Goal: Task Accomplishment & Management: Use online tool/utility

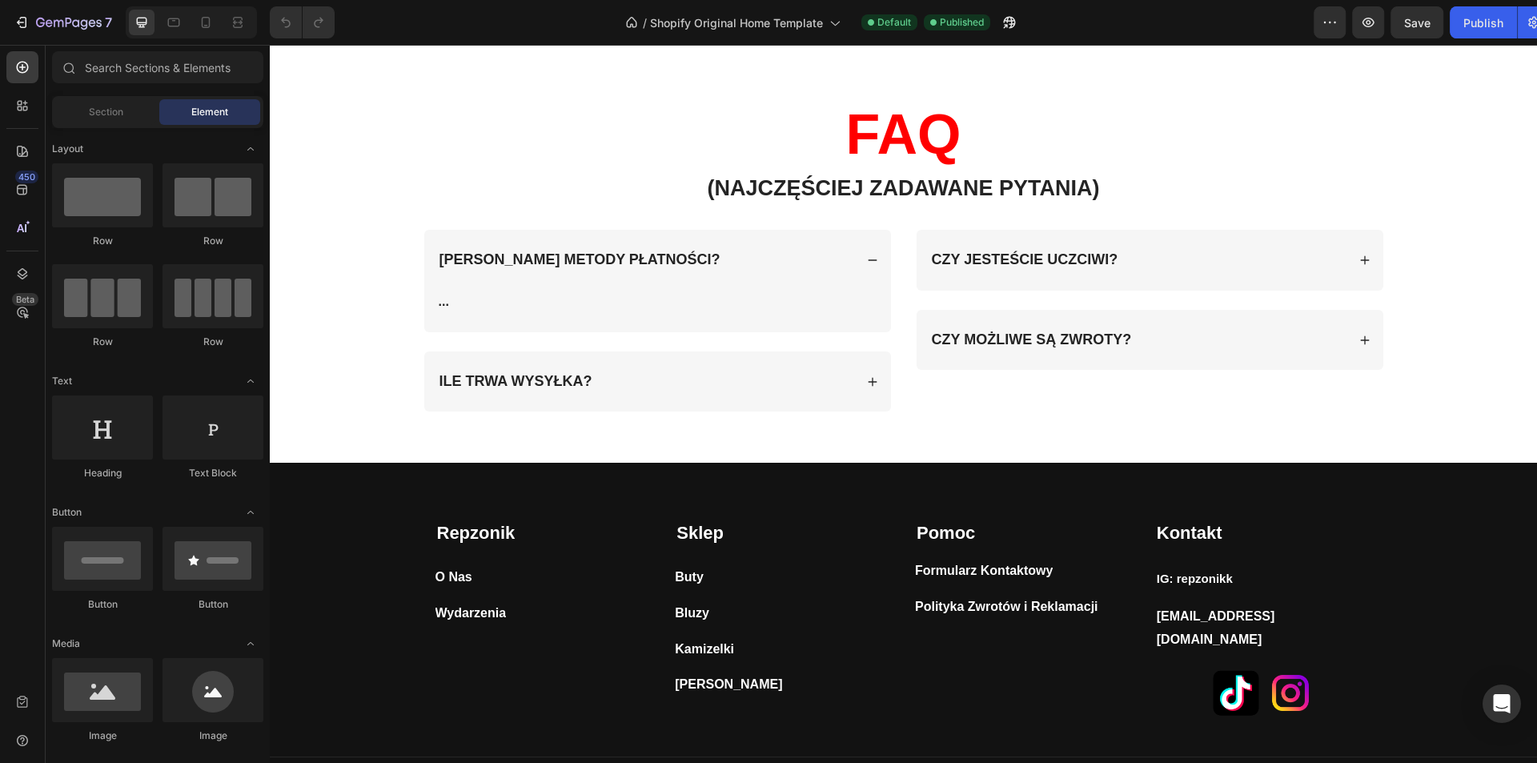
scroll to position [3588, 0]
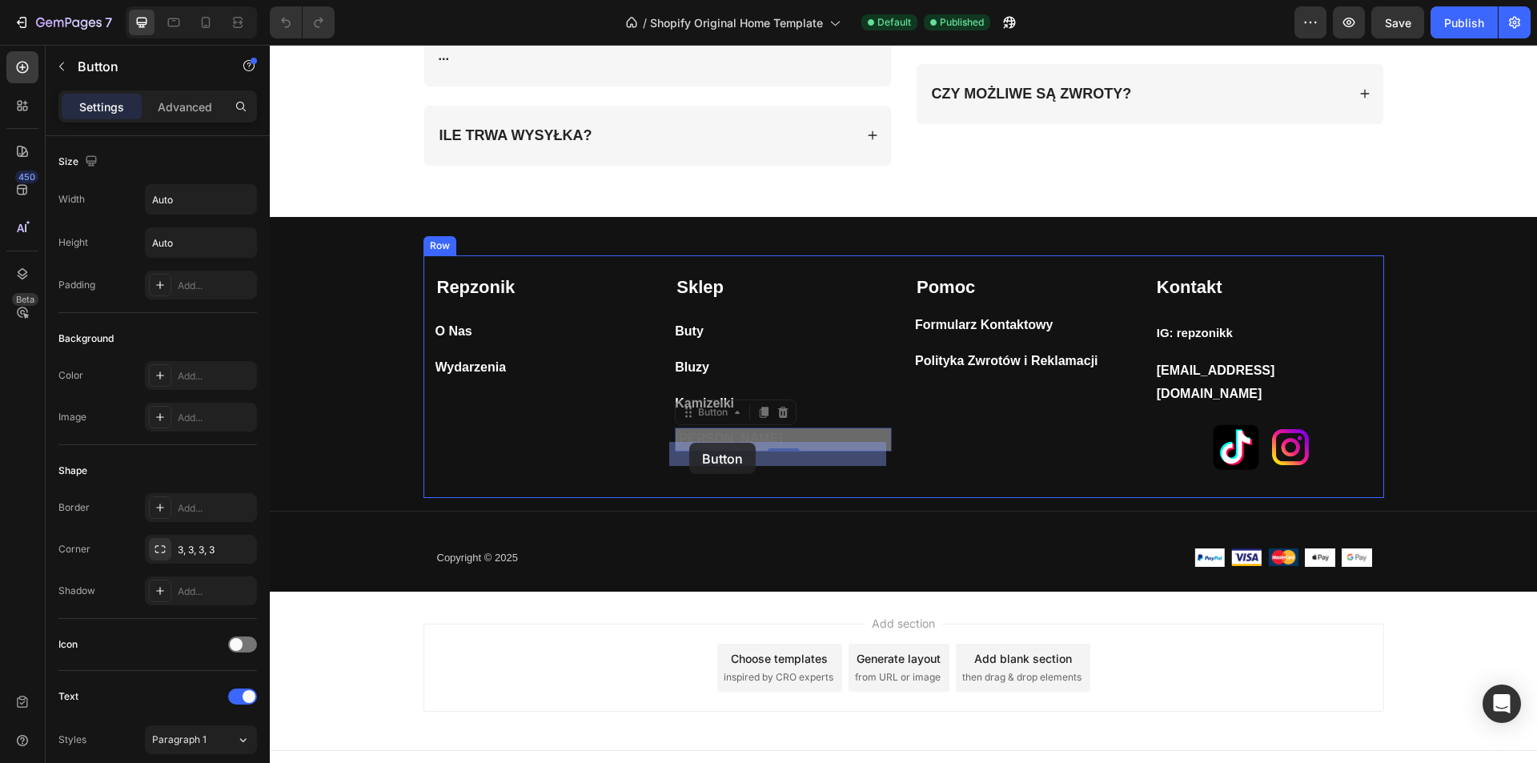
drag, startPoint x: 716, startPoint y: 440, endPoint x: 689, endPoint y: 443, distance: 26.5
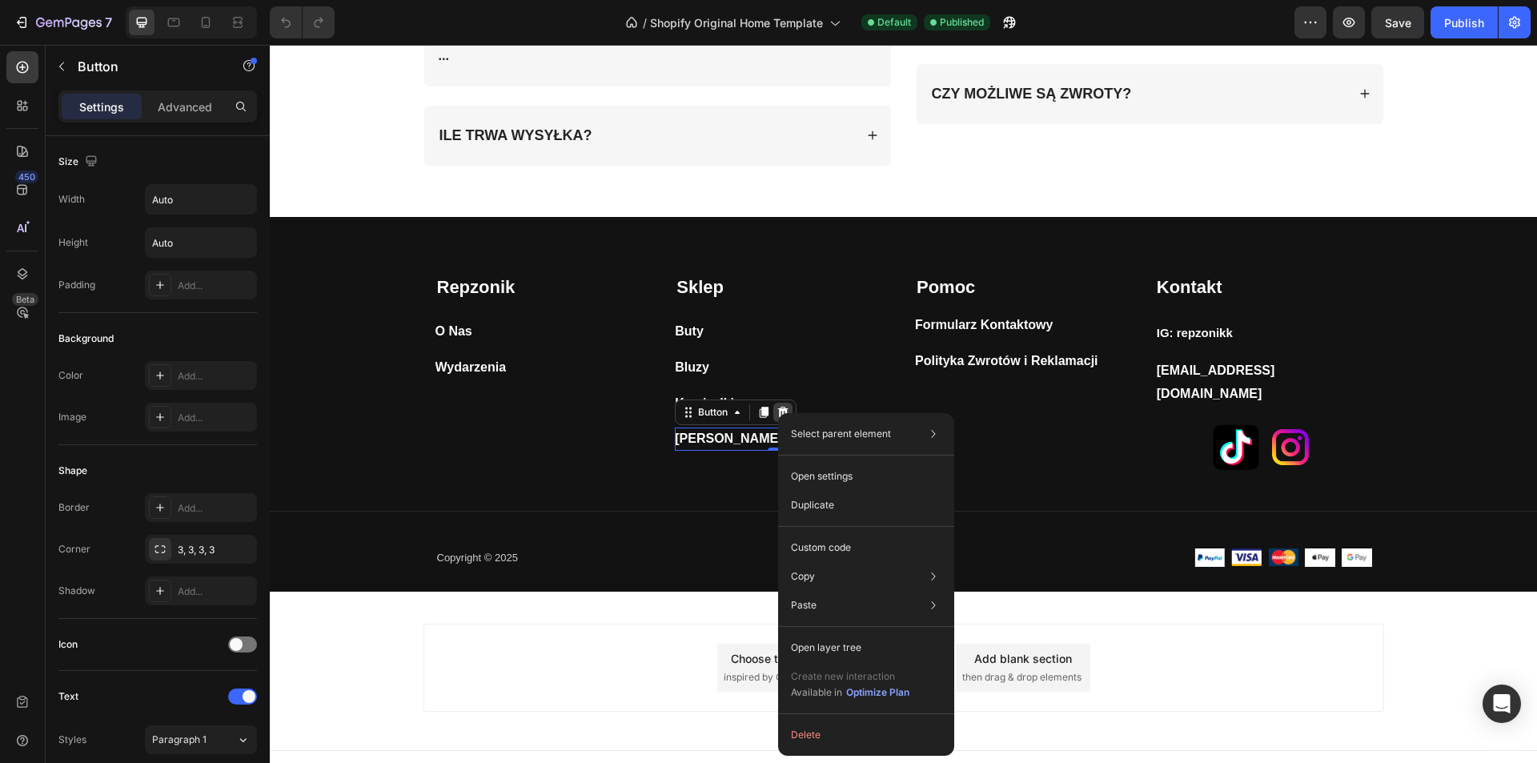
click at [777, 413] on icon at bounding box center [783, 412] width 13 height 13
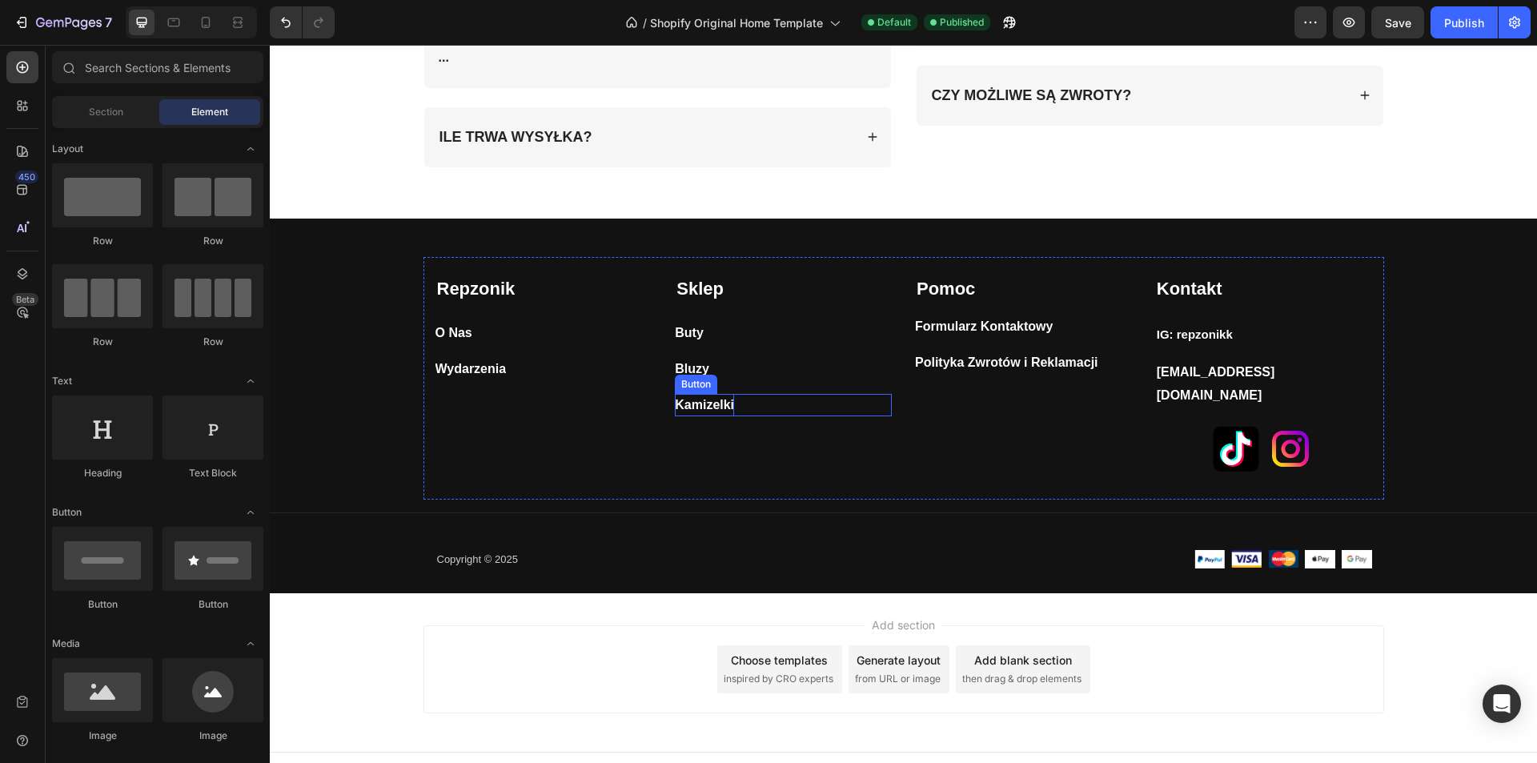
click at [707, 401] on strong "Kamizelki" at bounding box center [704, 405] width 59 height 14
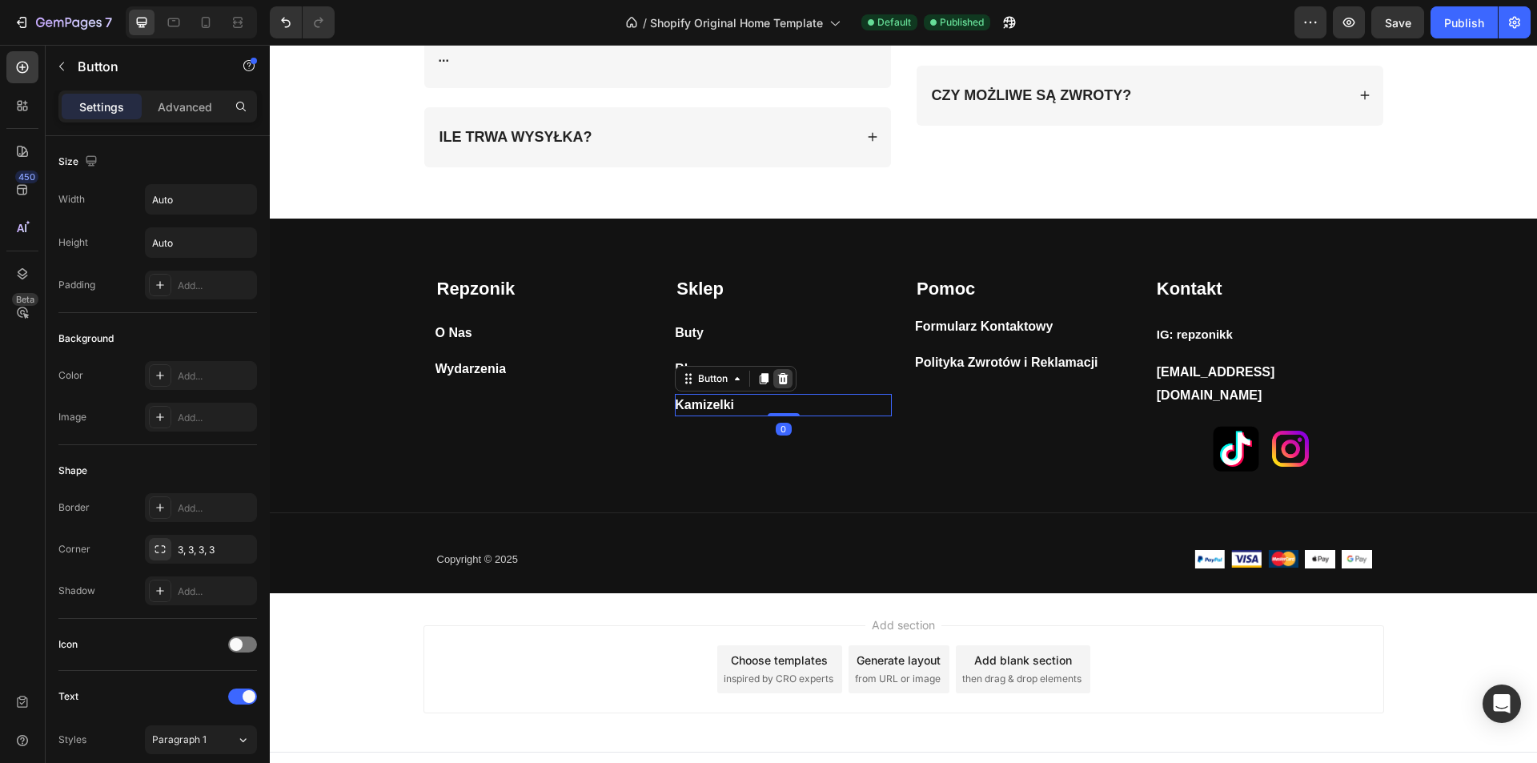
click at [778, 376] on icon at bounding box center [783, 377] width 10 height 11
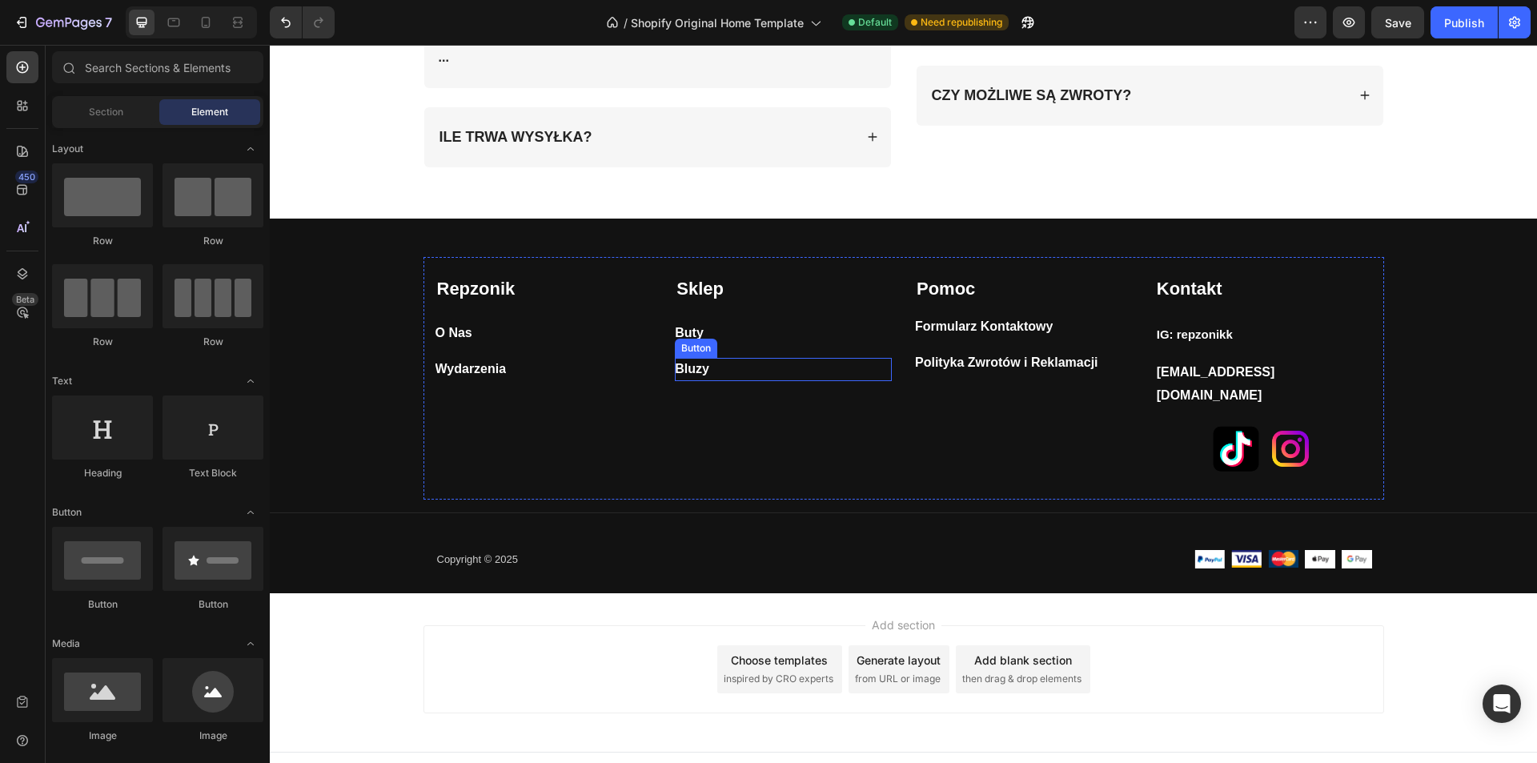
click at [717, 377] on div "Bluzy Button" at bounding box center [783, 369] width 217 height 23
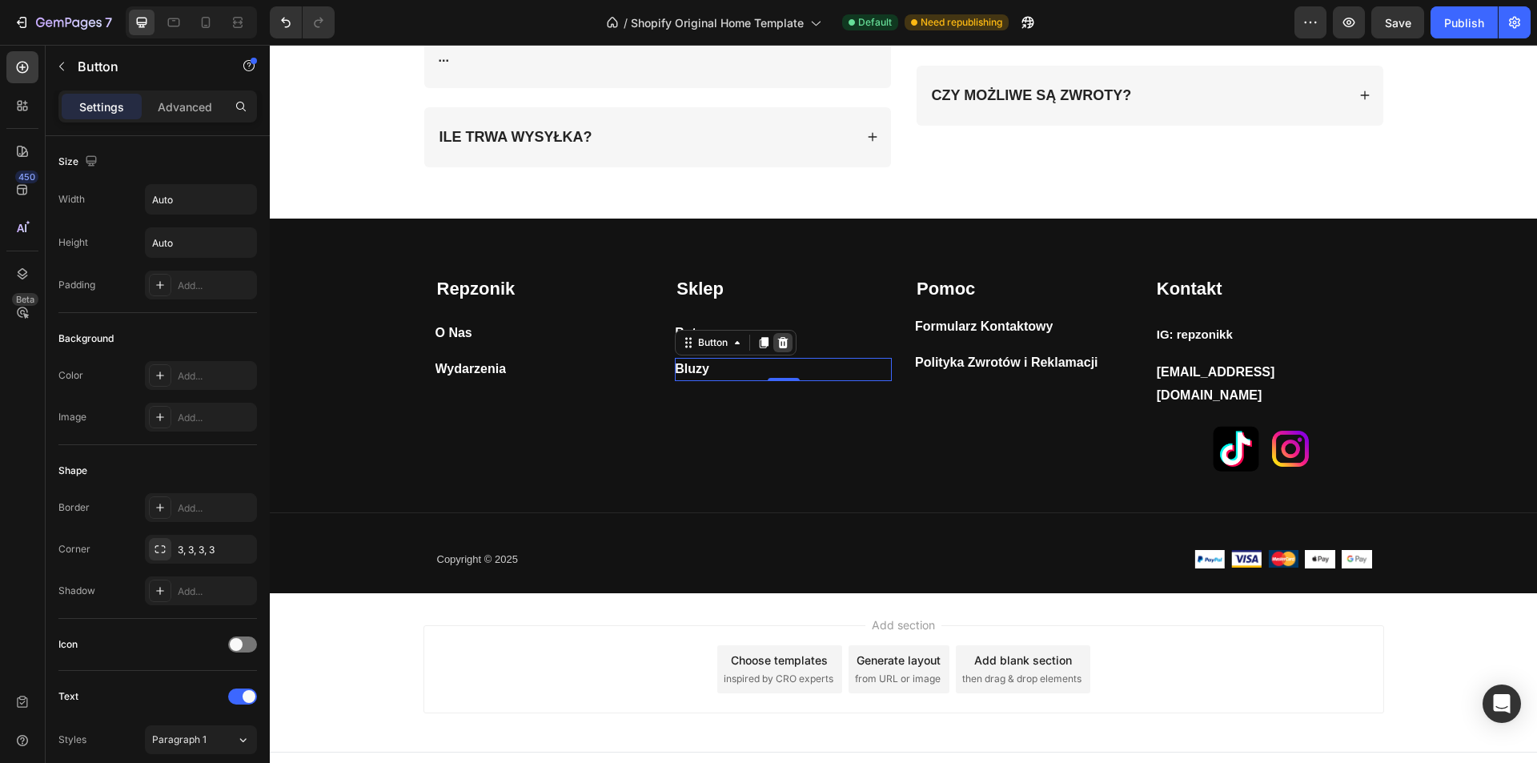
click at [778, 341] on icon at bounding box center [783, 342] width 10 height 11
click at [705, 332] on div "Buty Button 0" at bounding box center [783, 333] width 217 height 23
click at [698, 332] on div "Buty Button 0" at bounding box center [783, 333] width 217 height 23
click at [693, 332] on strong "Buty" at bounding box center [689, 333] width 29 height 14
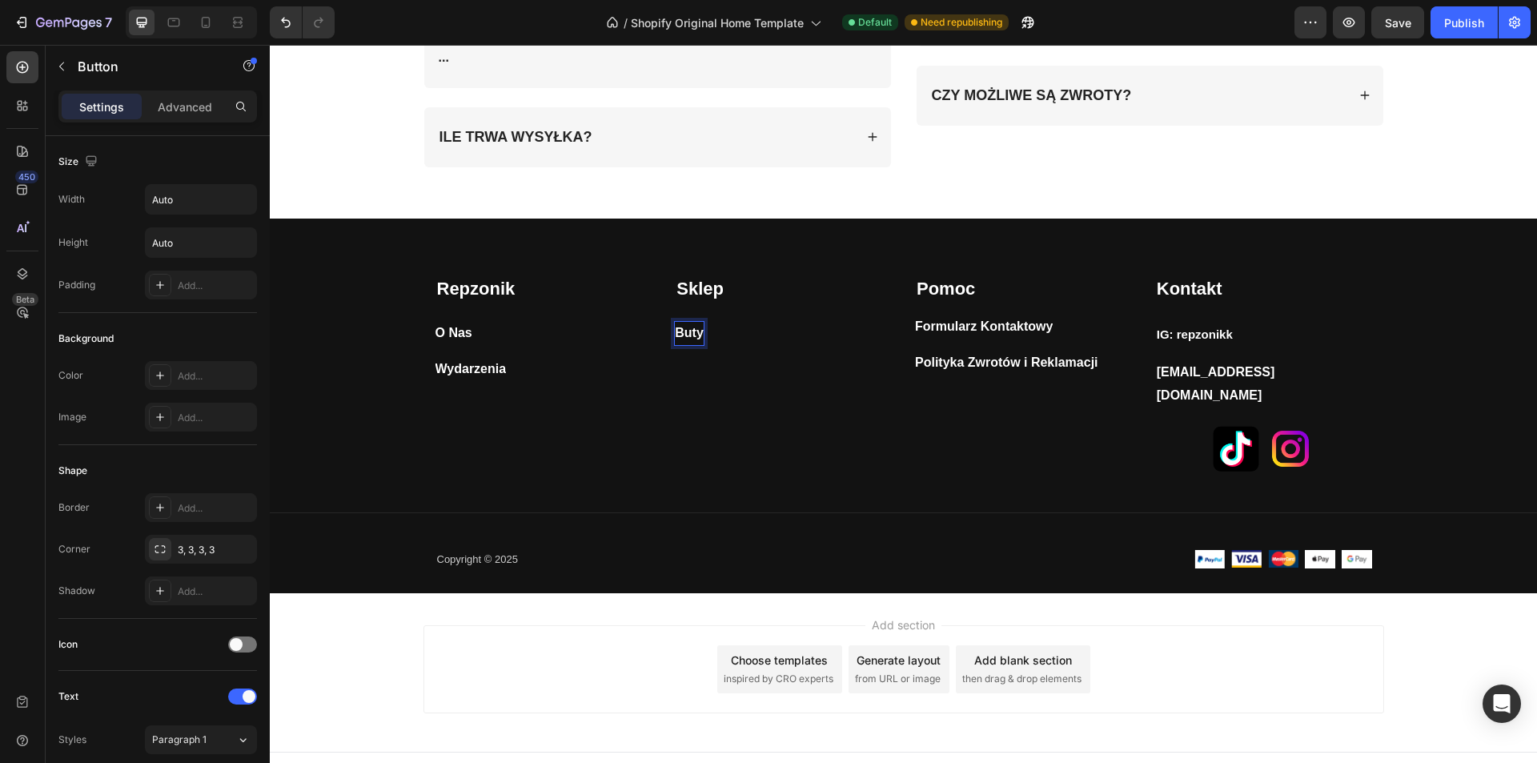
click at [696, 334] on strong "Buty" at bounding box center [689, 333] width 29 height 14
click at [696, 335] on strong "Buty" at bounding box center [689, 333] width 29 height 14
click at [736, 335] on p "Nasze Kolekcje" at bounding box center [719, 333] width 88 height 23
click at [754, 333] on p "Nasze Kolekcje" at bounding box center [719, 333] width 88 height 23
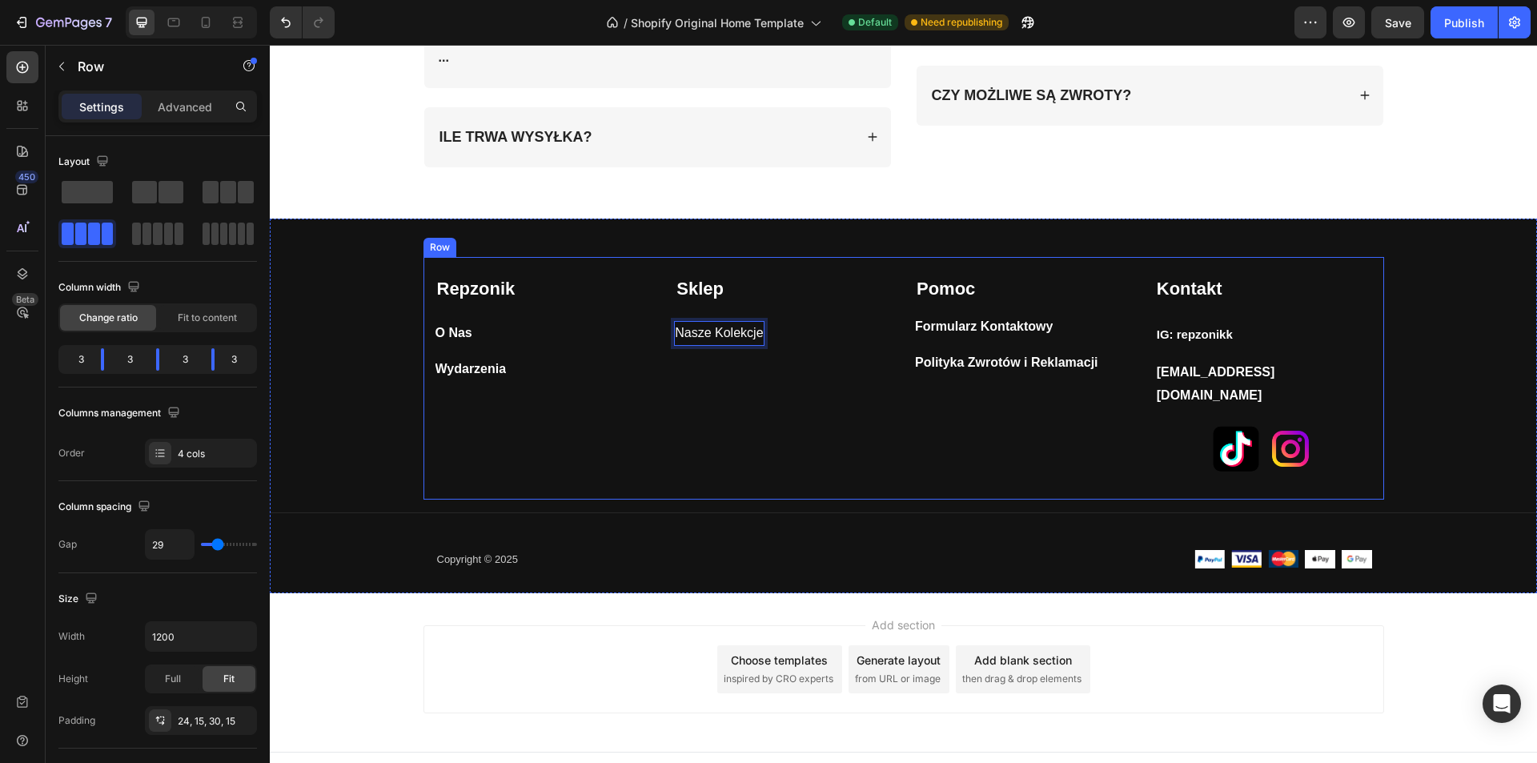
click at [744, 400] on div "Sklep Text block Nasze Kolekcje Button 0" at bounding box center [783, 375] width 217 height 199
click at [713, 378] on div "Sklep Text block Nasze Kolekcje Button" at bounding box center [783, 375] width 217 height 199
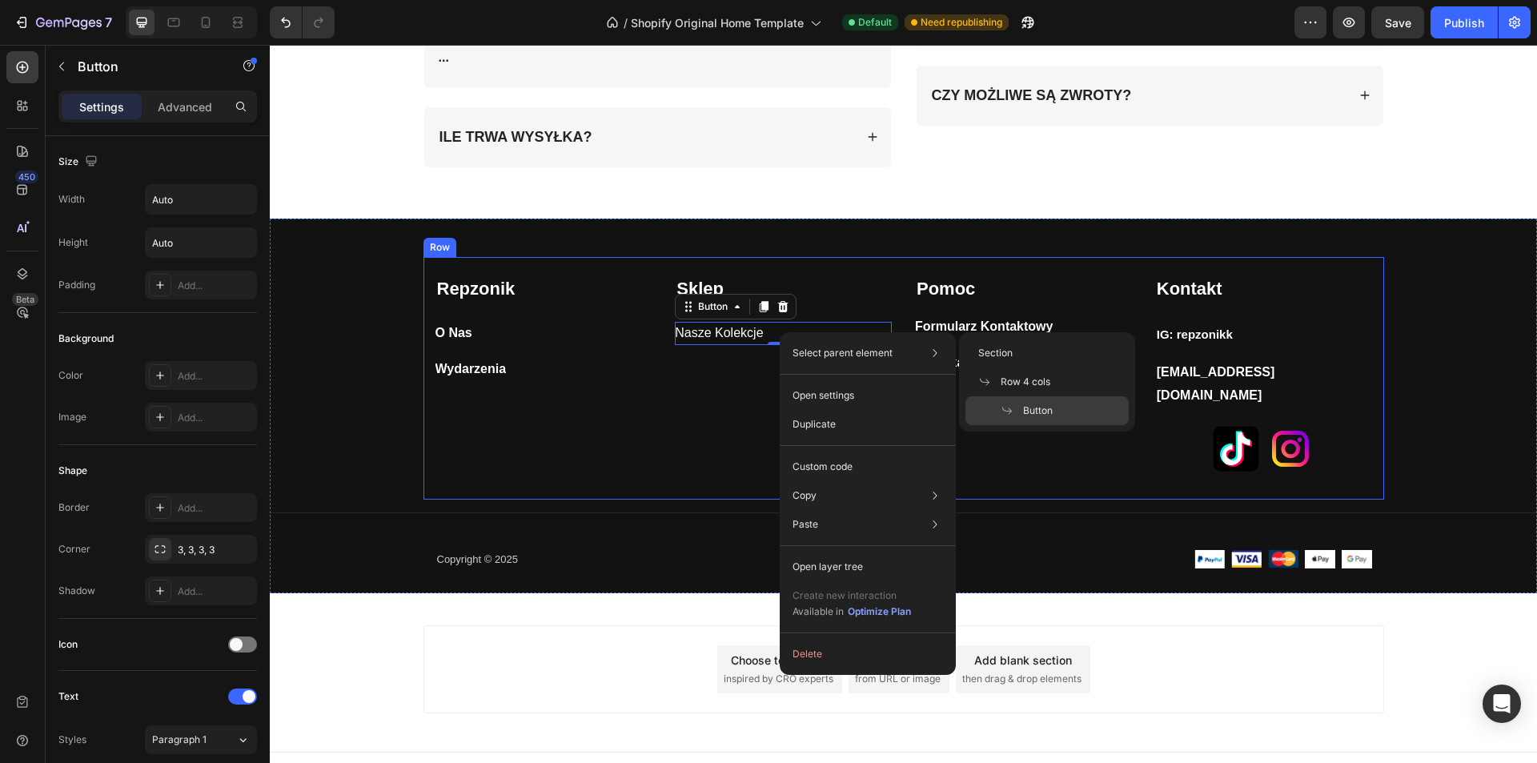
click at [688, 406] on div "Sklep Text block Nasze Kolekcje Button 0" at bounding box center [783, 375] width 217 height 199
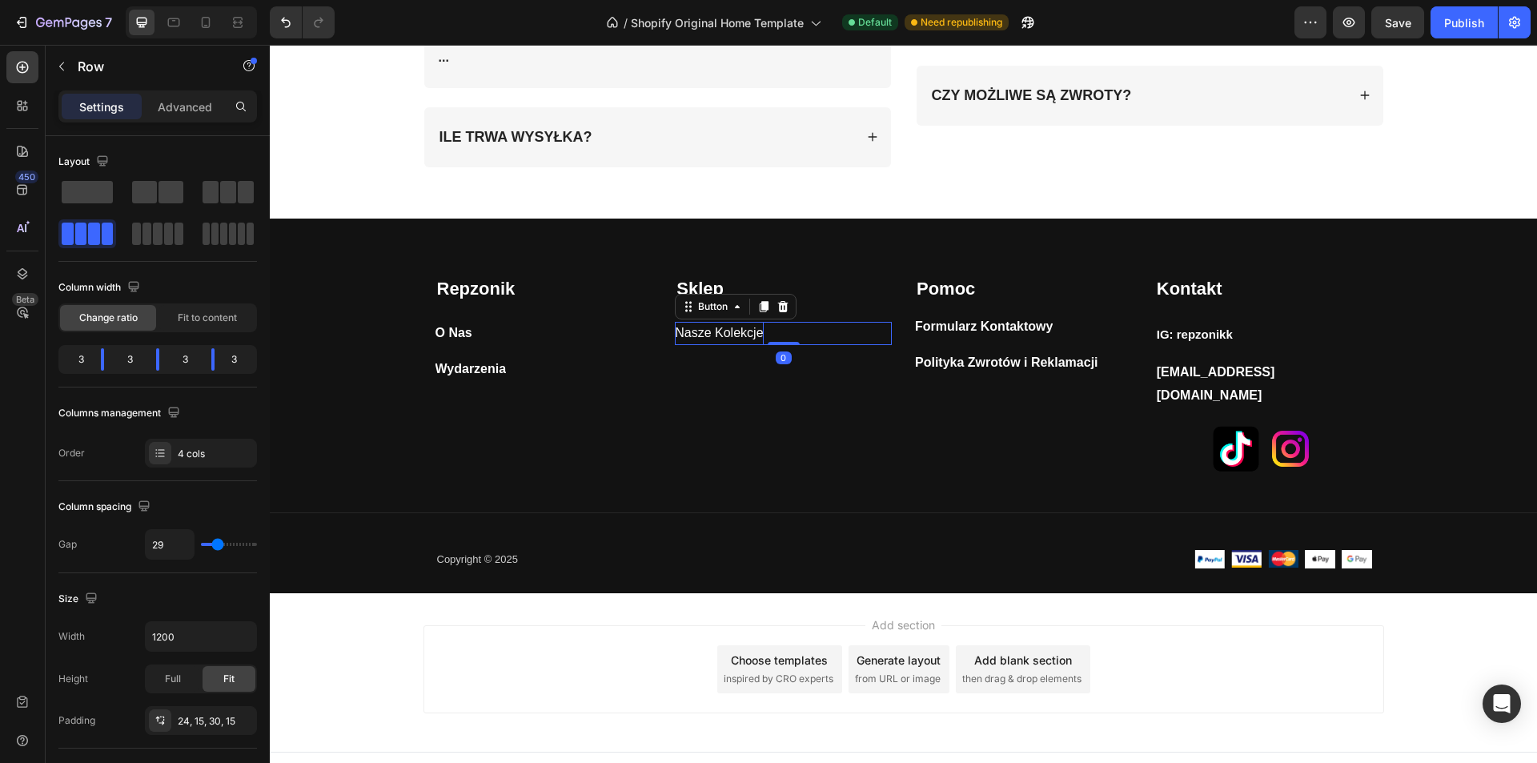
click at [754, 332] on p "Nasze Kolekcje" at bounding box center [719, 333] width 88 height 23
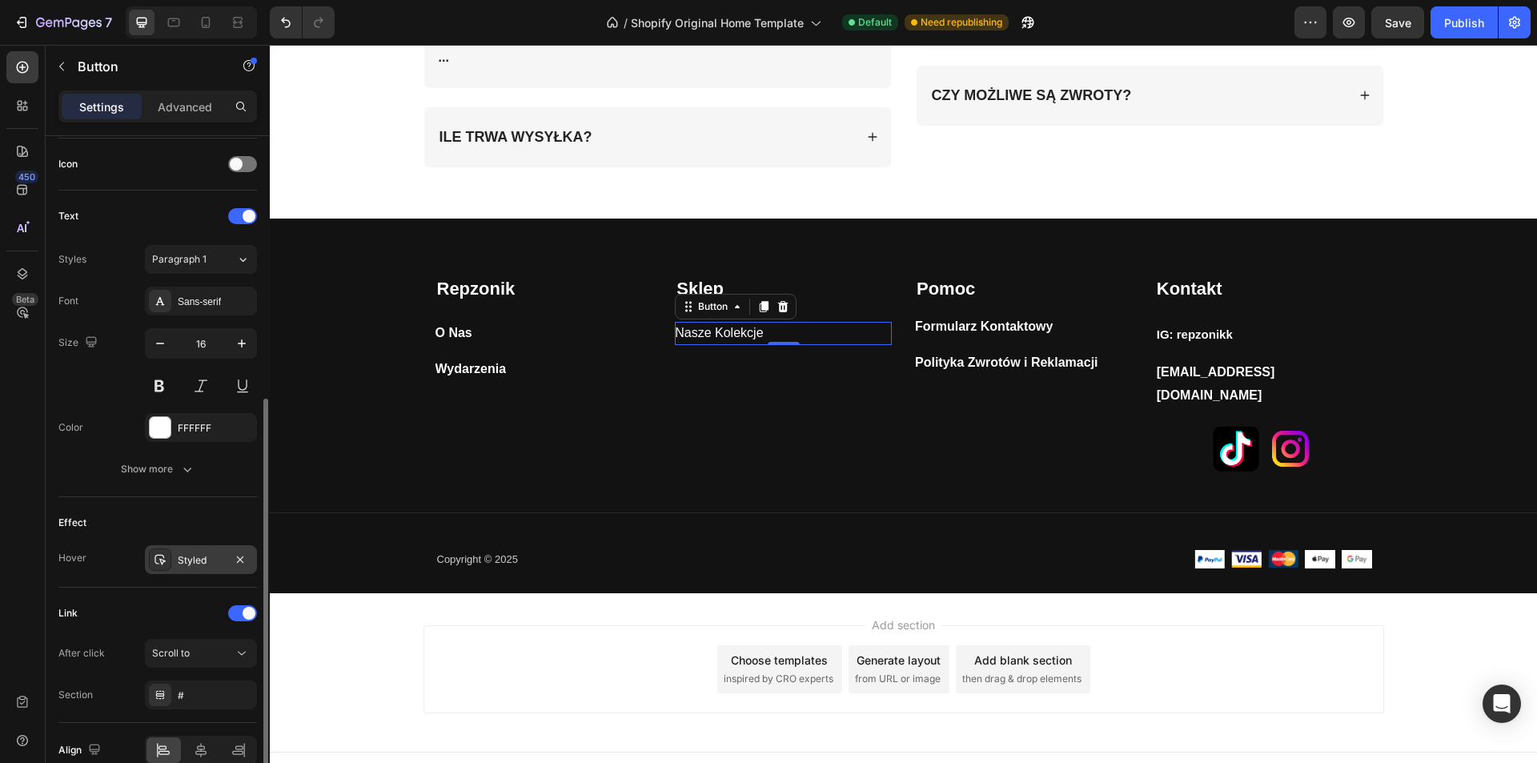
scroll to position [559, 0]
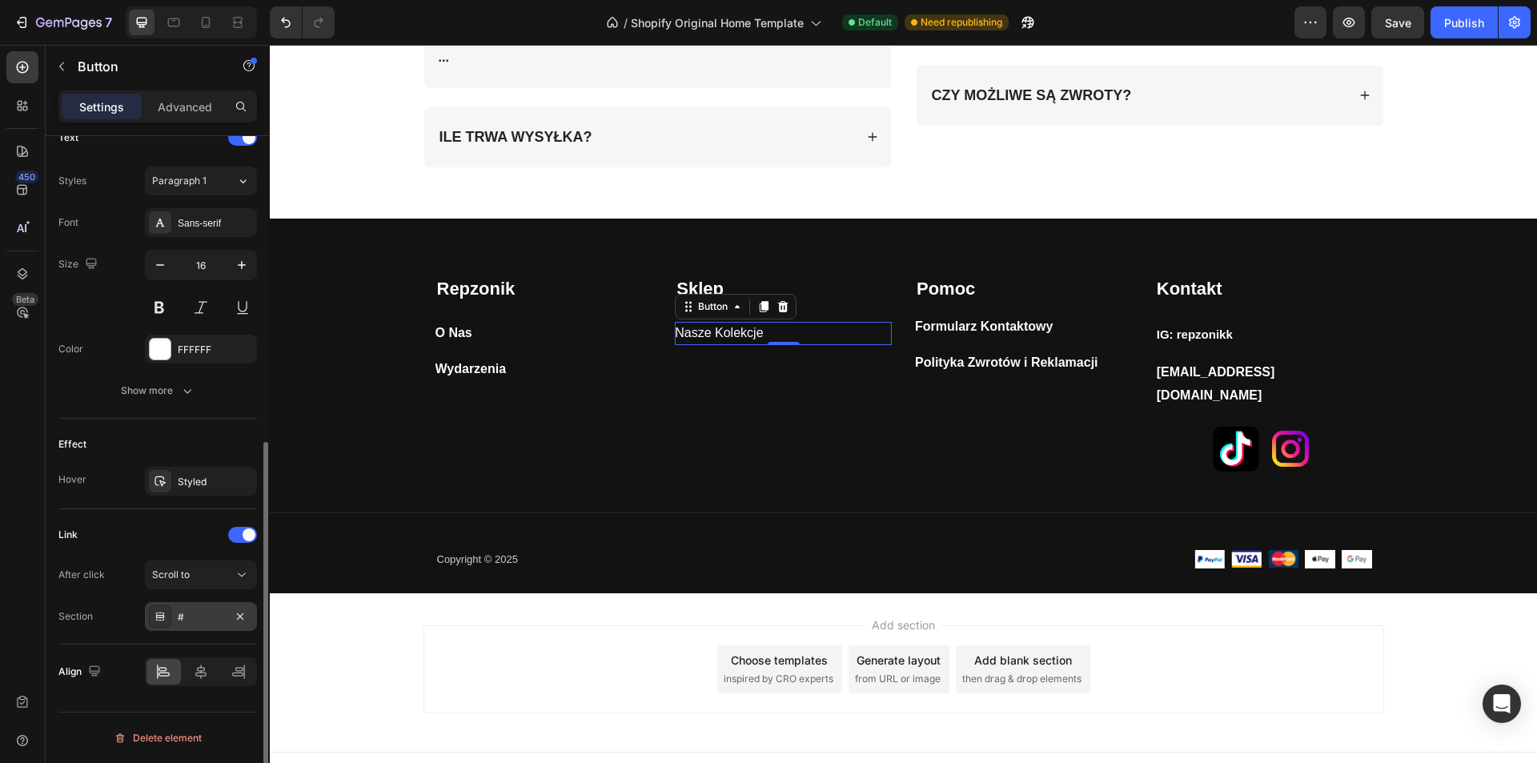
click at [179, 616] on div "#" at bounding box center [201, 617] width 46 height 14
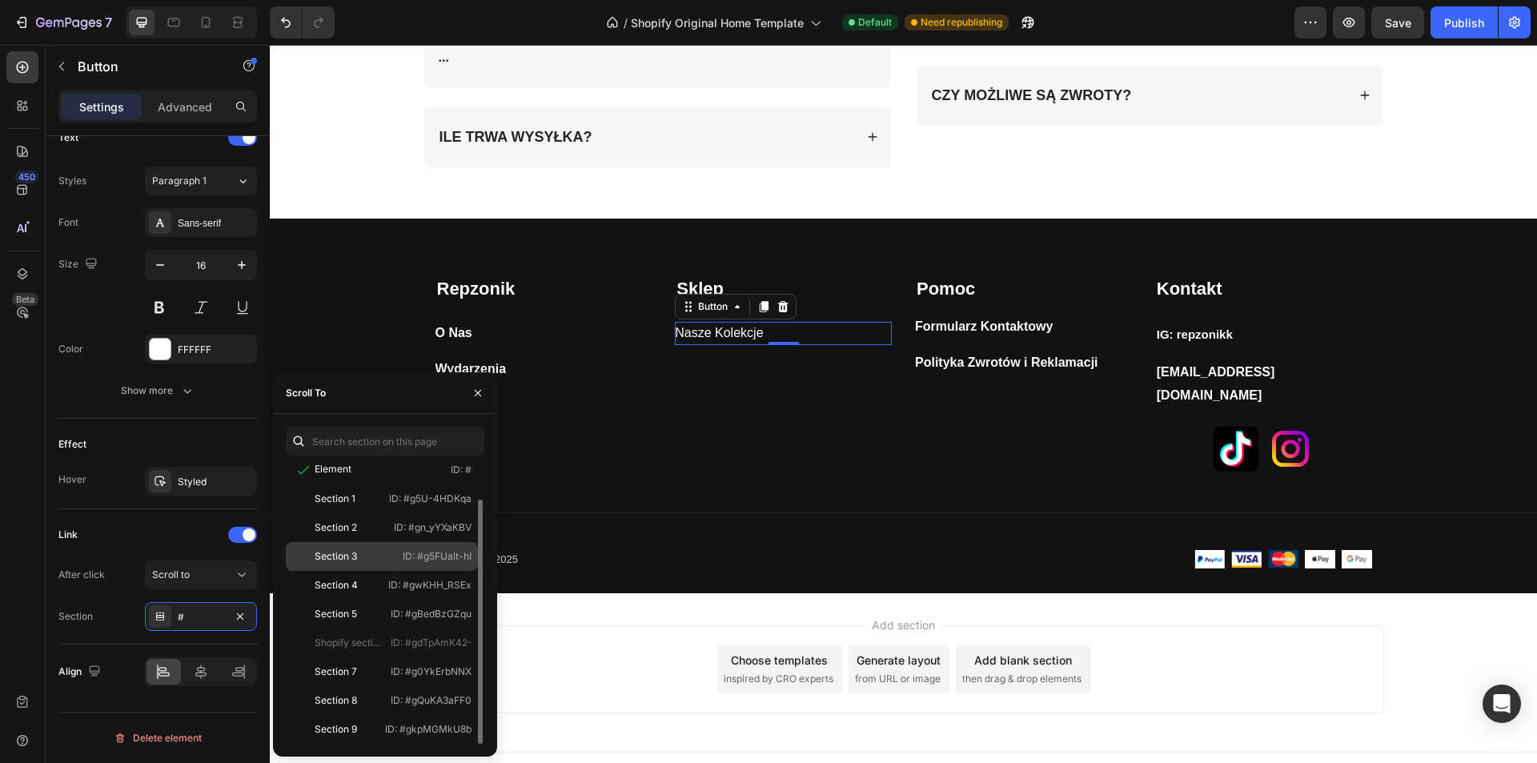
scroll to position [0, 0]
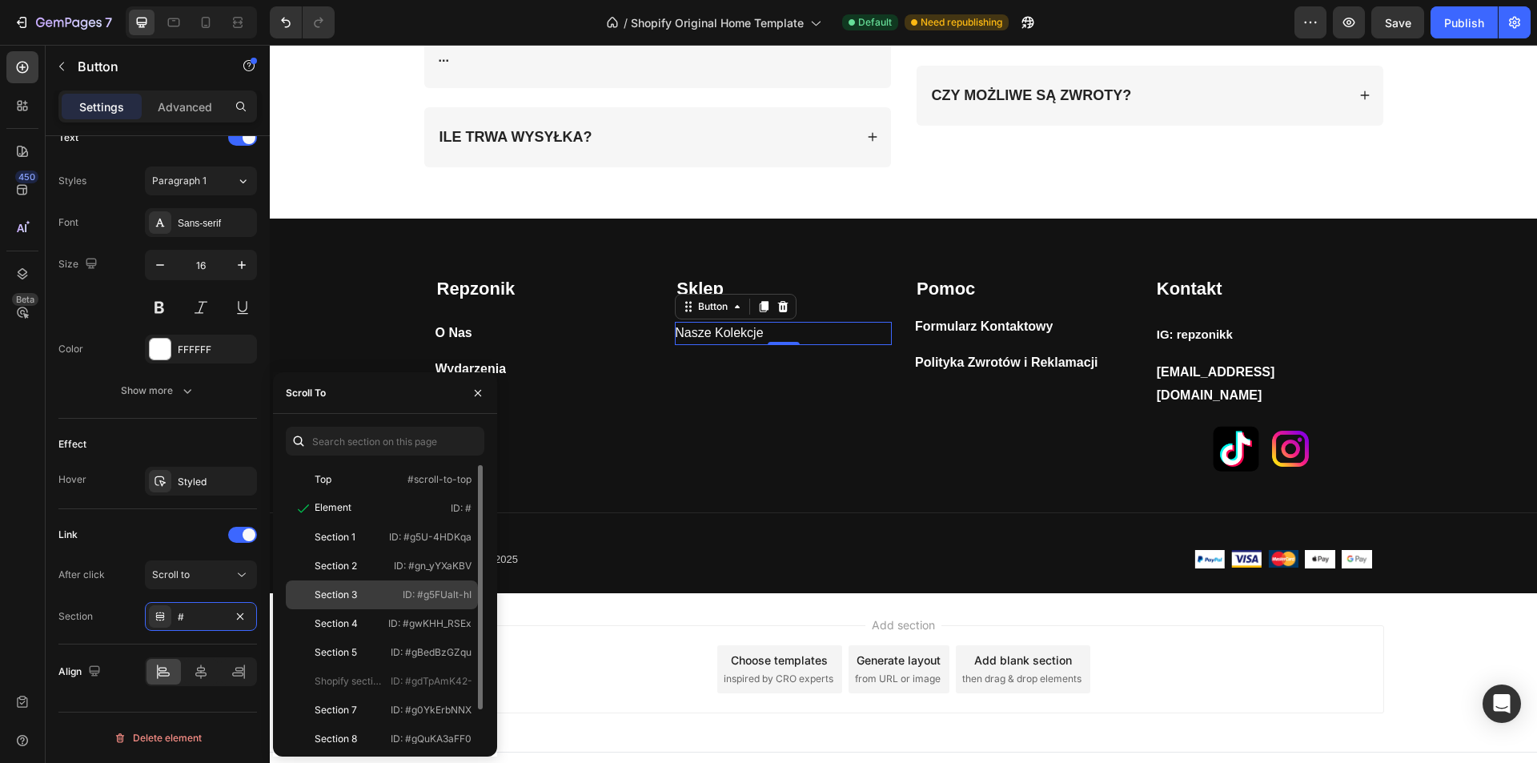
click at [347, 593] on div "Section 3" at bounding box center [336, 595] width 42 height 14
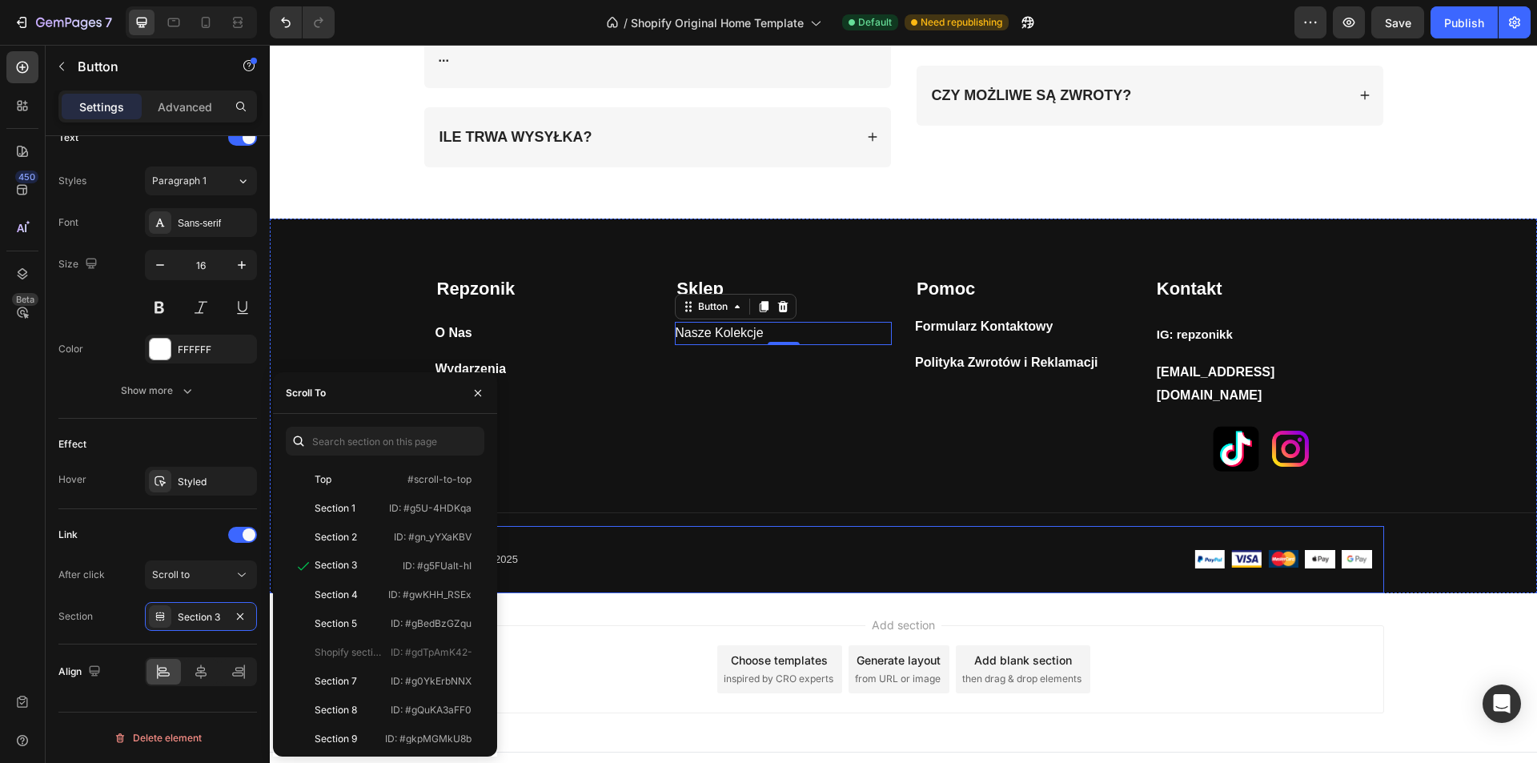
click at [722, 526] on div "Copyright © 2025 Text block Image Image Image Image Image Row Row" at bounding box center [904, 559] width 961 height 67
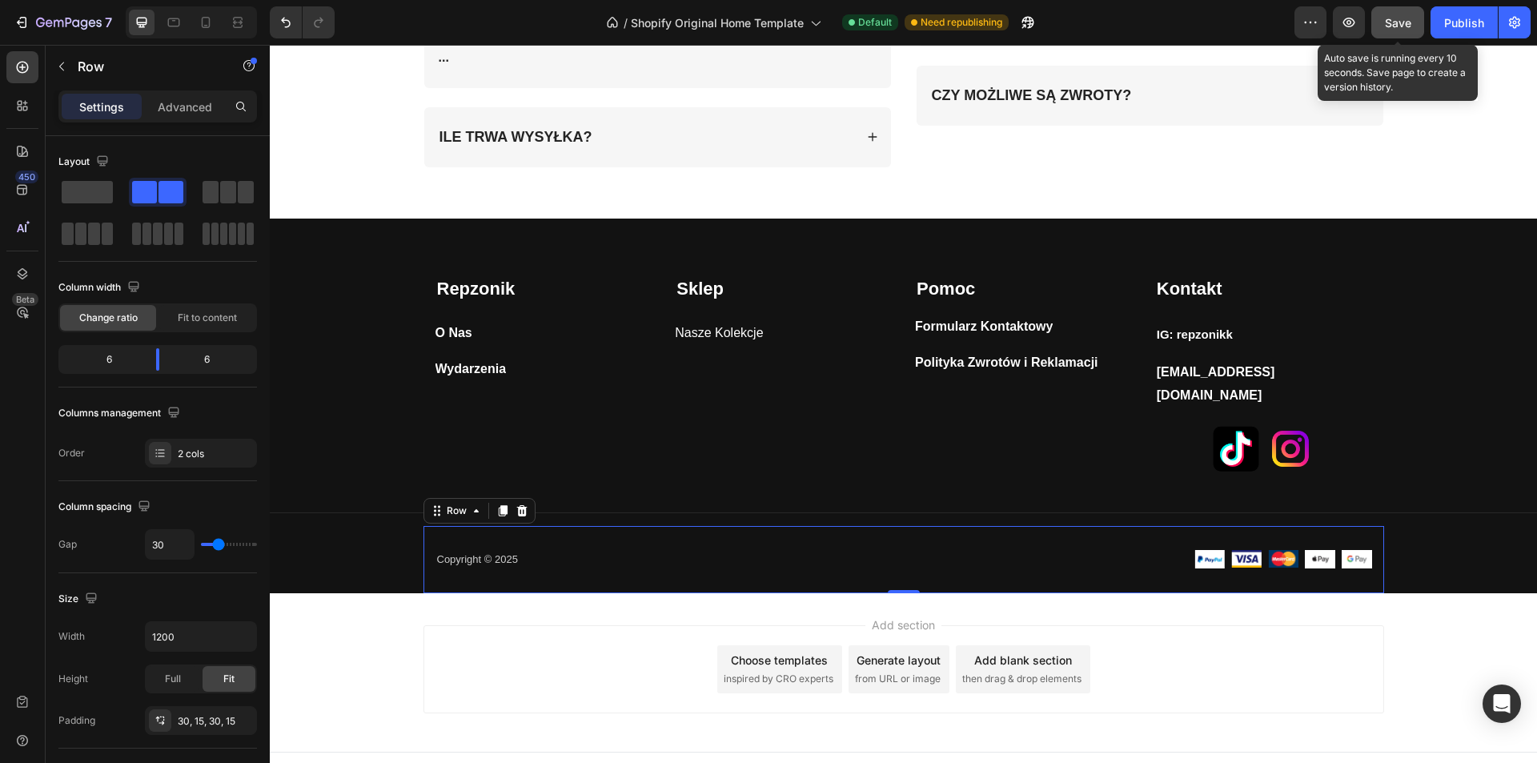
click at [1408, 22] on span "Save" at bounding box center [1398, 23] width 26 height 14
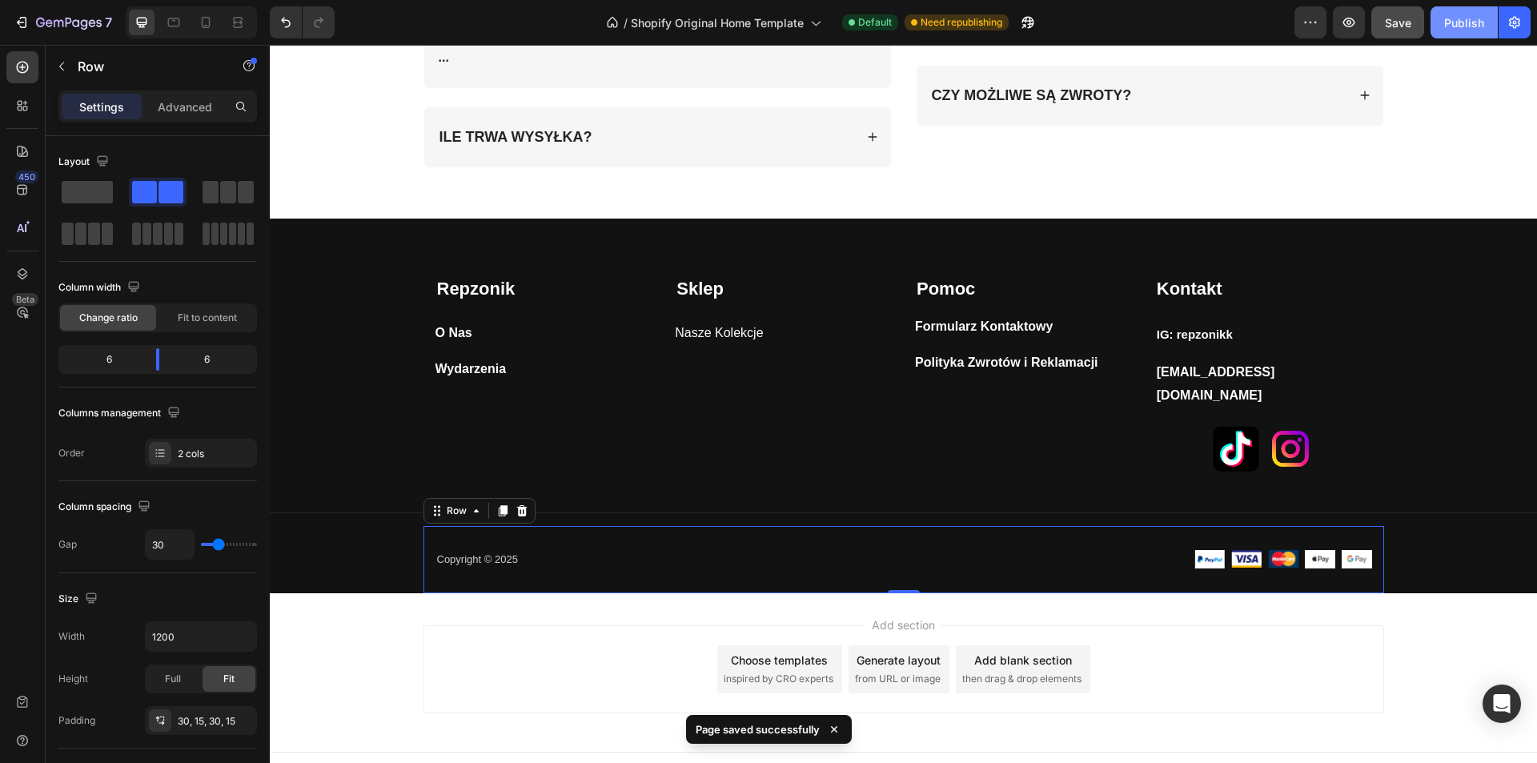
click at [1461, 21] on div "Publish" at bounding box center [1465, 22] width 40 height 17
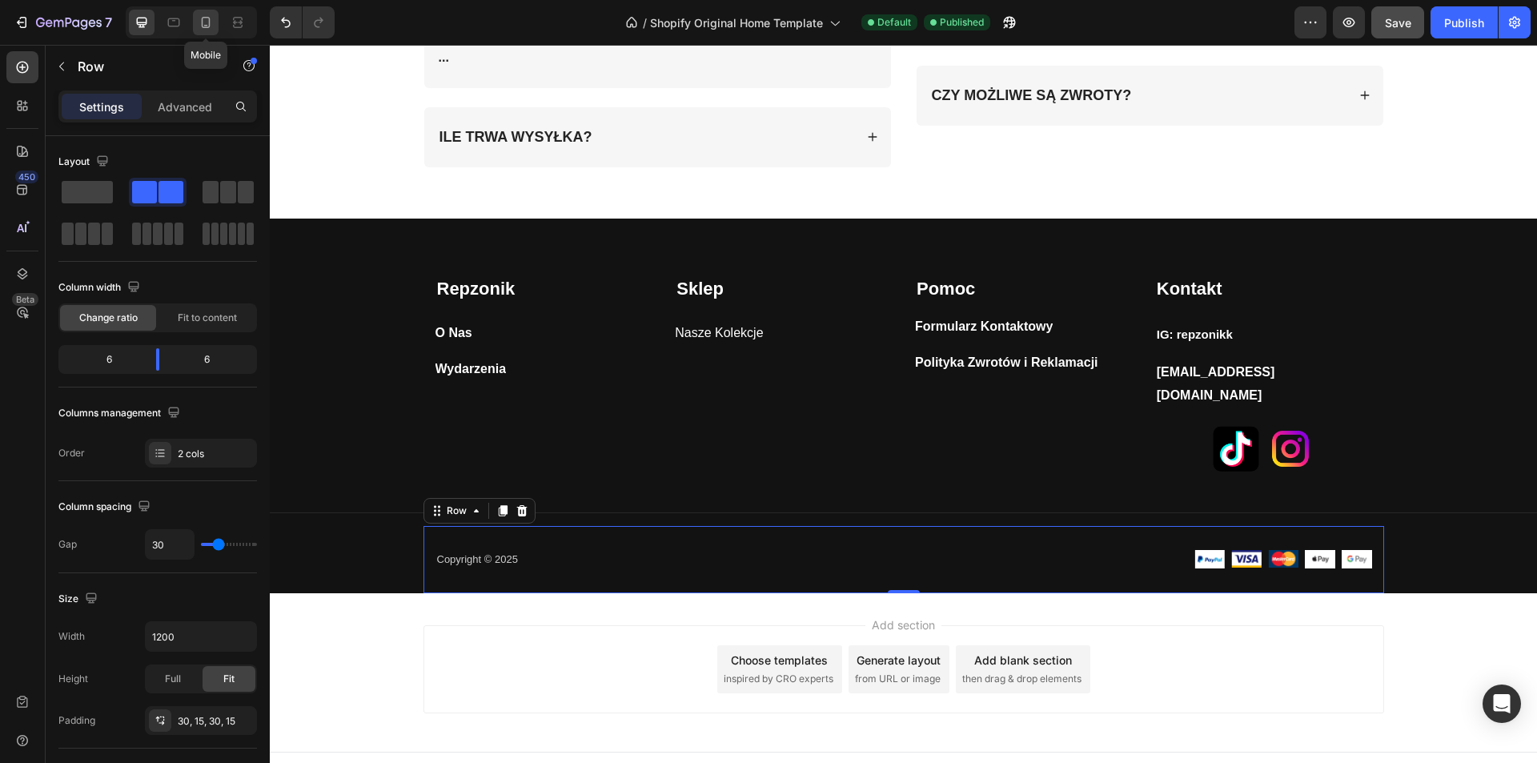
click at [211, 25] on icon at bounding box center [206, 22] width 16 height 16
type input "0"
type input "100%"
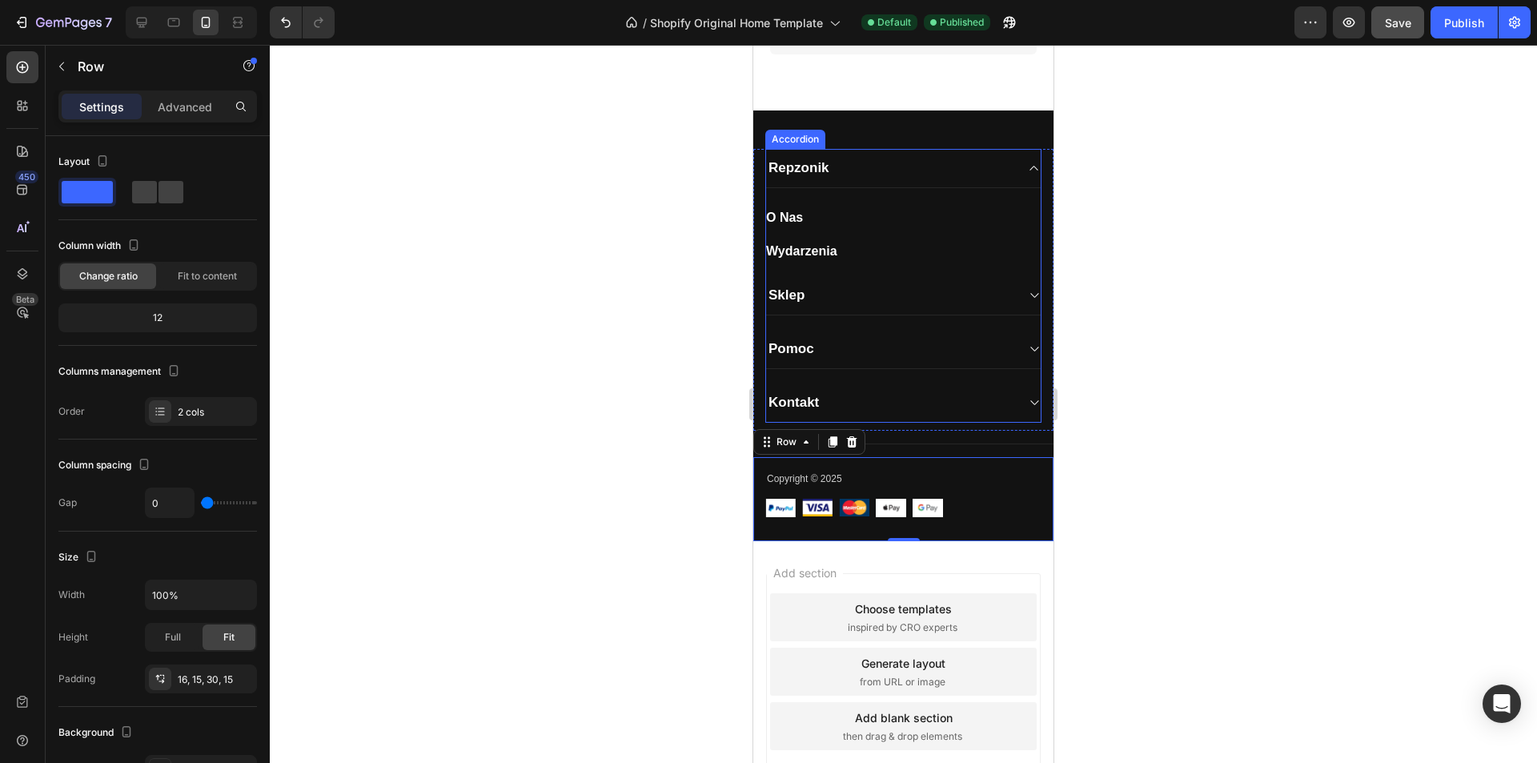
scroll to position [3812, 0]
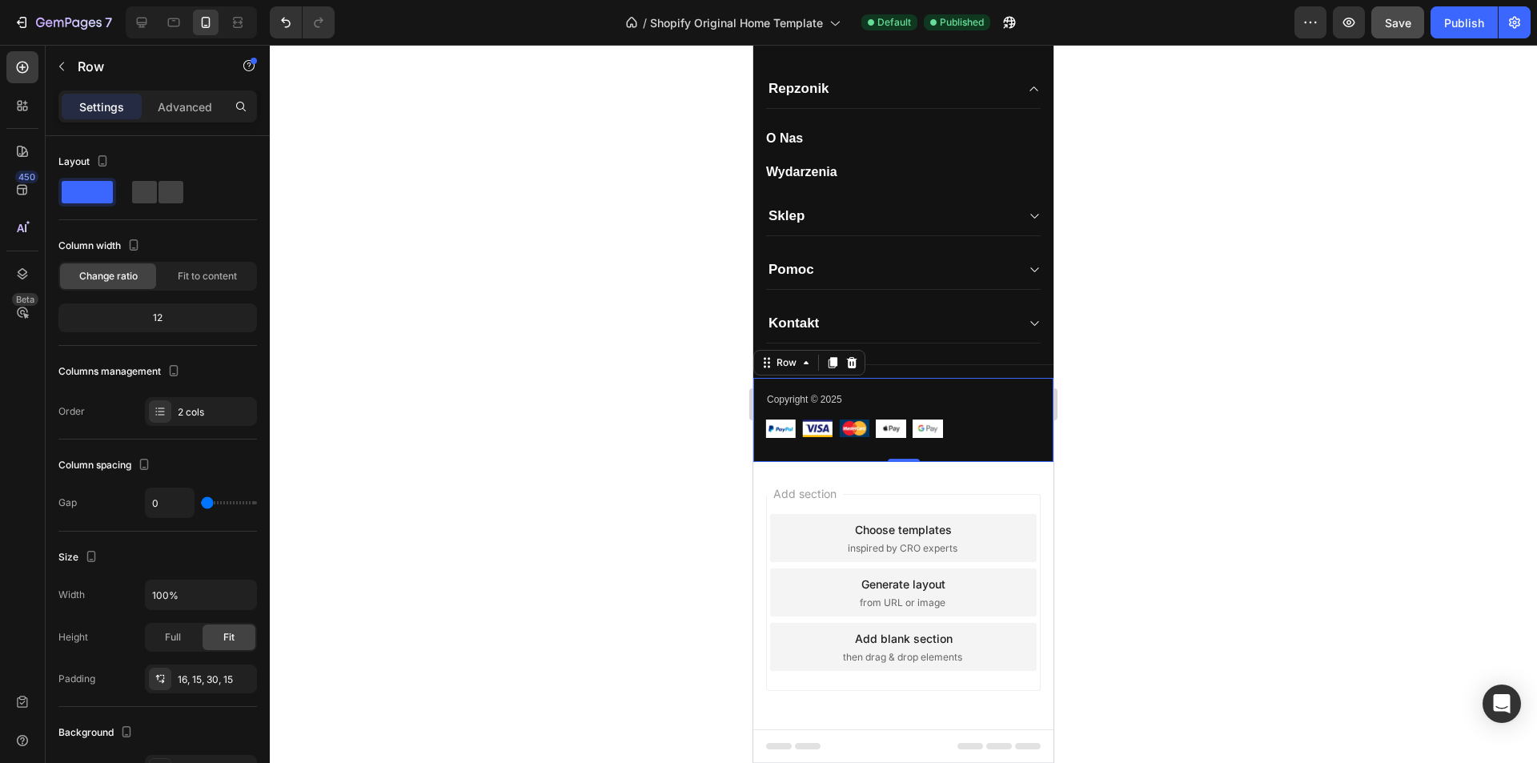
click at [617, 440] on div at bounding box center [904, 404] width 1268 height 718
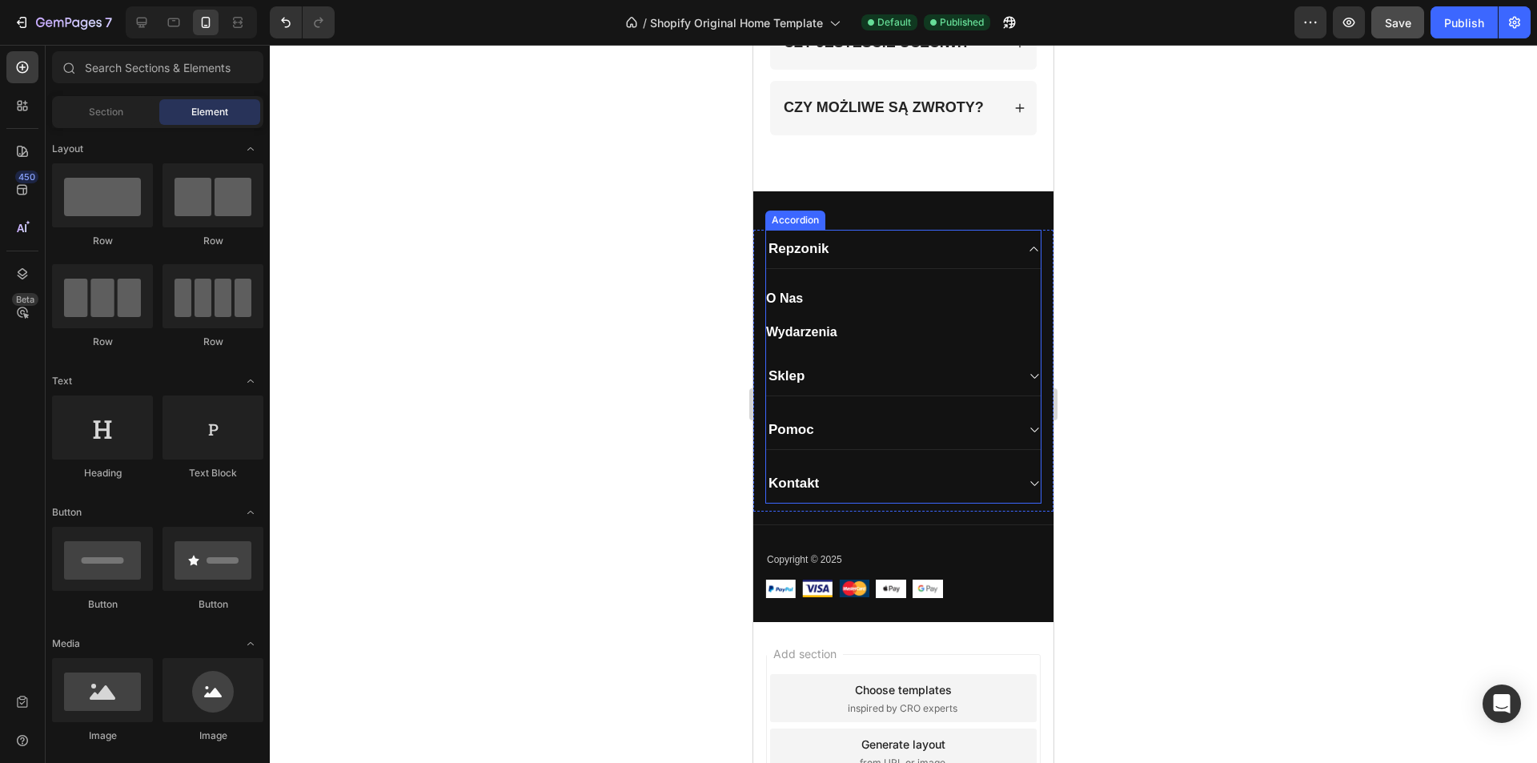
scroll to position [4008, 0]
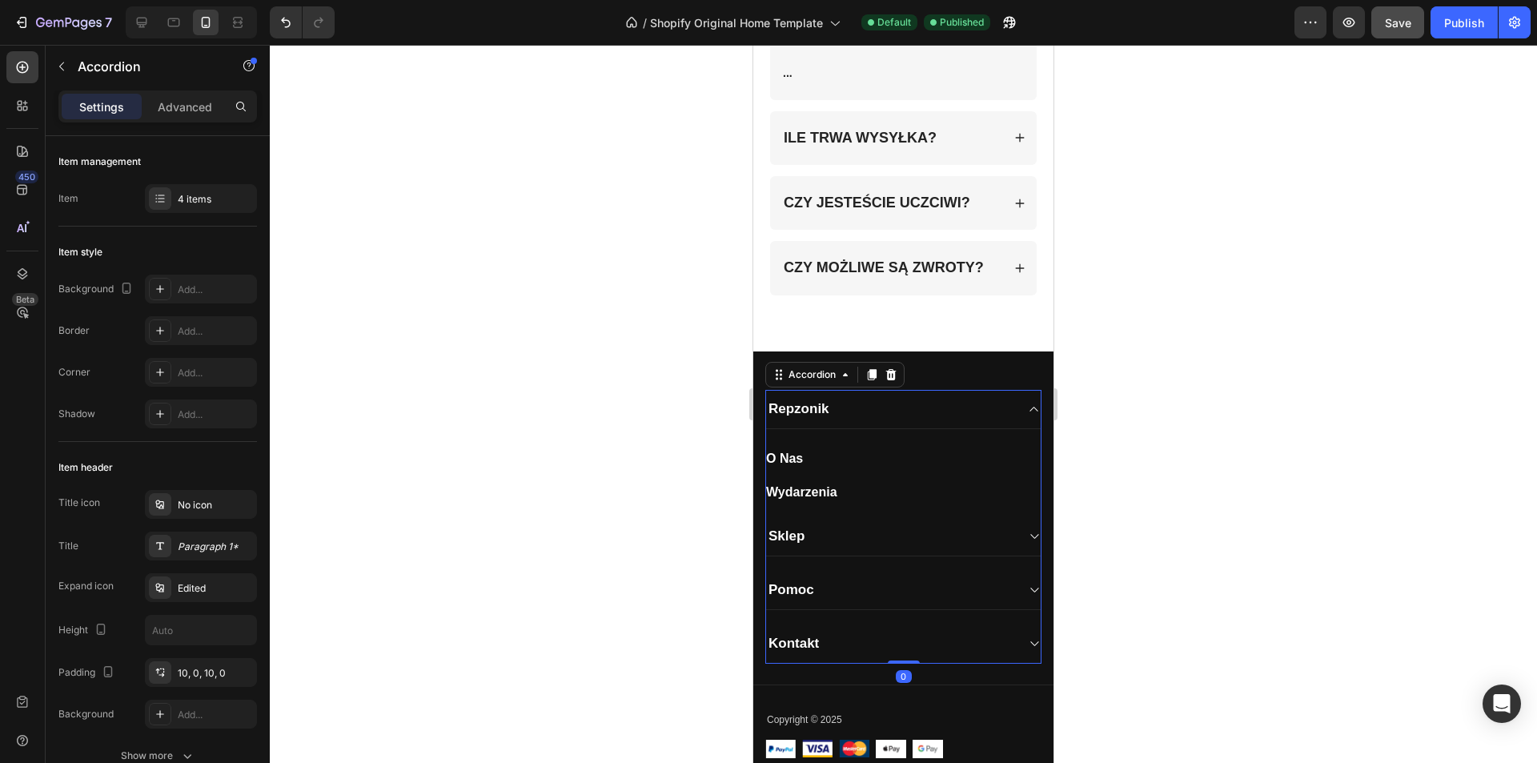
click at [791, 539] on p "Sklep" at bounding box center [787, 537] width 36 height 18
drag, startPoint x: 934, startPoint y: 529, endPoint x: 962, endPoint y: 525, distance: 27.5
click at [955, 525] on div "Sklep" at bounding box center [890, 536] width 249 height 22
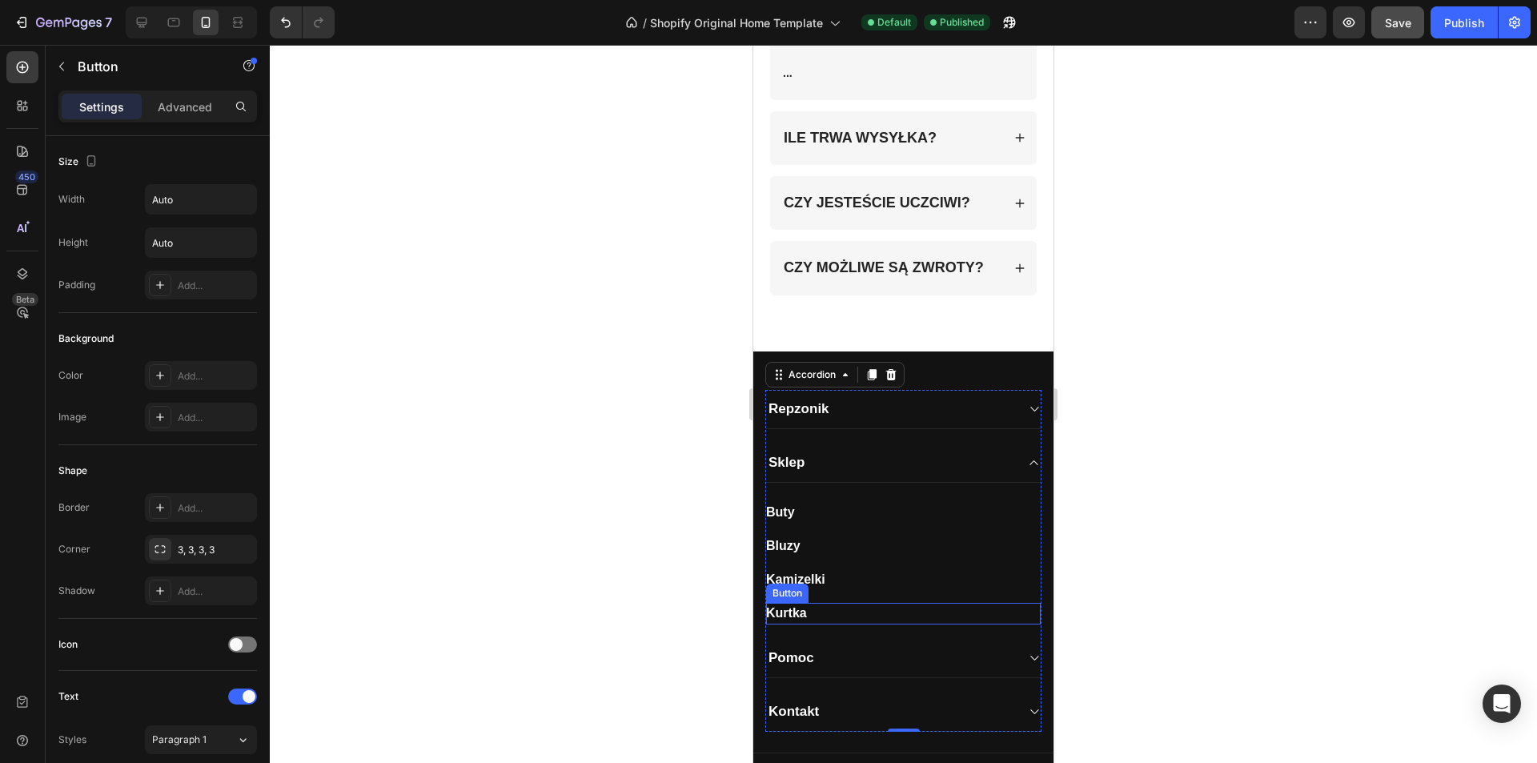
click at [824, 611] on div "[PERSON_NAME]" at bounding box center [903, 613] width 275 height 21
click at [875, 592] on icon at bounding box center [875, 587] width 10 height 11
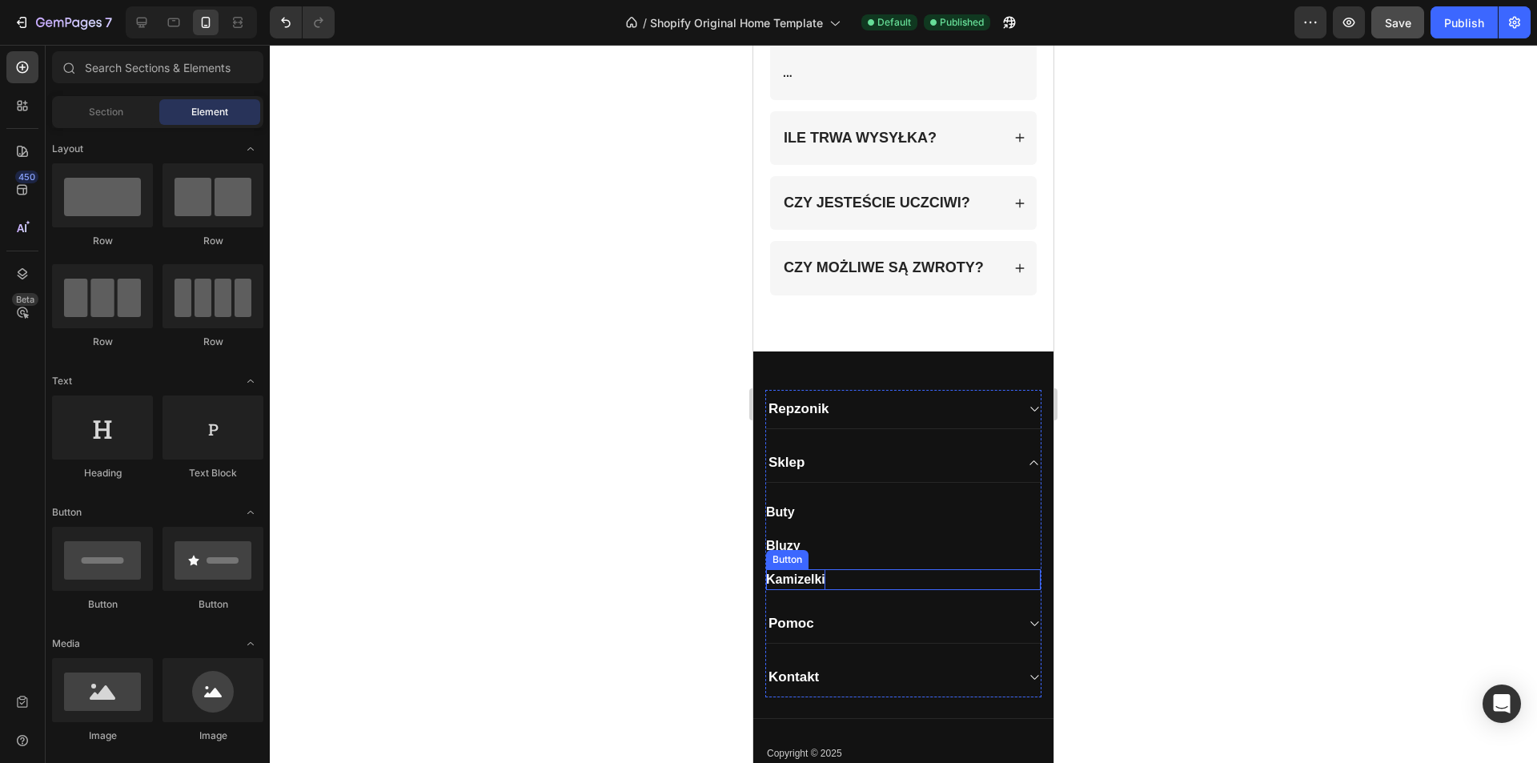
click at [806, 579] on strong "Kamizelki" at bounding box center [795, 580] width 59 height 14
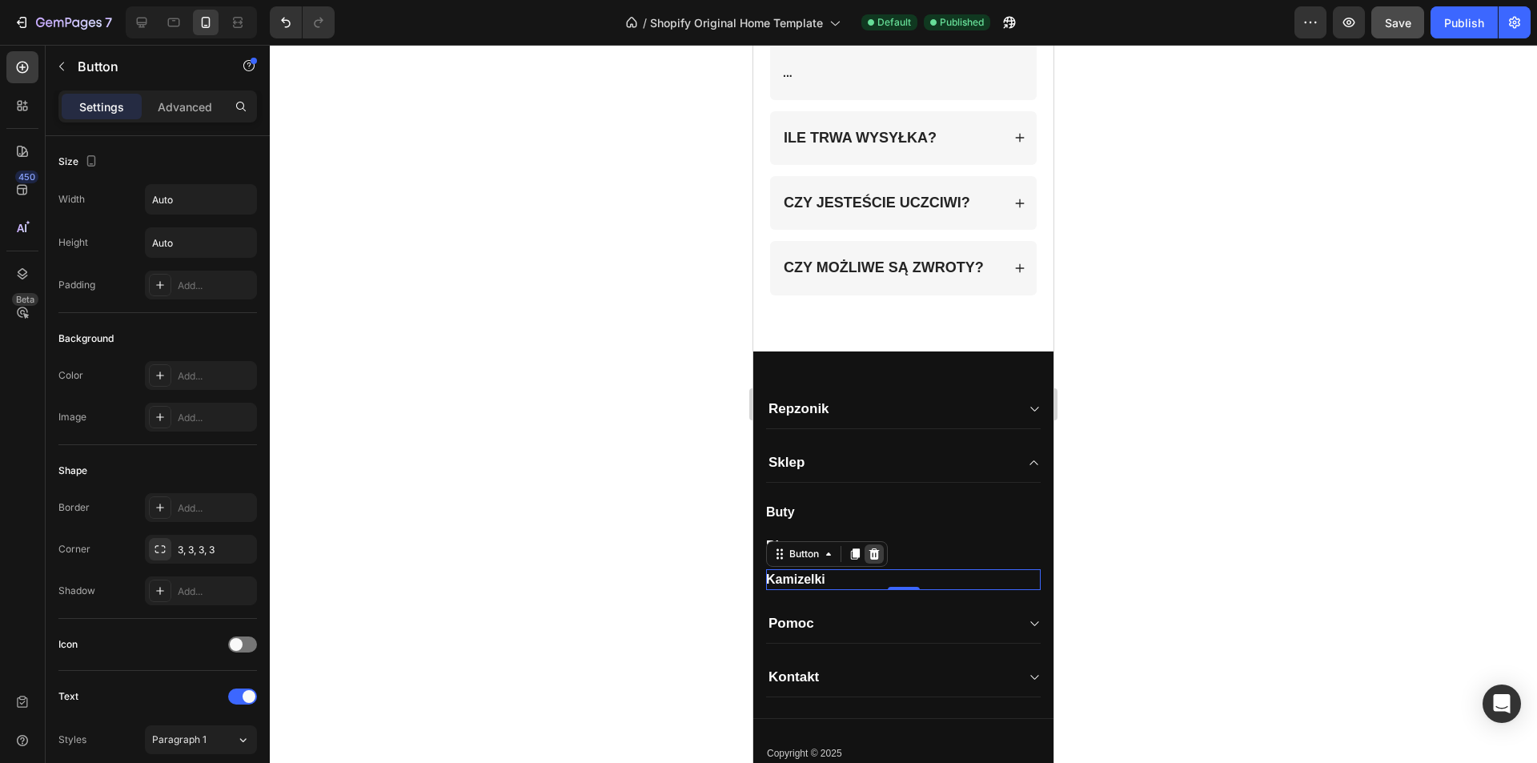
click at [870, 552] on icon at bounding box center [874, 554] width 13 height 13
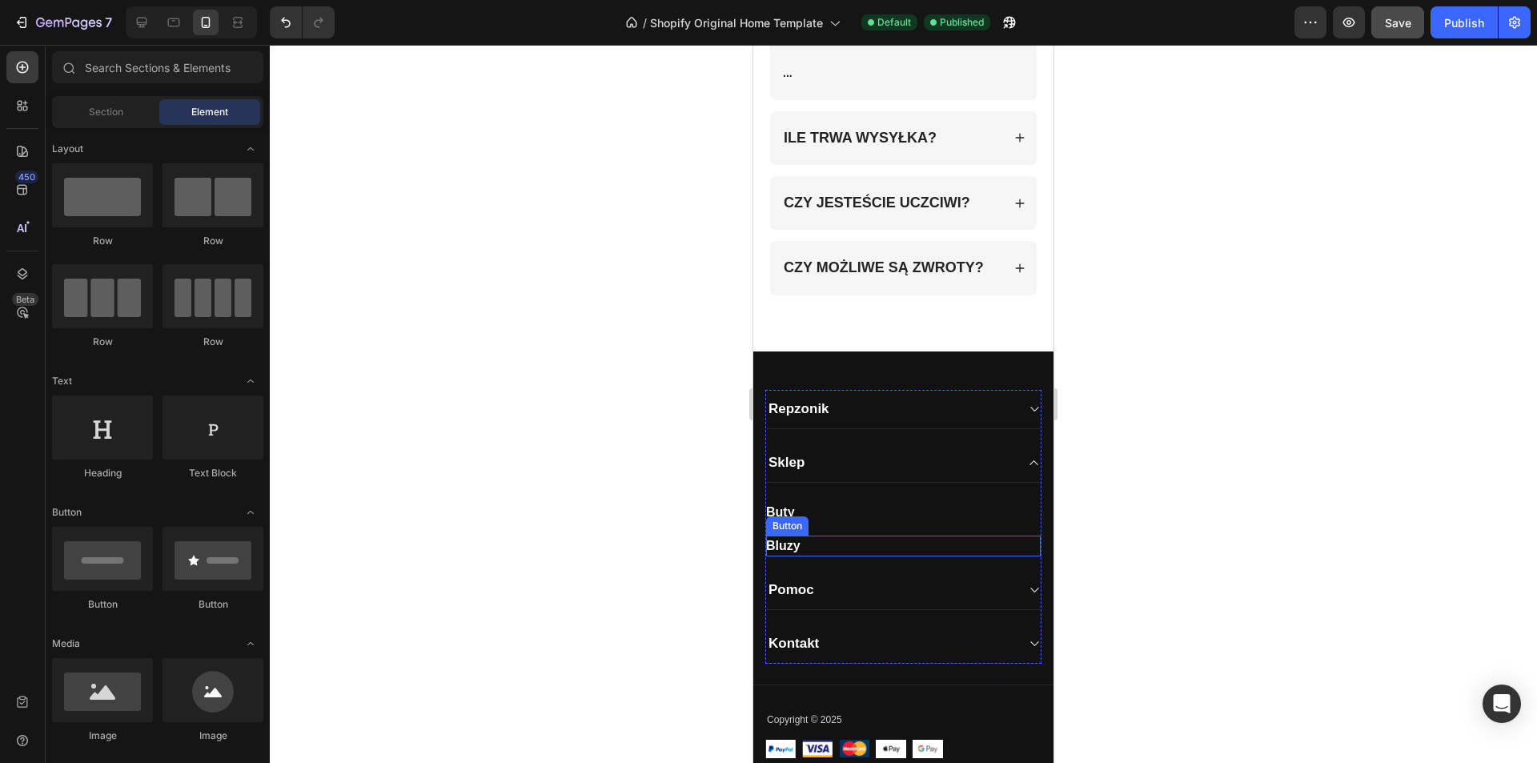
click at [812, 549] on div "Bluzy Button" at bounding box center [903, 546] width 275 height 21
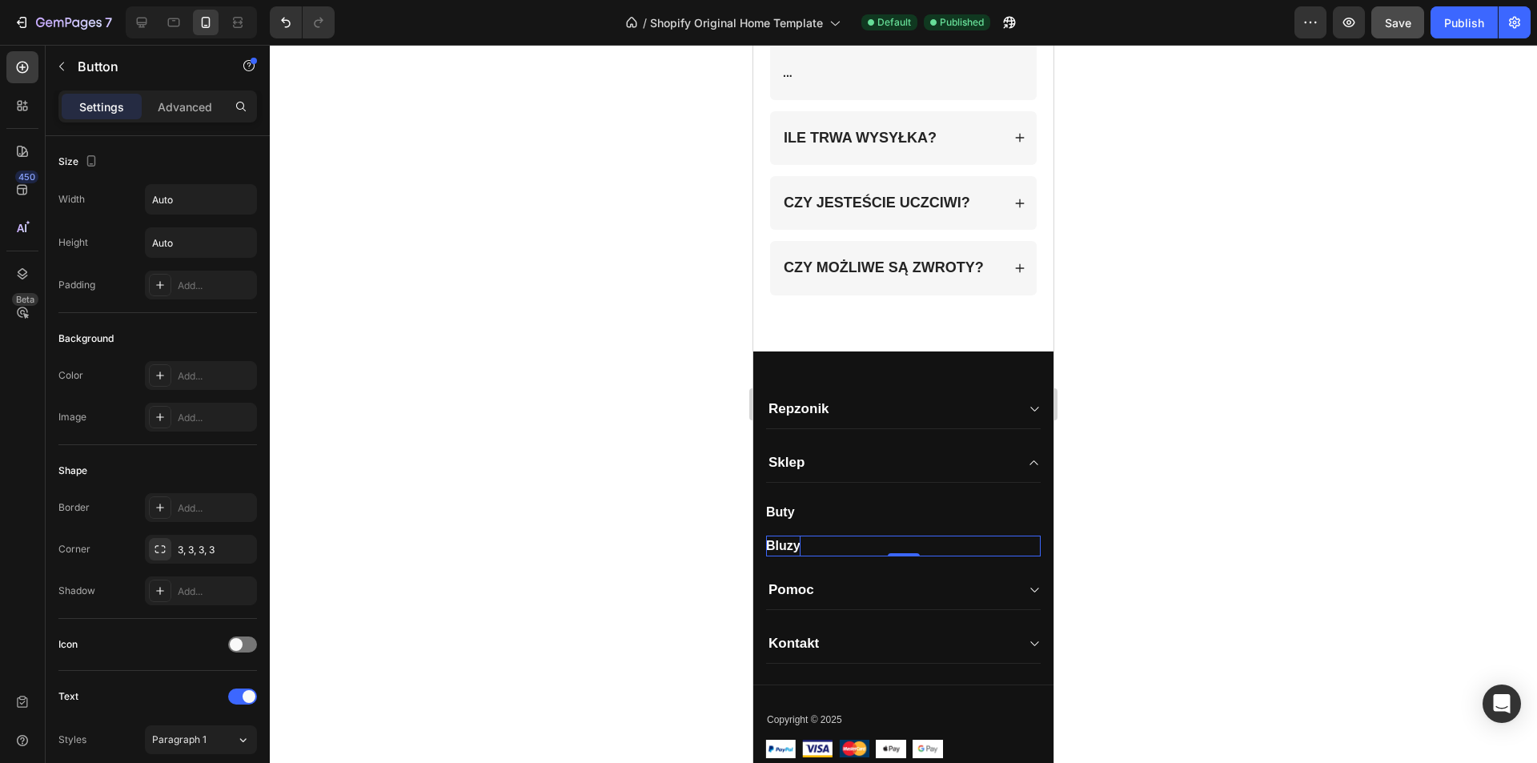
click at [798, 548] on strong "Bluzy" at bounding box center [783, 546] width 34 height 14
click at [808, 545] on div "Bluzy Button 0" at bounding box center [903, 546] width 275 height 21
click at [818, 543] on div "Bluzy Button 0" at bounding box center [903, 546] width 275 height 21
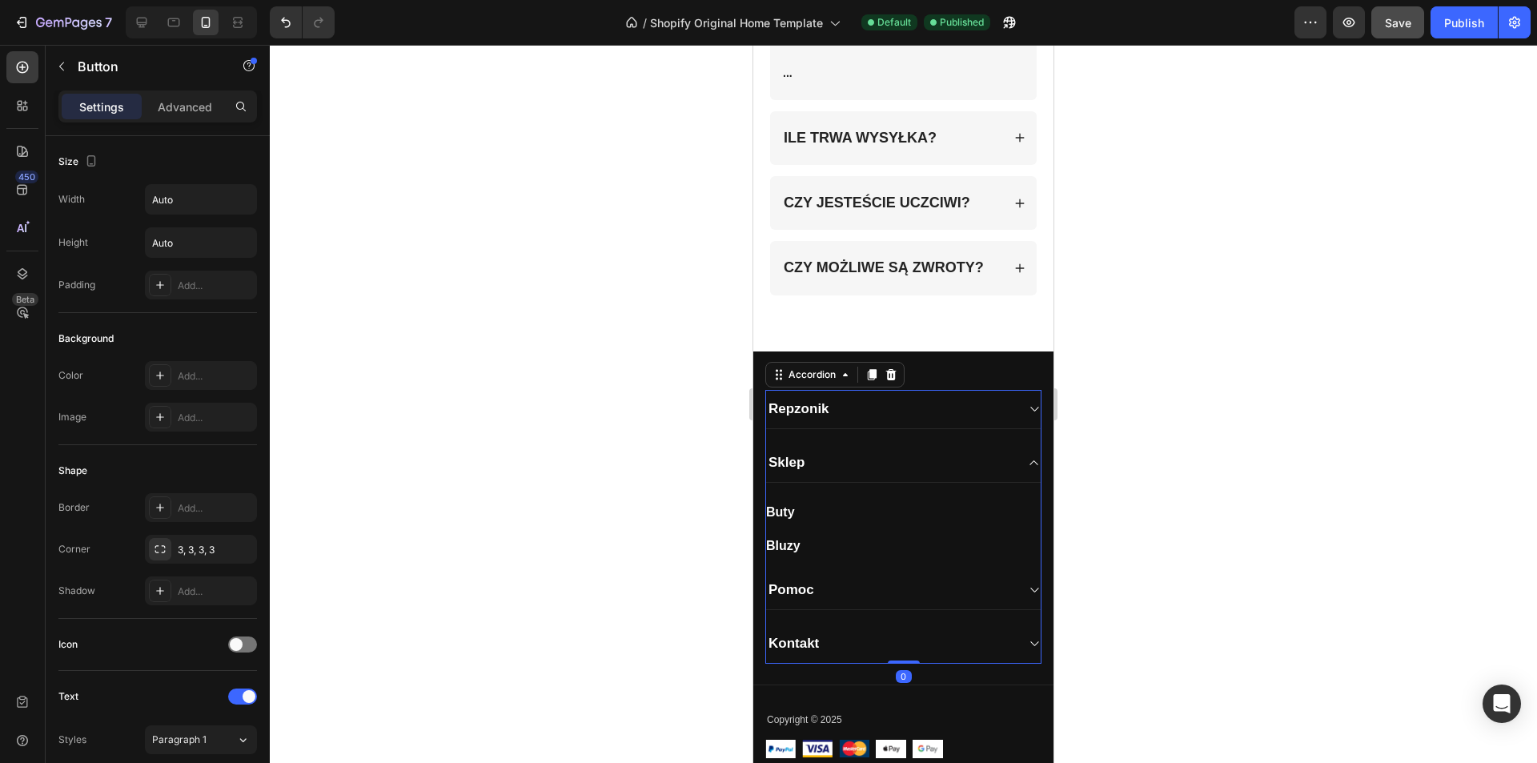
click at [818, 564] on div "Repzonik Sklep Buty Button Bluzy Button Pomoc Kontakt" at bounding box center [904, 527] width 276 height 275
click at [811, 549] on div "Bluzy Button" at bounding box center [903, 546] width 275 height 21
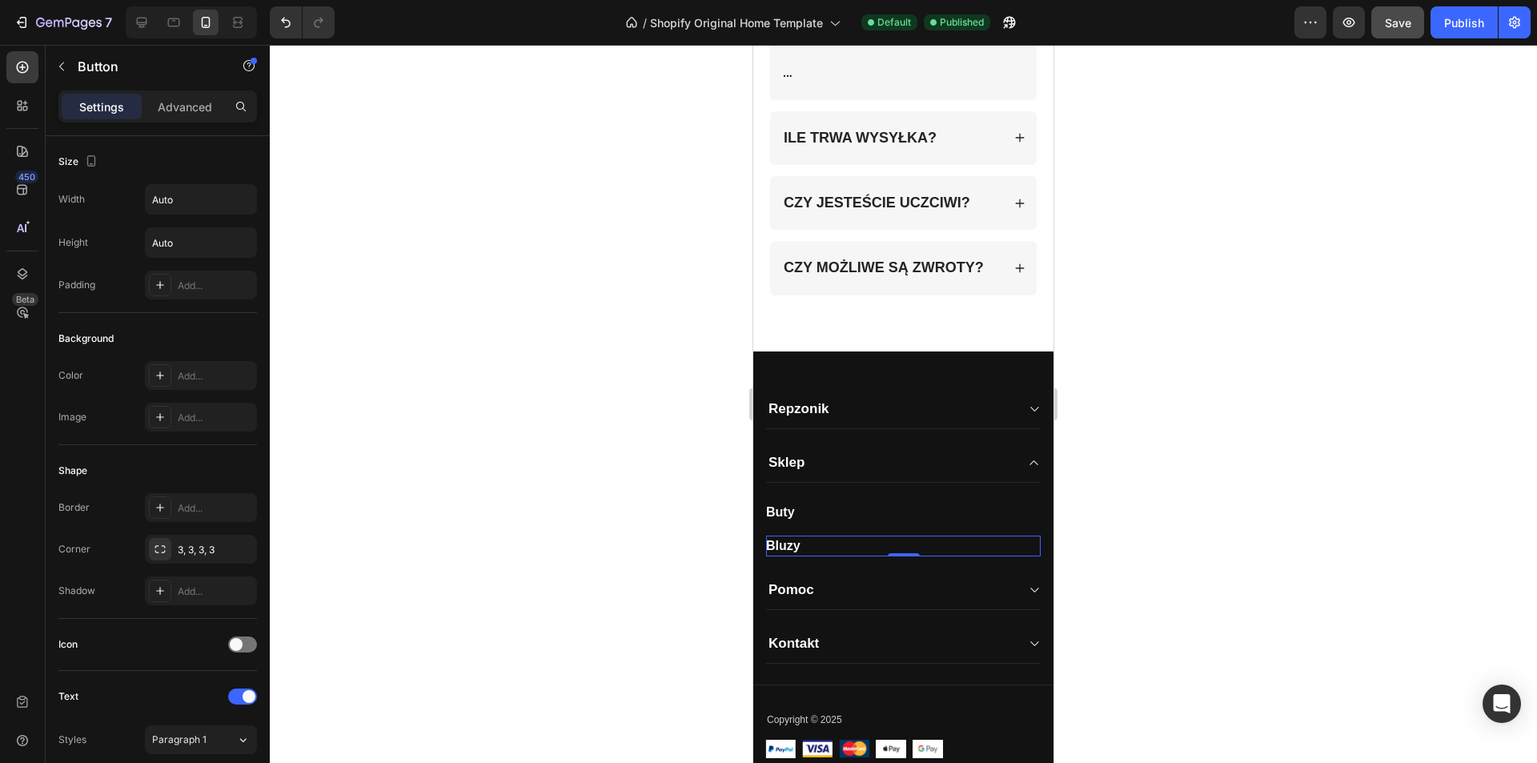
click at [804, 546] on div "Bluzy Button 0" at bounding box center [903, 546] width 275 height 21
click at [802, 546] on div "Bluzy Button 0" at bounding box center [903, 546] width 275 height 21
click at [801, 549] on strong "Bluzy" at bounding box center [783, 546] width 34 height 14
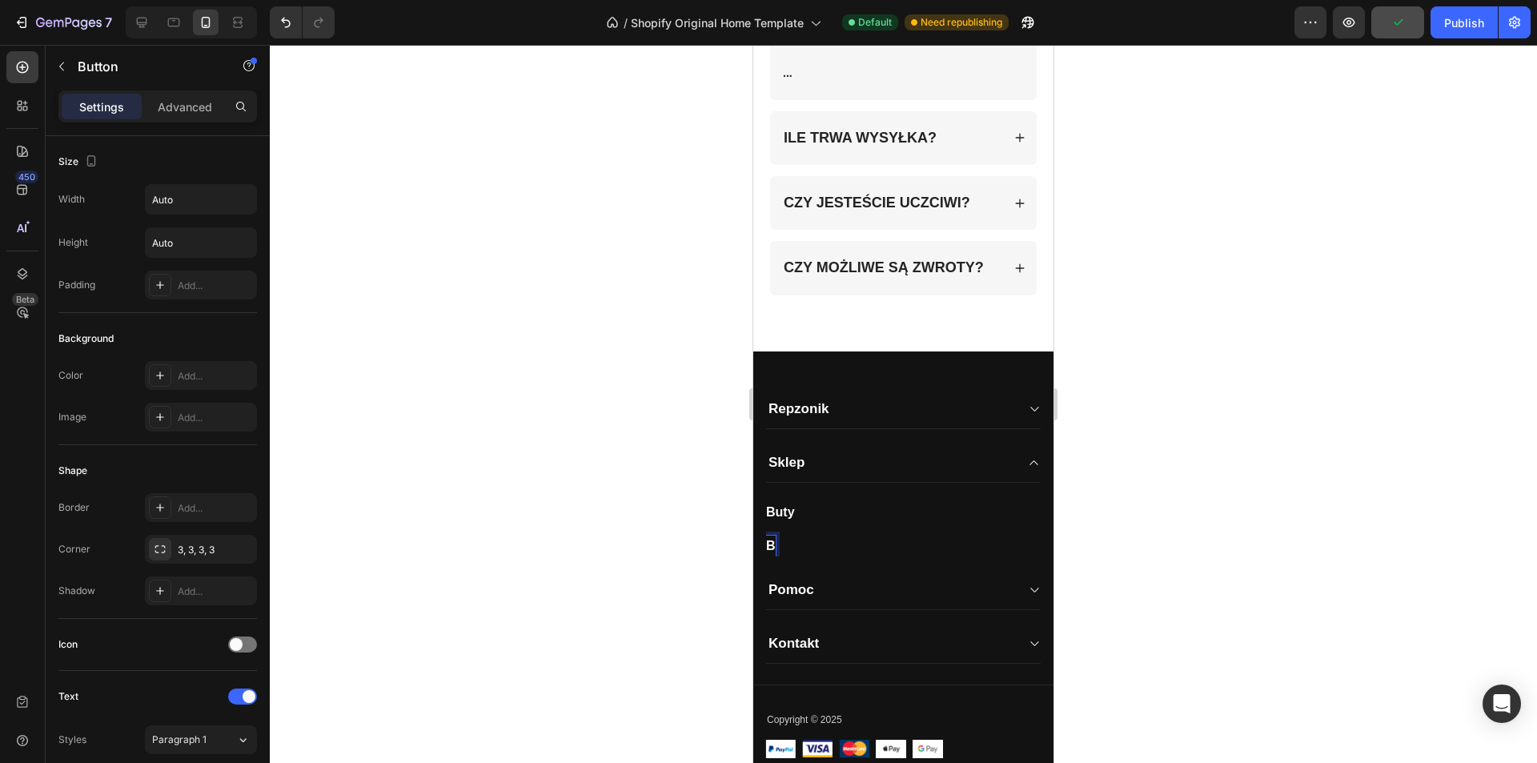
scroll to position [4009, 0]
click at [815, 529] on div "Button 0" at bounding box center [903, 538] width 275 height 33
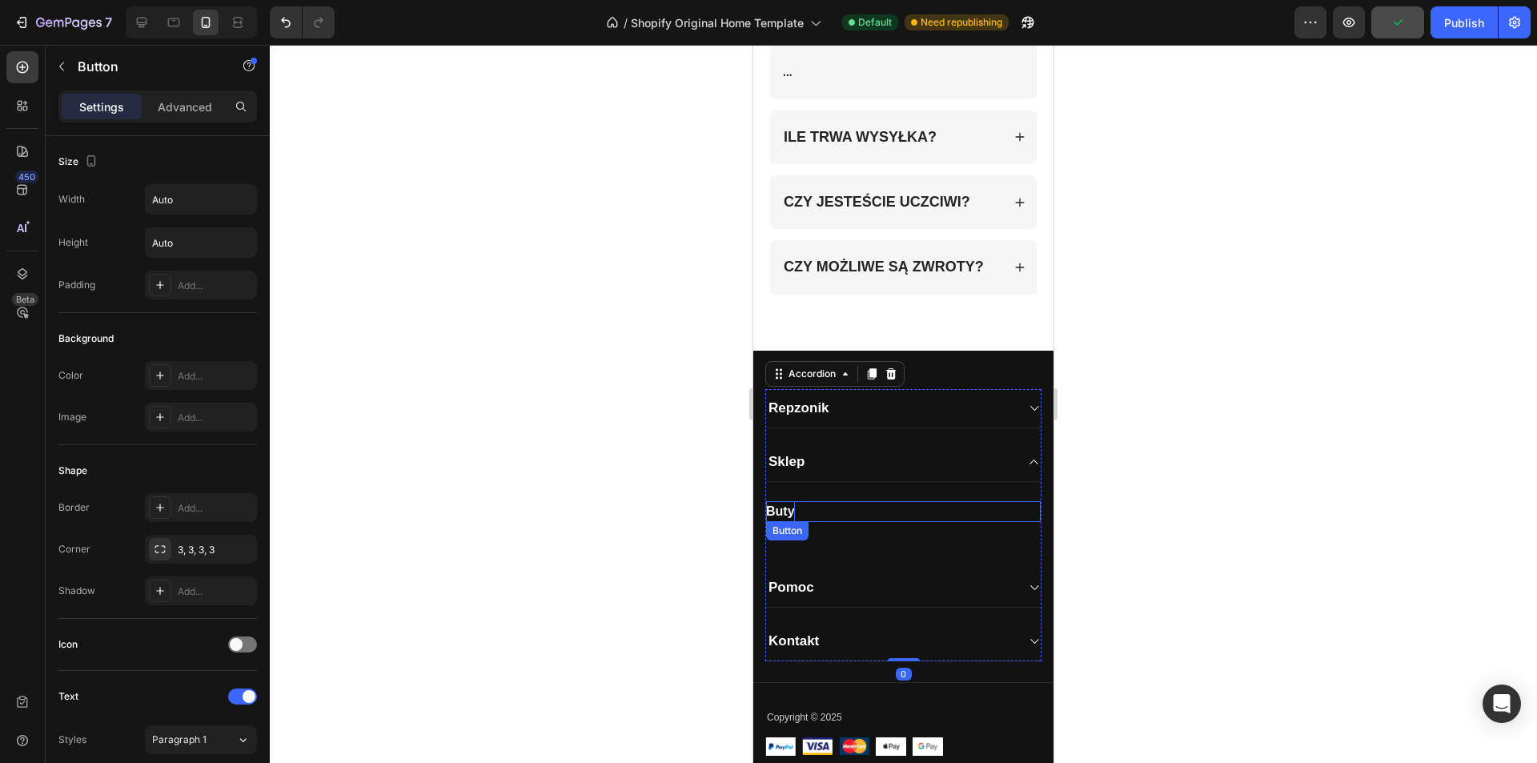
click at [790, 504] on strong "Buty" at bounding box center [780, 511] width 29 height 14
click at [807, 512] on div "Buty Button 0" at bounding box center [903, 511] width 275 height 21
click at [801, 512] on div "Buty Button 0" at bounding box center [903, 511] width 275 height 21
click at [798, 511] on div "Buty Button 0" at bounding box center [903, 511] width 275 height 21
click at [794, 509] on strong "Buty" at bounding box center [780, 511] width 29 height 14
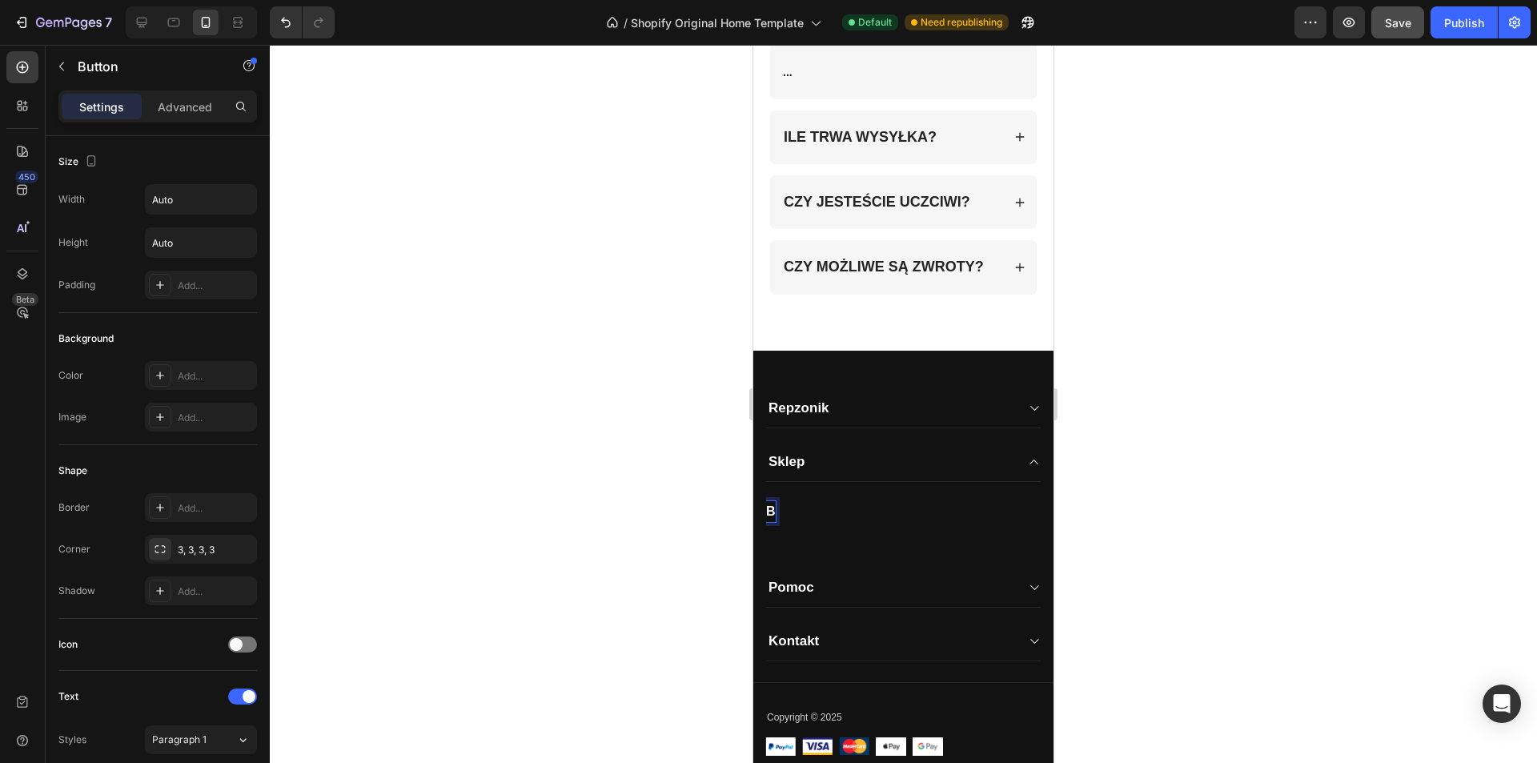
scroll to position [4009, 0]
click at [1202, 504] on div at bounding box center [904, 404] width 1268 height 718
click at [845, 505] on div "Nasze Kolekcje Button" at bounding box center [903, 510] width 275 height 20
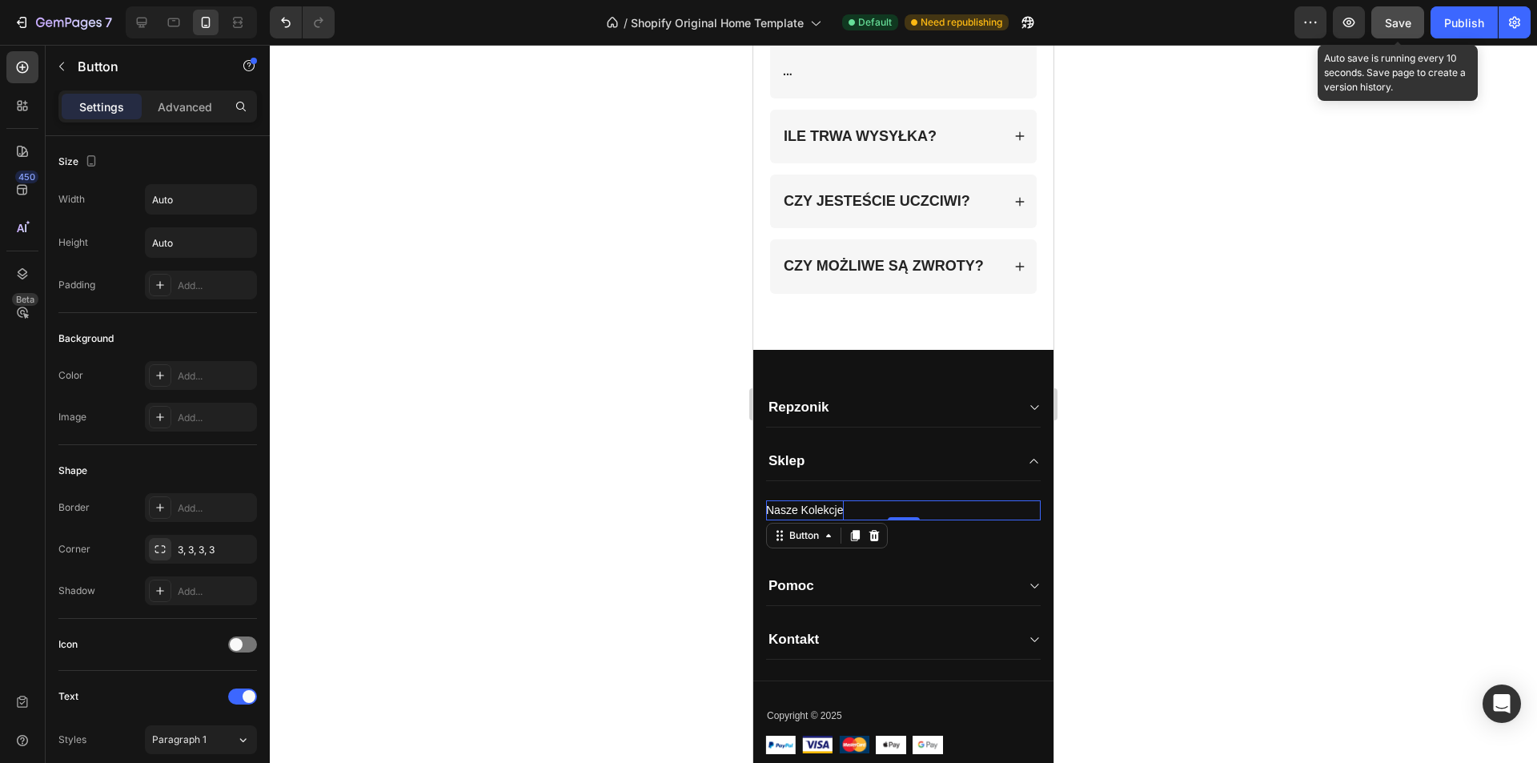
click at [1408, 32] on button "Save" at bounding box center [1398, 22] width 53 height 32
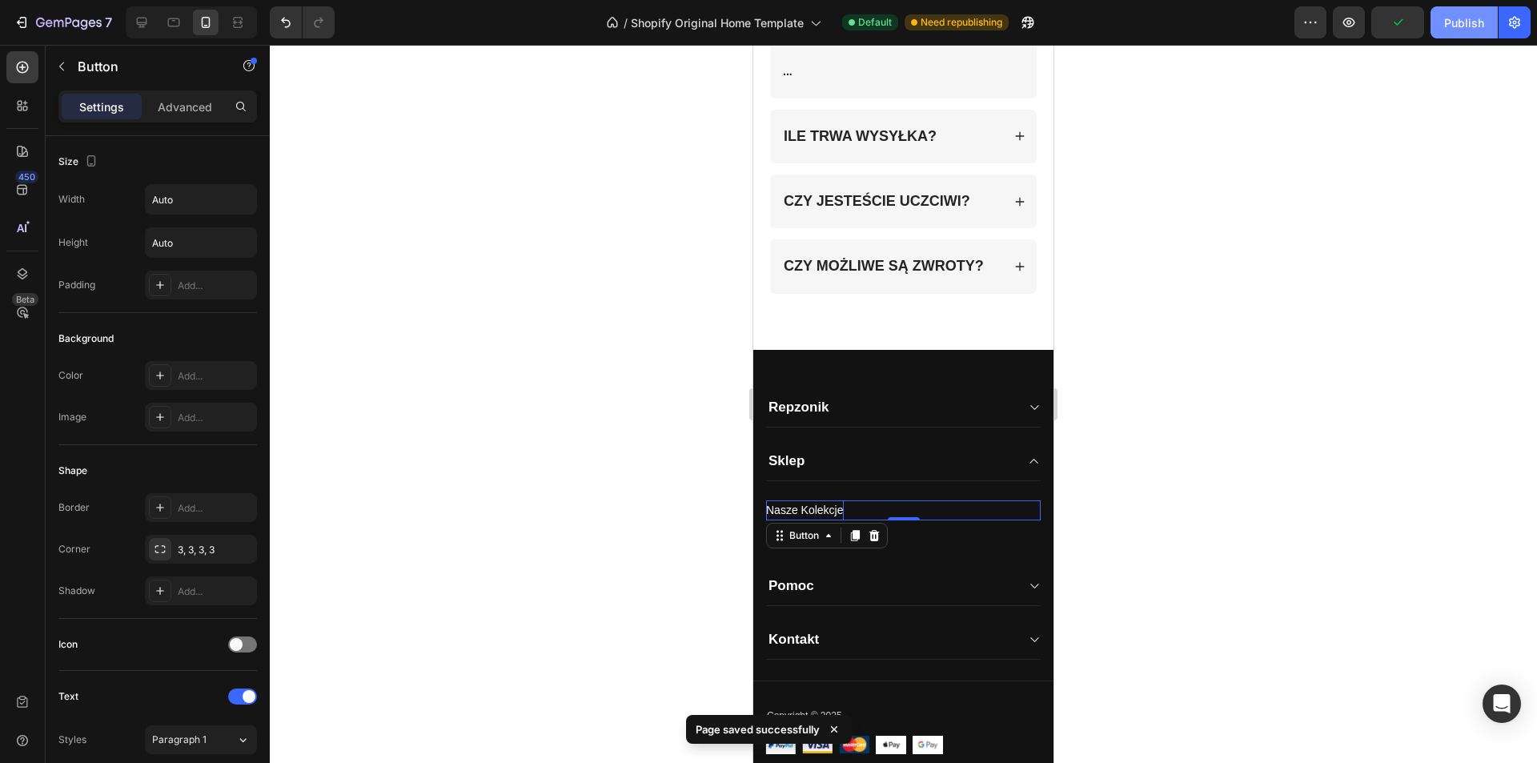
click at [1449, 21] on div "Publish" at bounding box center [1465, 22] width 40 height 17
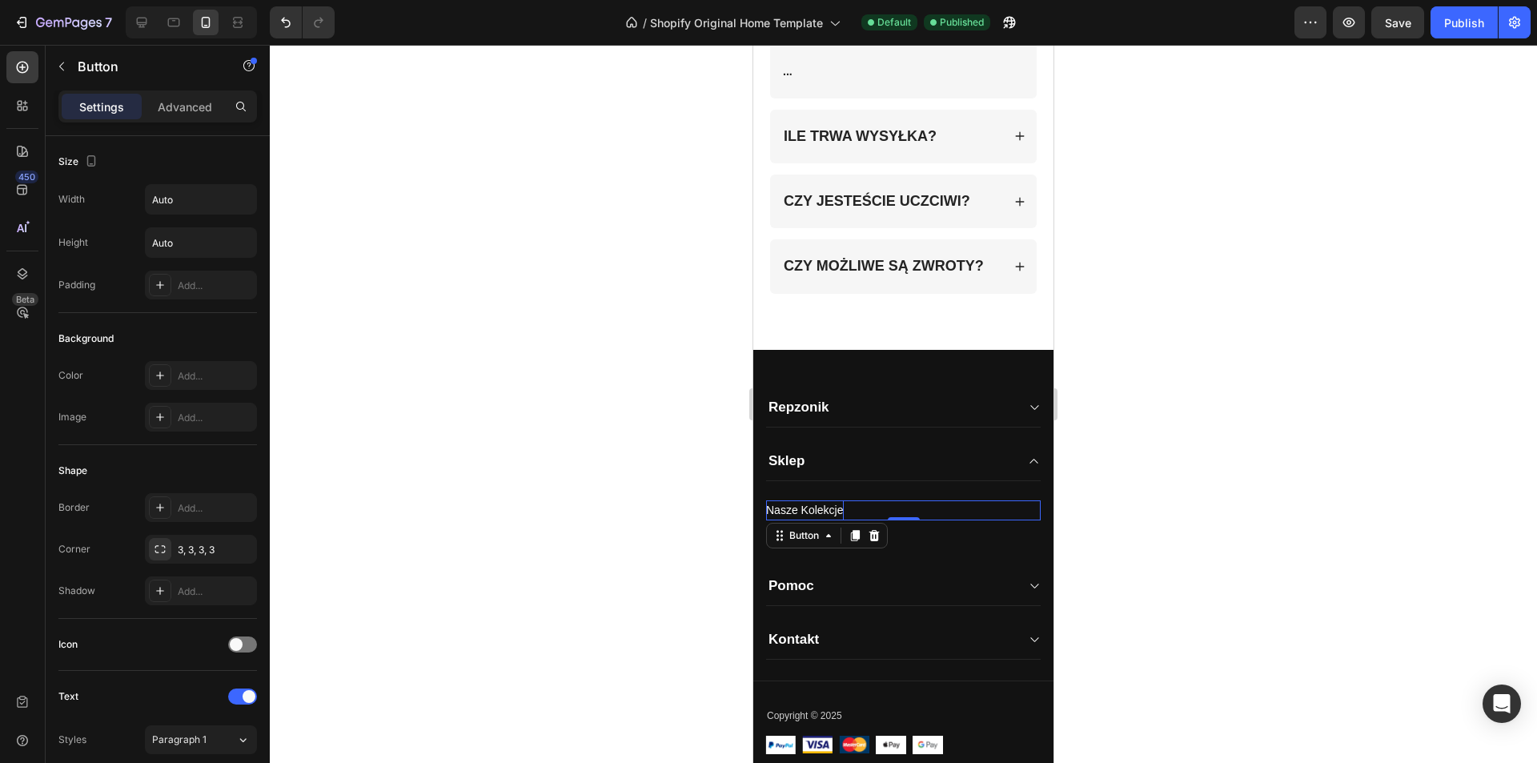
click at [1442, 266] on div at bounding box center [904, 404] width 1268 height 718
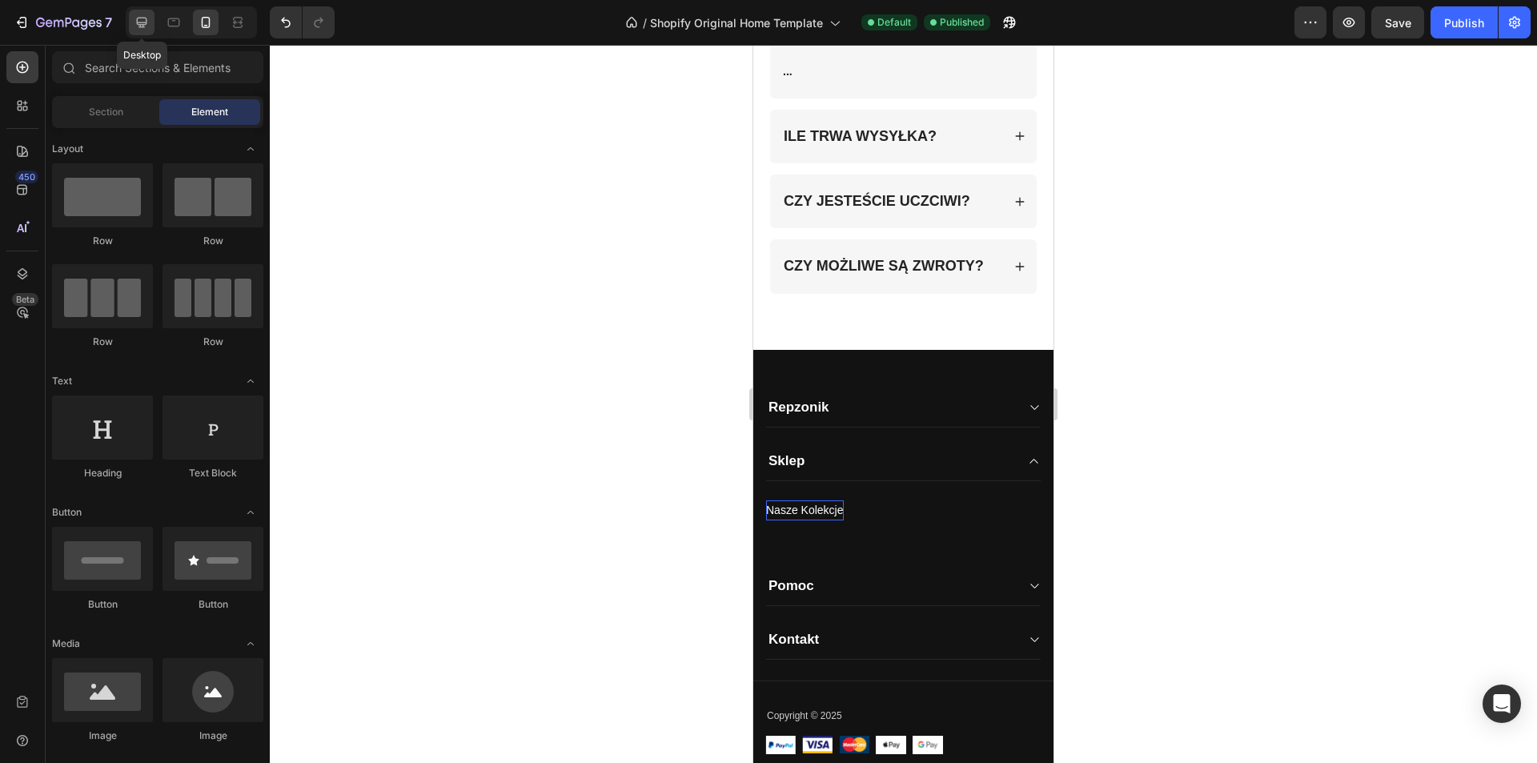
click at [147, 22] on icon at bounding box center [142, 23] width 10 height 10
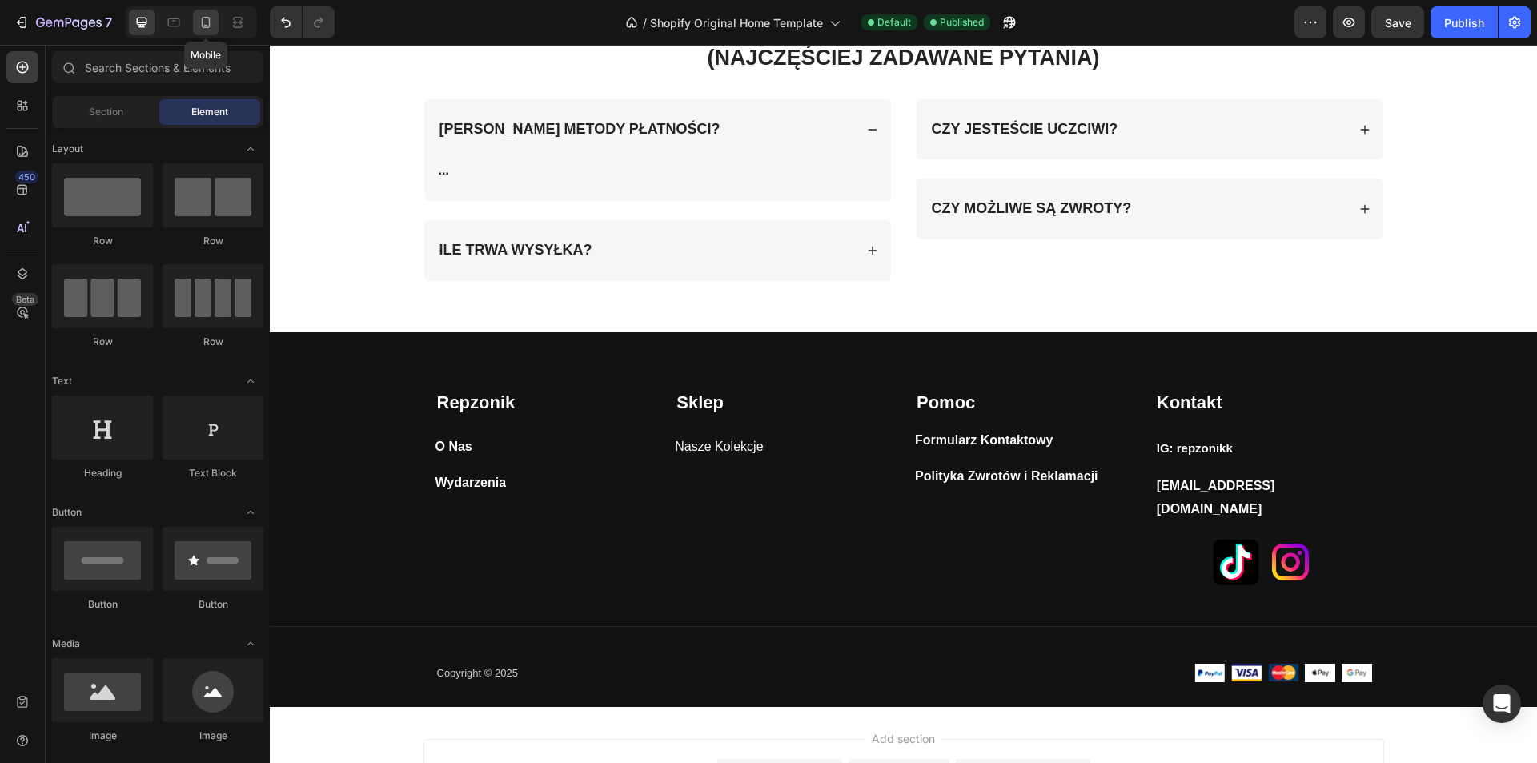
click at [204, 22] on icon at bounding box center [206, 22] width 16 height 16
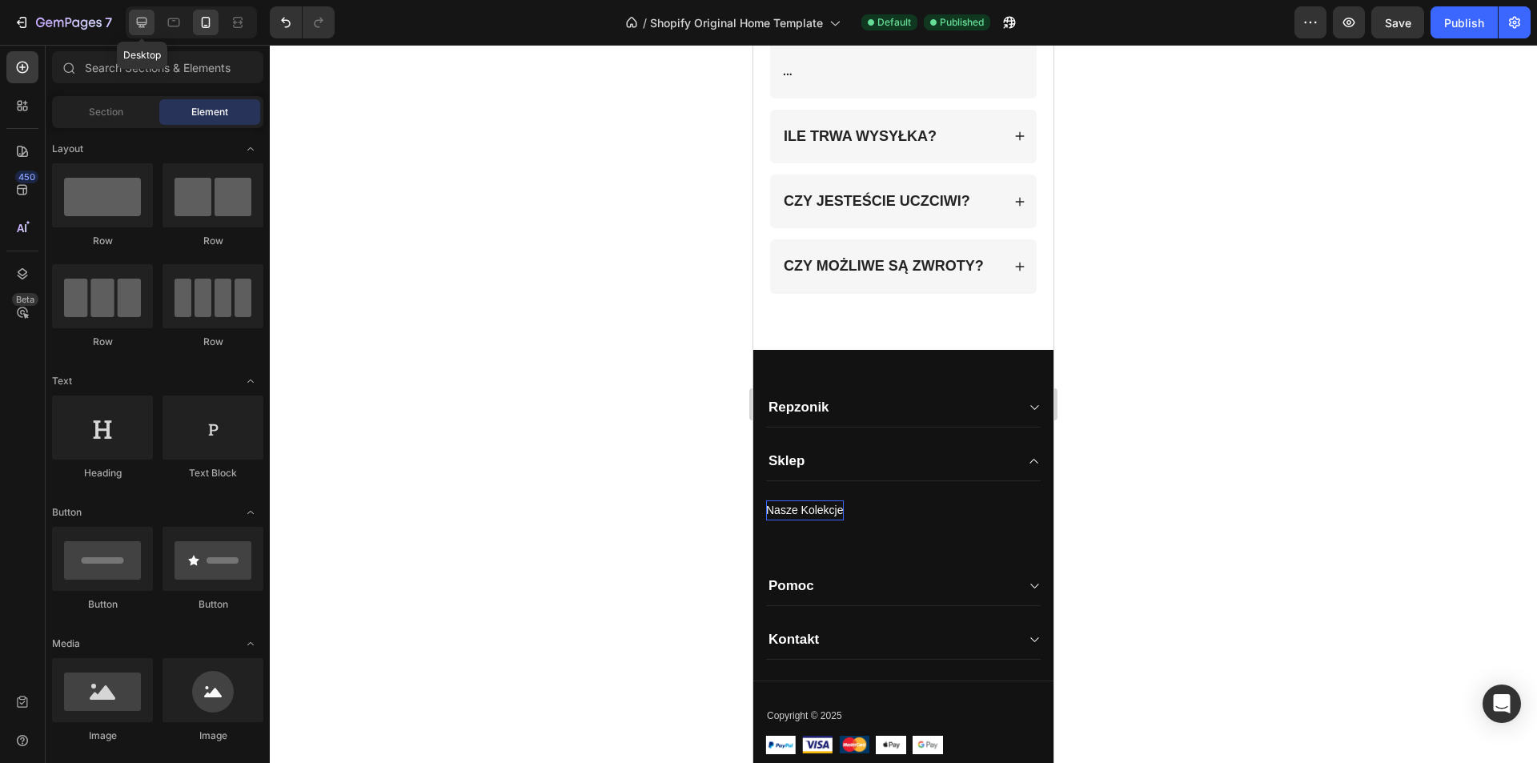
click at [141, 22] on icon at bounding box center [142, 22] width 16 height 16
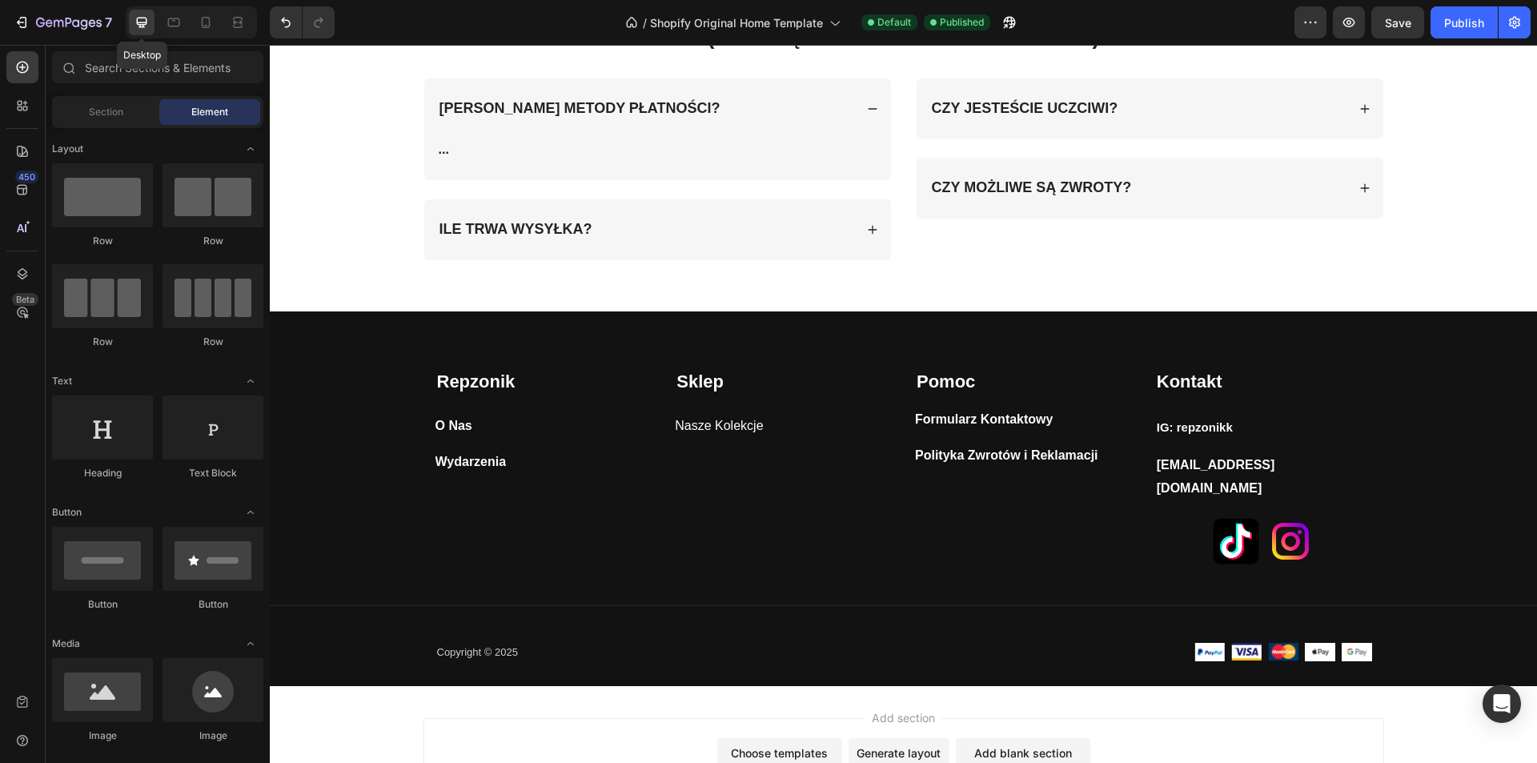
scroll to position [3989, 0]
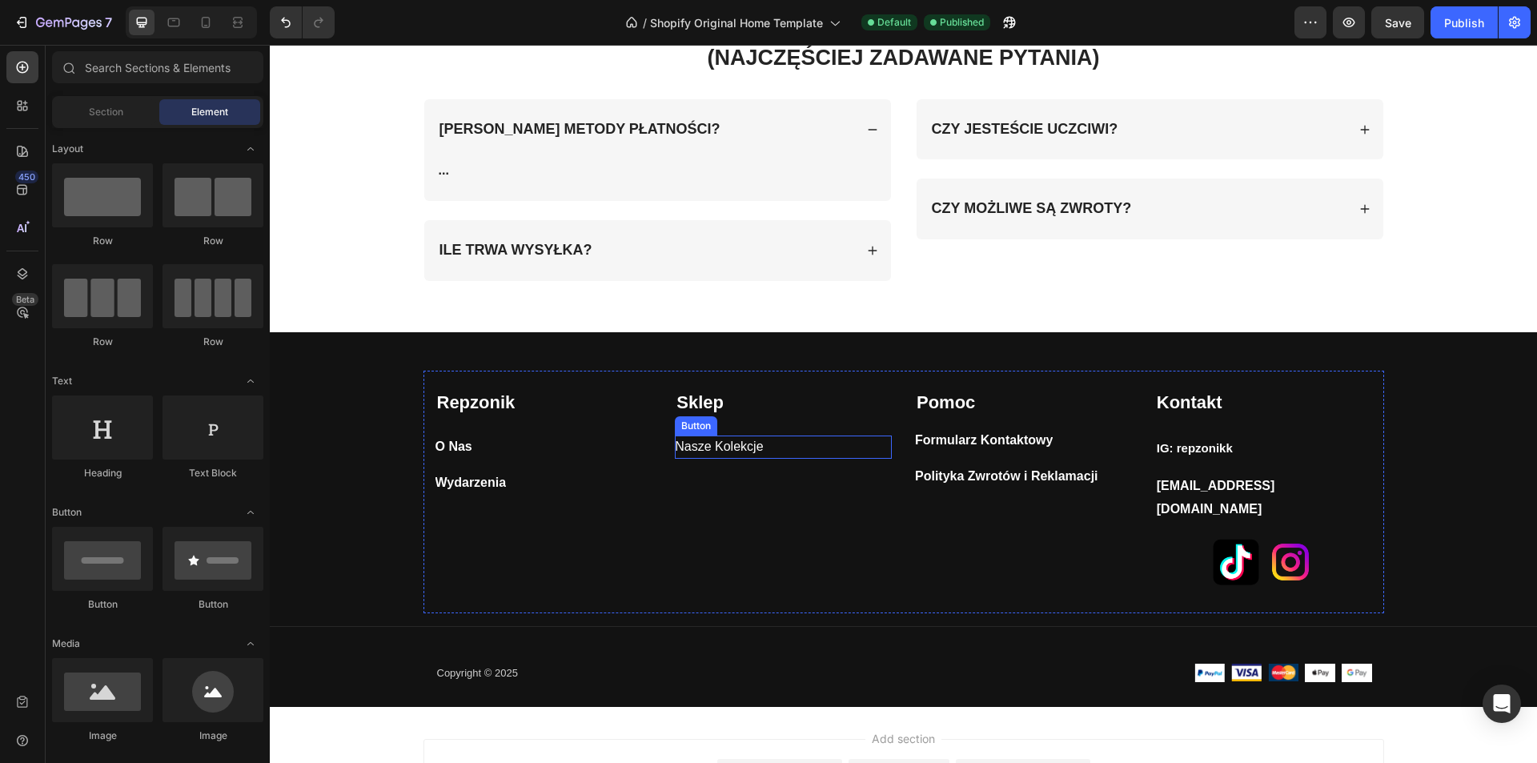
click at [771, 443] on div "Nasze Kolekcje Button" at bounding box center [783, 447] width 217 height 23
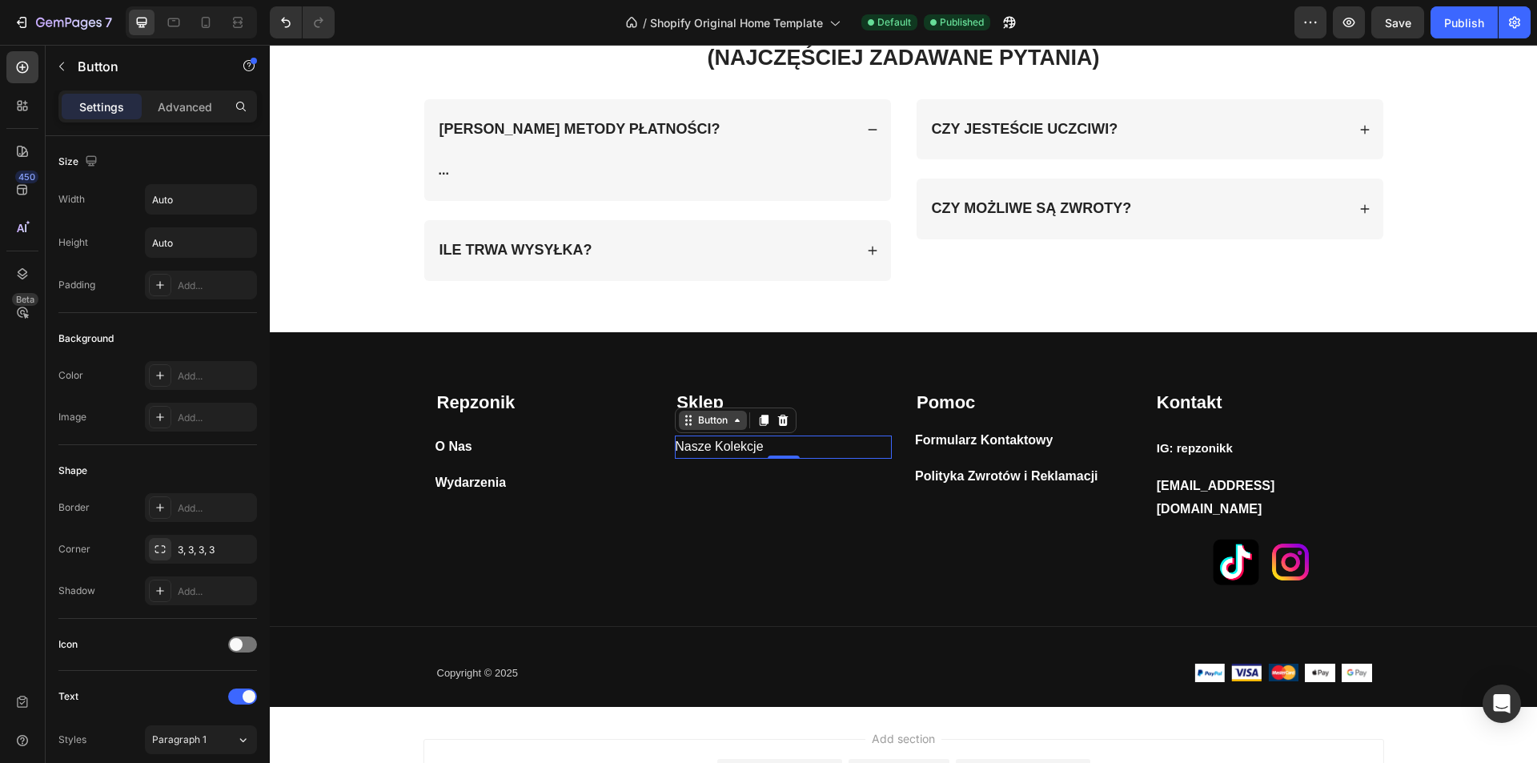
click at [721, 419] on div "Button" at bounding box center [713, 420] width 36 height 14
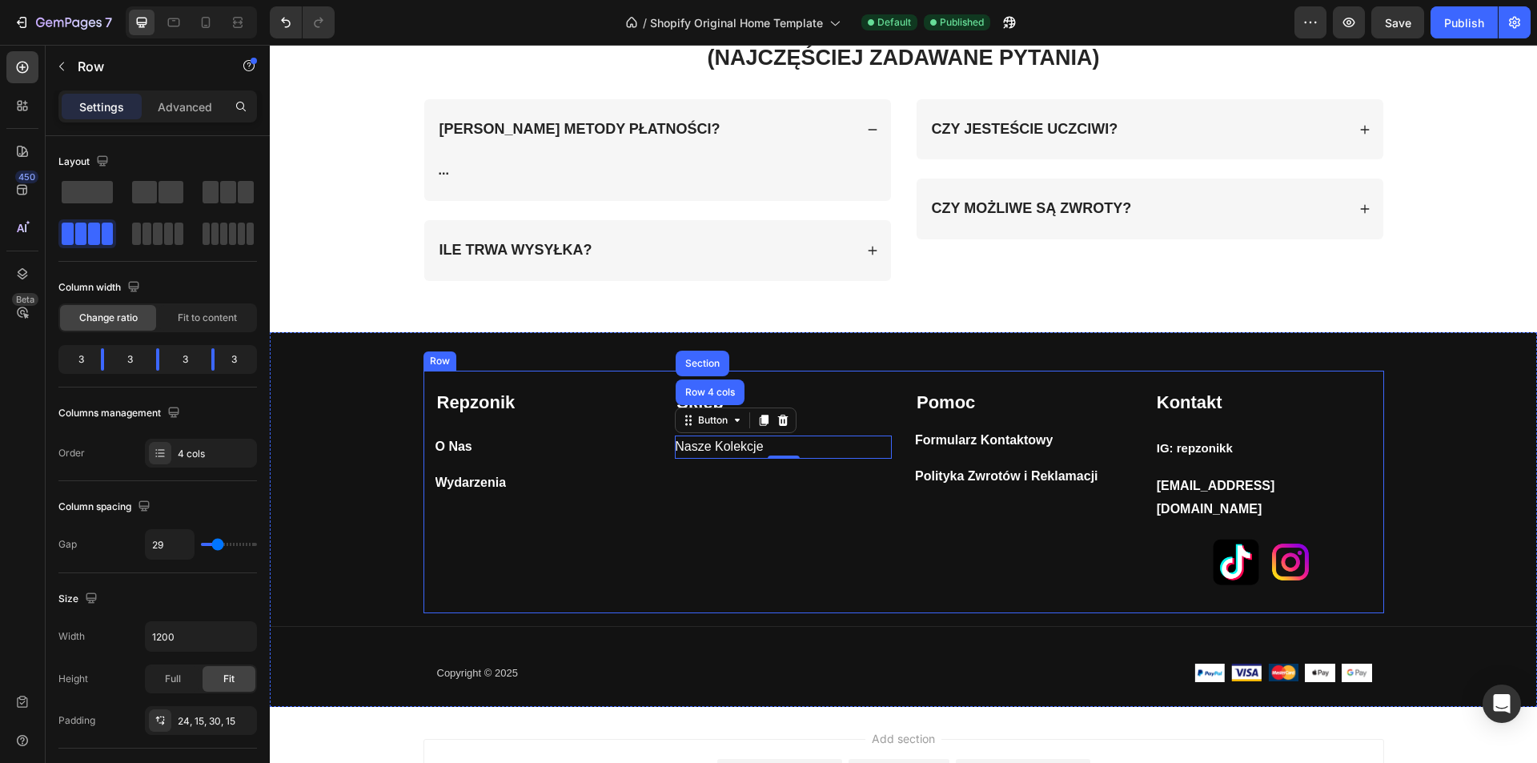
click at [735, 495] on div "Sklep Text block Nasze Kolekcje Button Row 4 cols Section 0" at bounding box center [783, 489] width 217 height 199
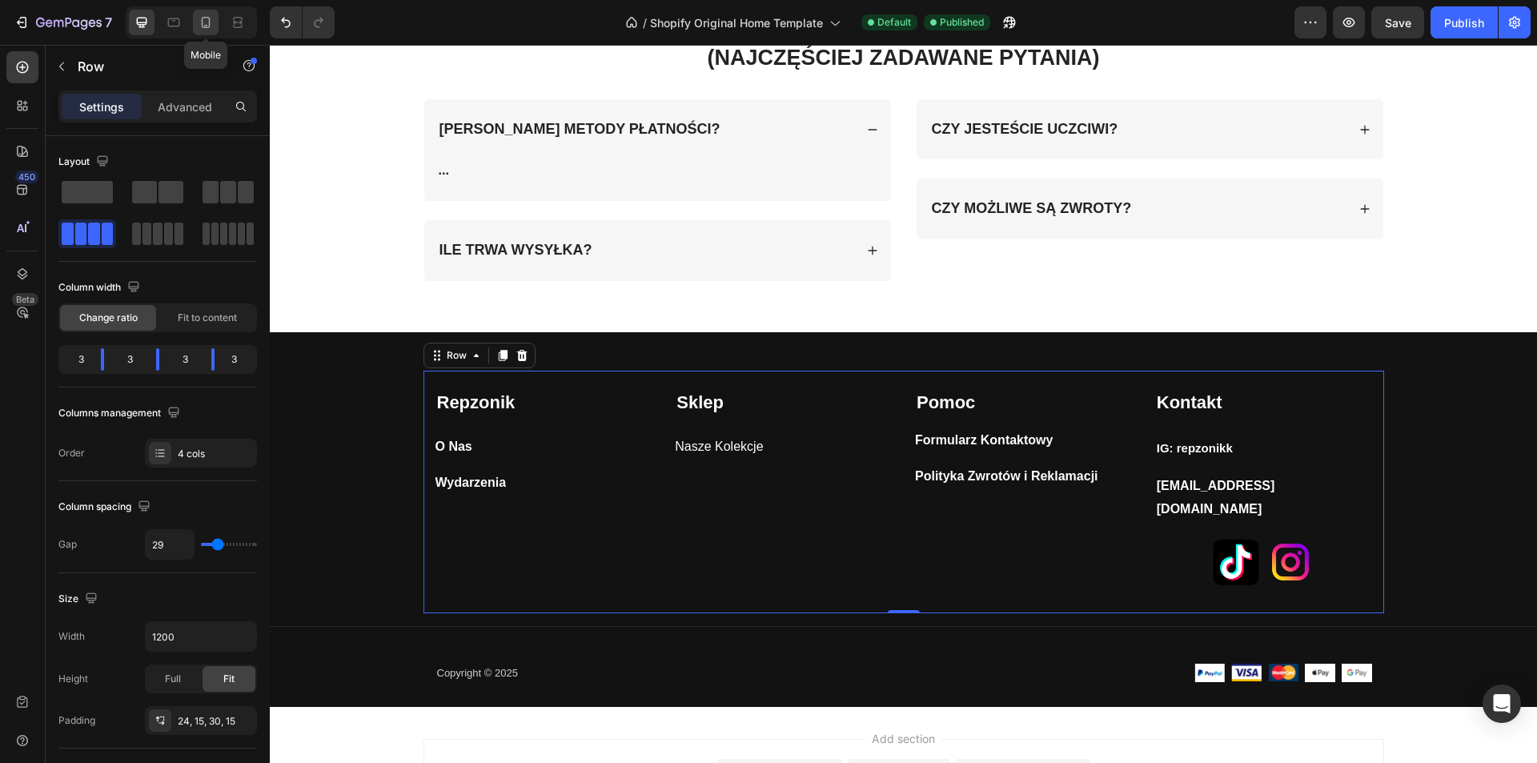
click at [208, 24] on icon at bounding box center [206, 22] width 16 height 16
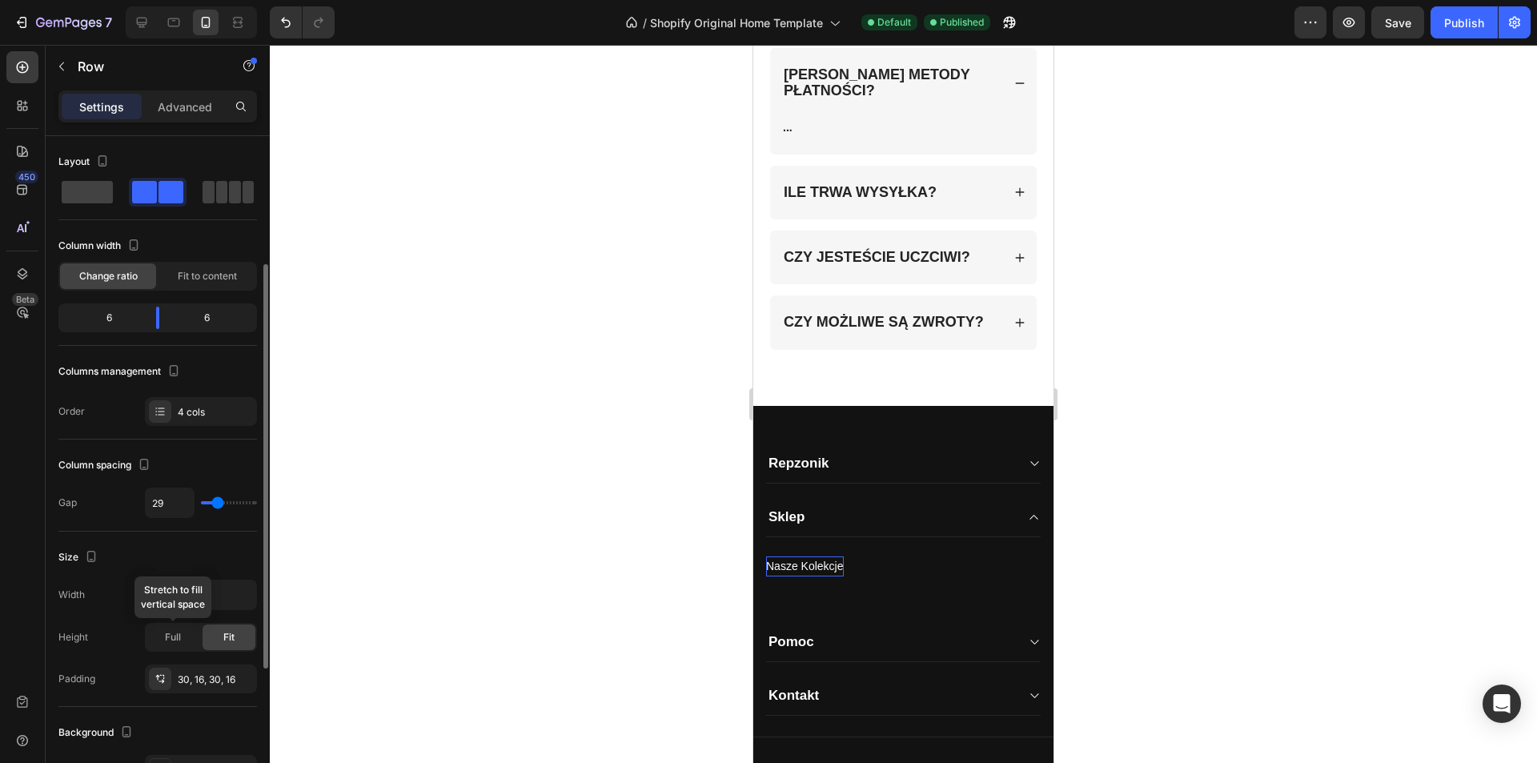
scroll to position [445, 0]
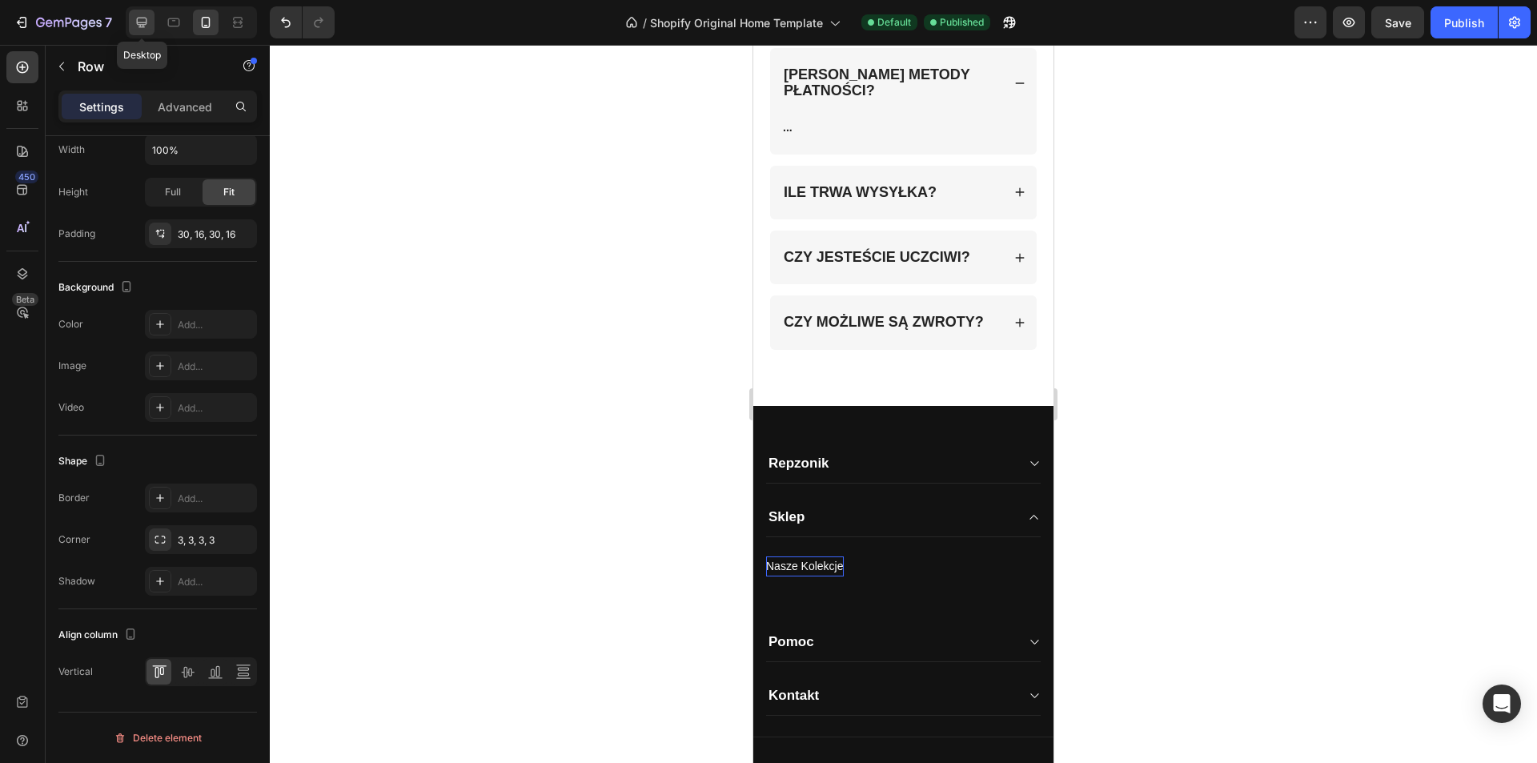
click at [146, 23] on icon at bounding box center [142, 23] width 10 height 10
type input "1200"
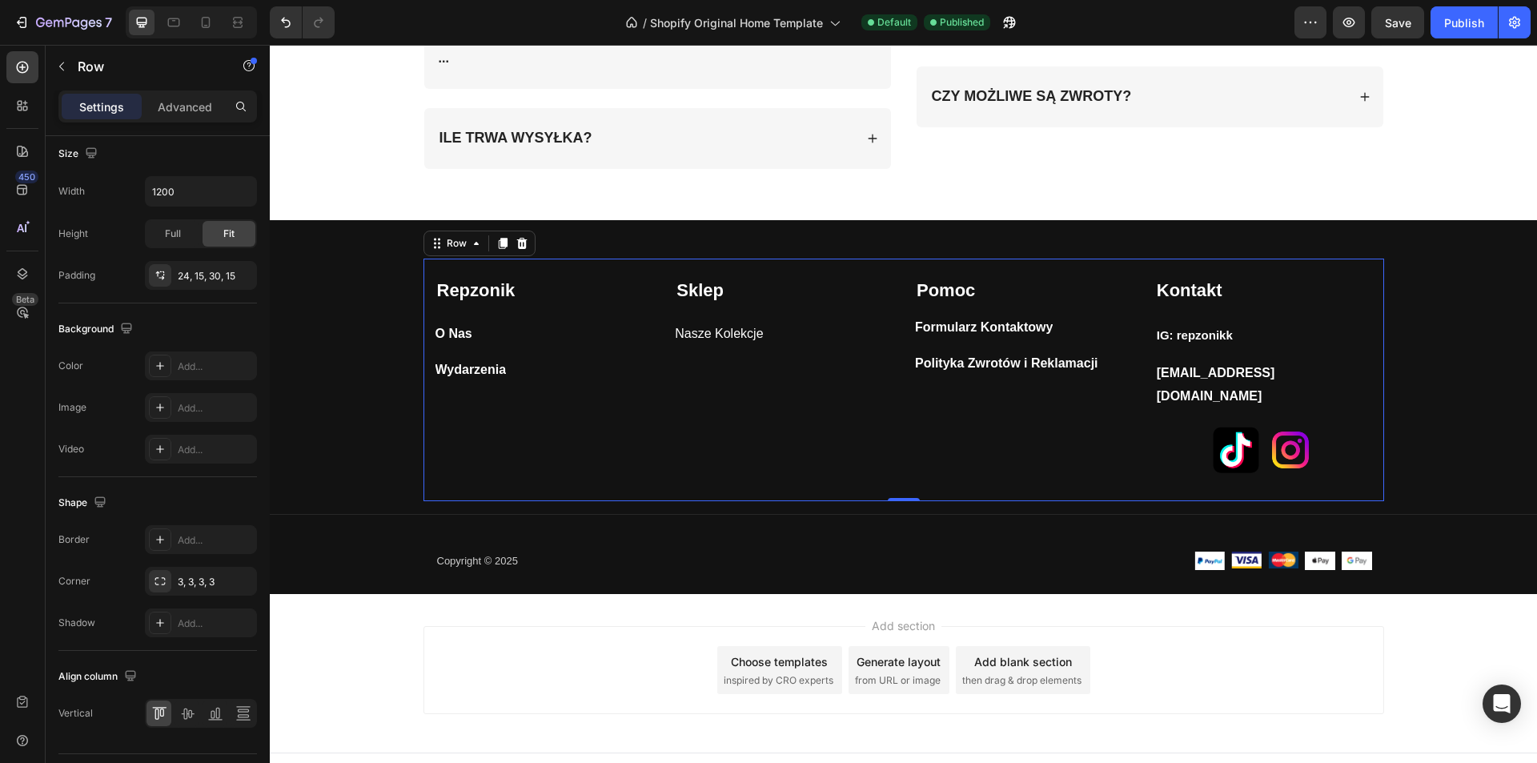
scroll to position [3609, 0]
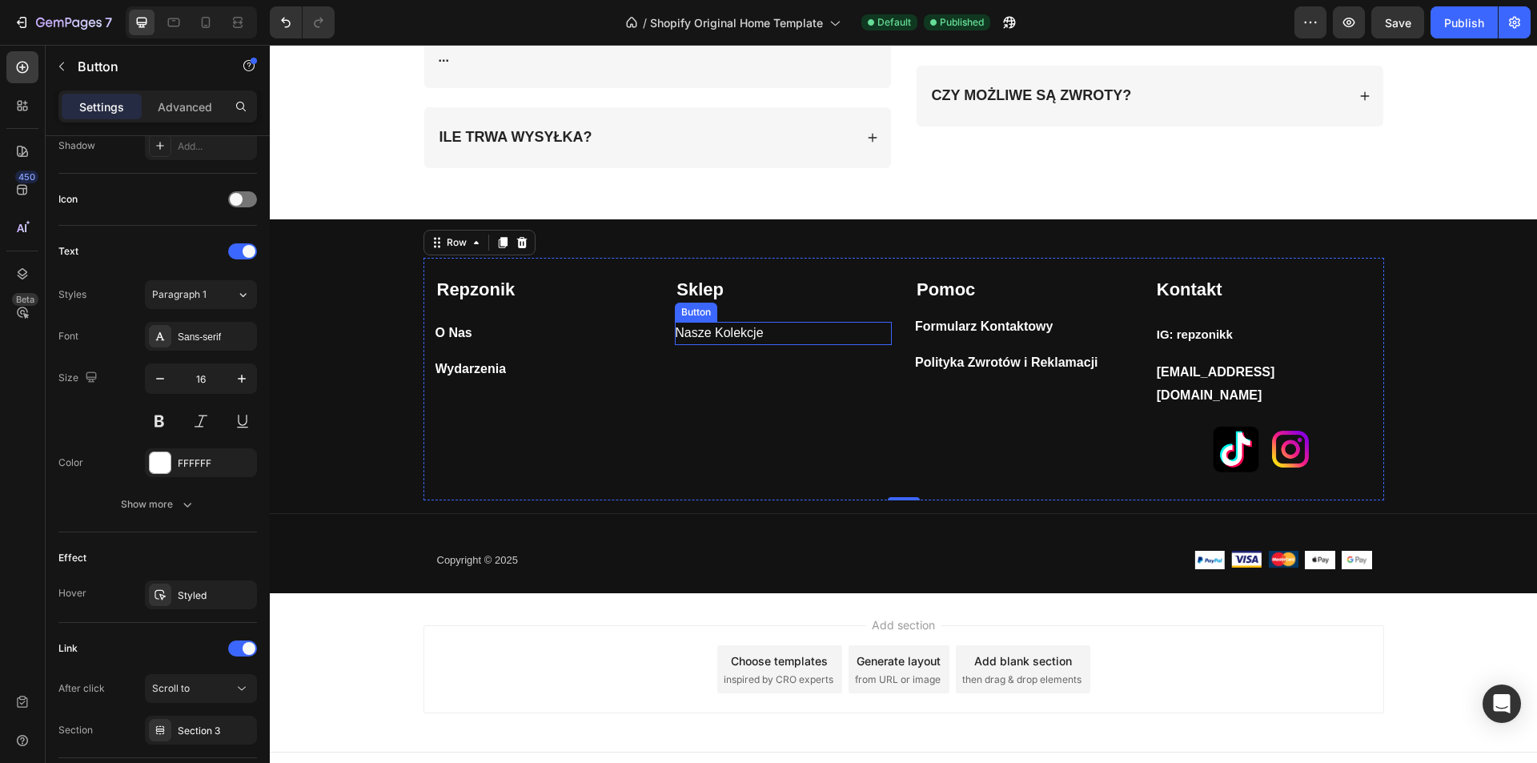
click at [686, 315] on div "Button" at bounding box center [696, 312] width 36 height 14
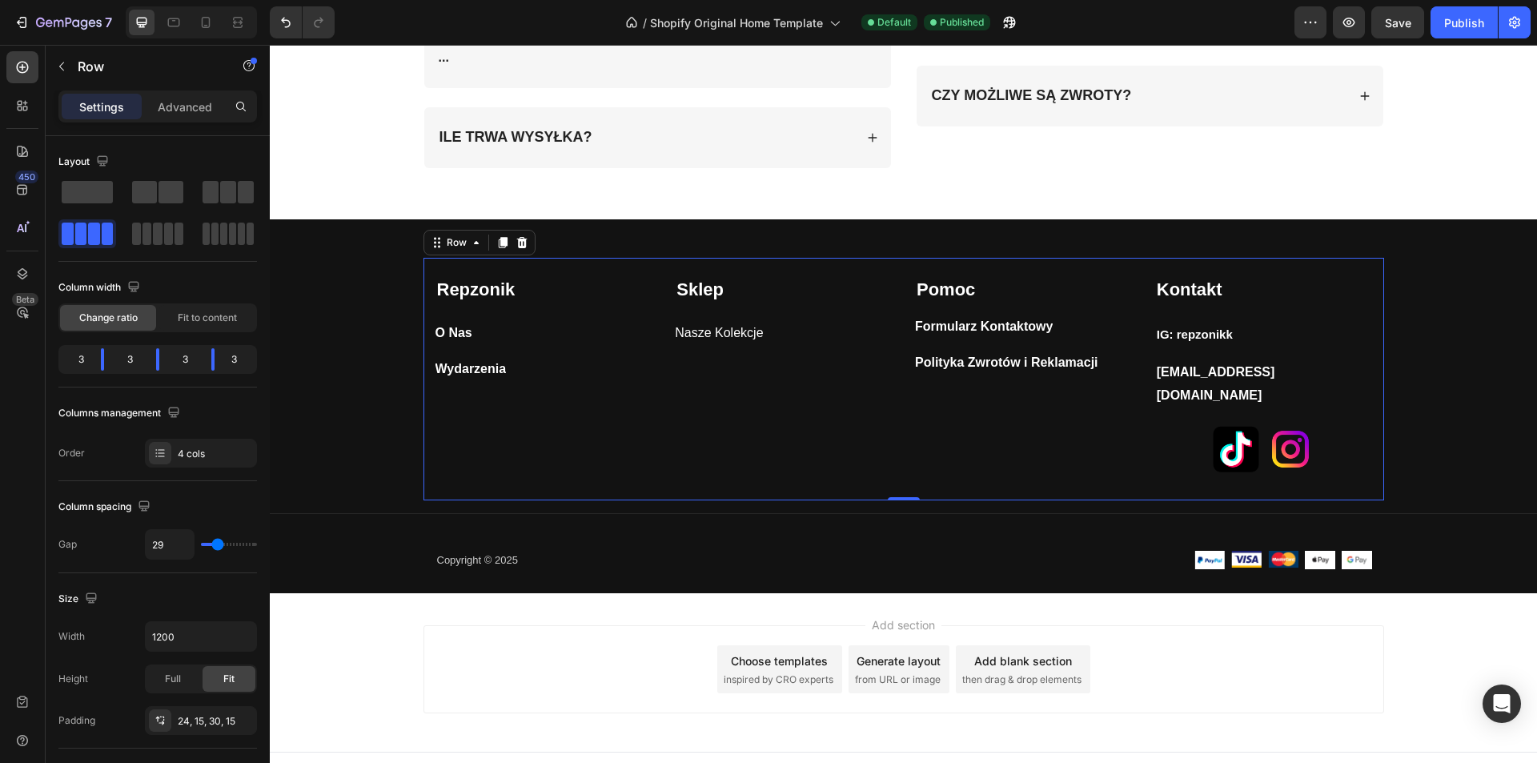
click at [677, 380] on div "Sklep Text block Nasze Kolekcje Button" at bounding box center [783, 376] width 217 height 199
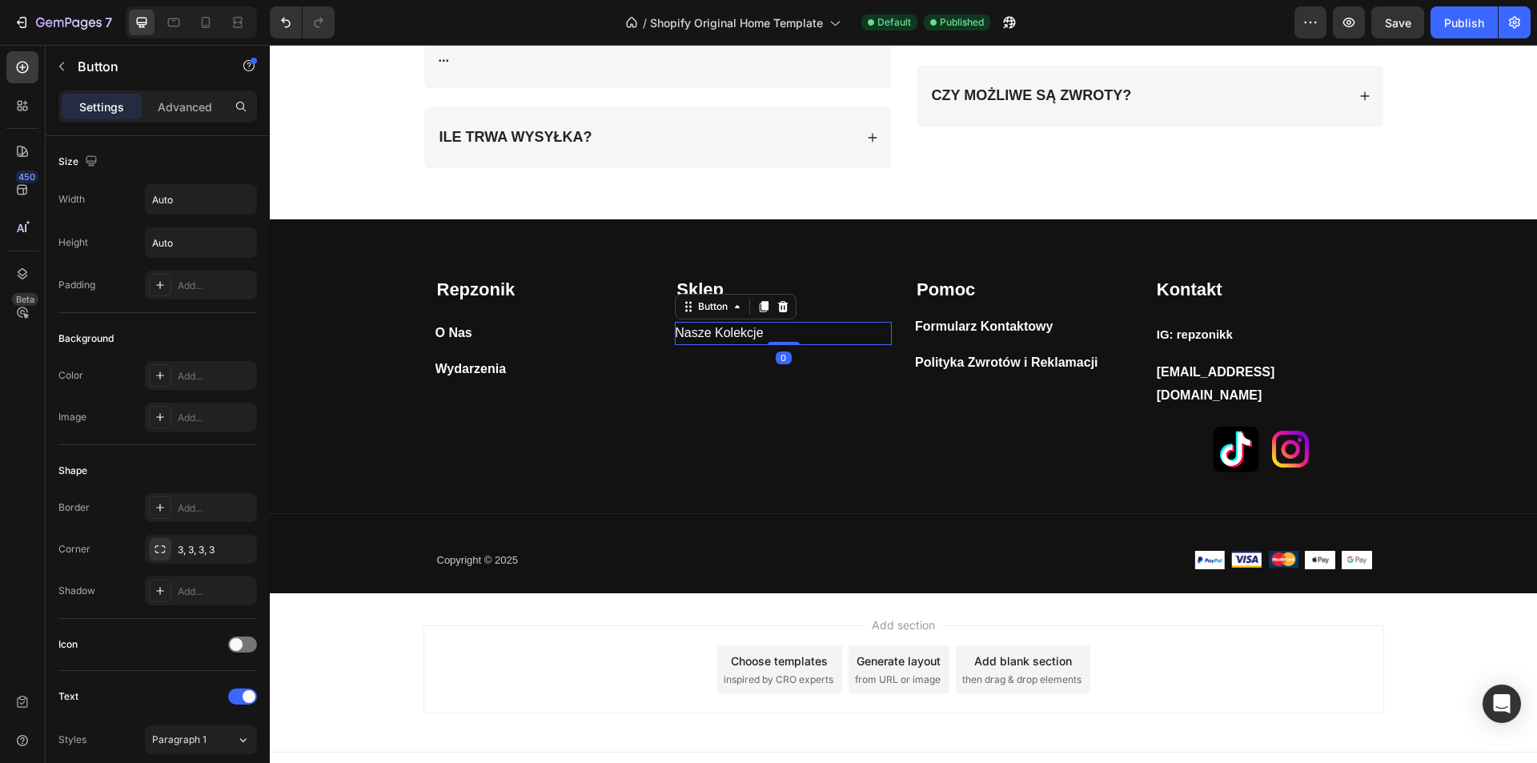
click at [767, 340] on div "Nasze Kolekcje Button 0" at bounding box center [783, 333] width 217 height 23
click at [762, 336] on div "Nasze Kolekcje Button 0" at bounding box center [783, 333] width 217 height 23
click at [755, 329] on p "Nasze Kolekcje" at bounding box center [719, 333] width 88 height 23
drag, startPoint x: 755, startPoint y: 329, endPoint x: 669, endPoint y: 328, distance: 86.5
click at [675, 328] on p "Nasze Kolekcje" at bounding box center [719, 333] width 88 height 23
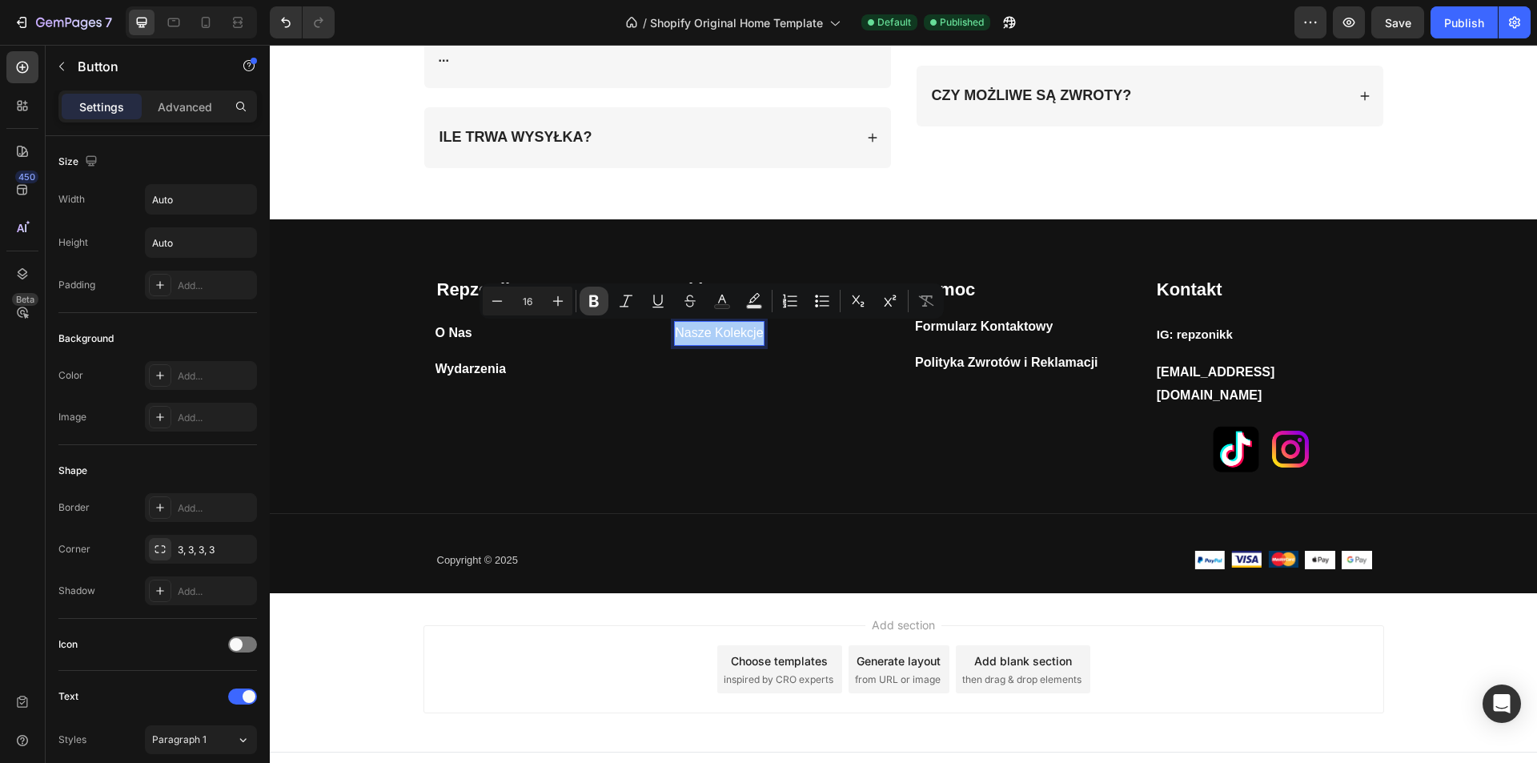
click at [588, 303] on icon "Editor contextual toolbar" at bounding box center [594, 301] width 16 height 16
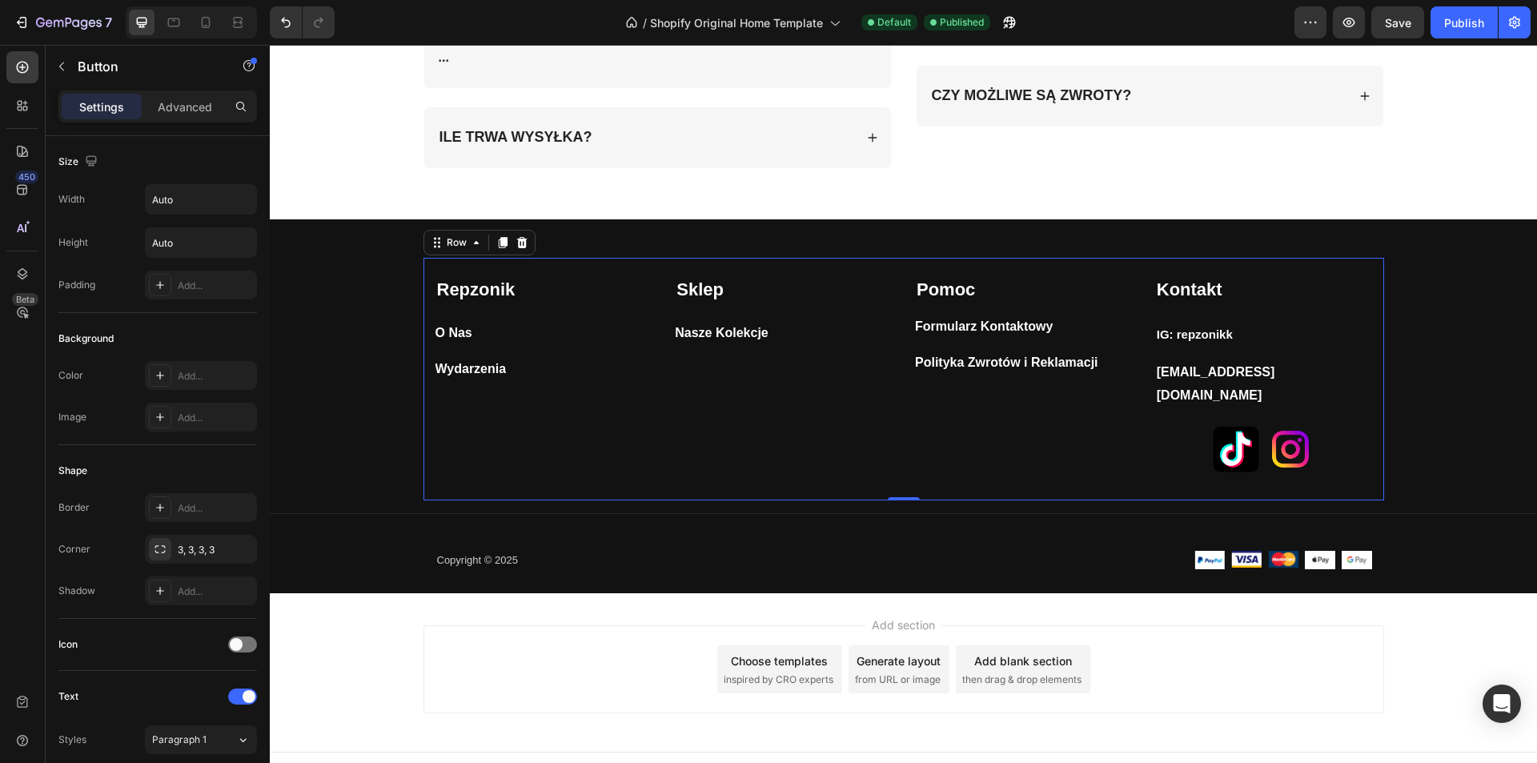
click at [633, 403] on div "Repzonik Text block O Nas Button Wydarzenia Button" at bounding box center [544, 376] width 217 height 199
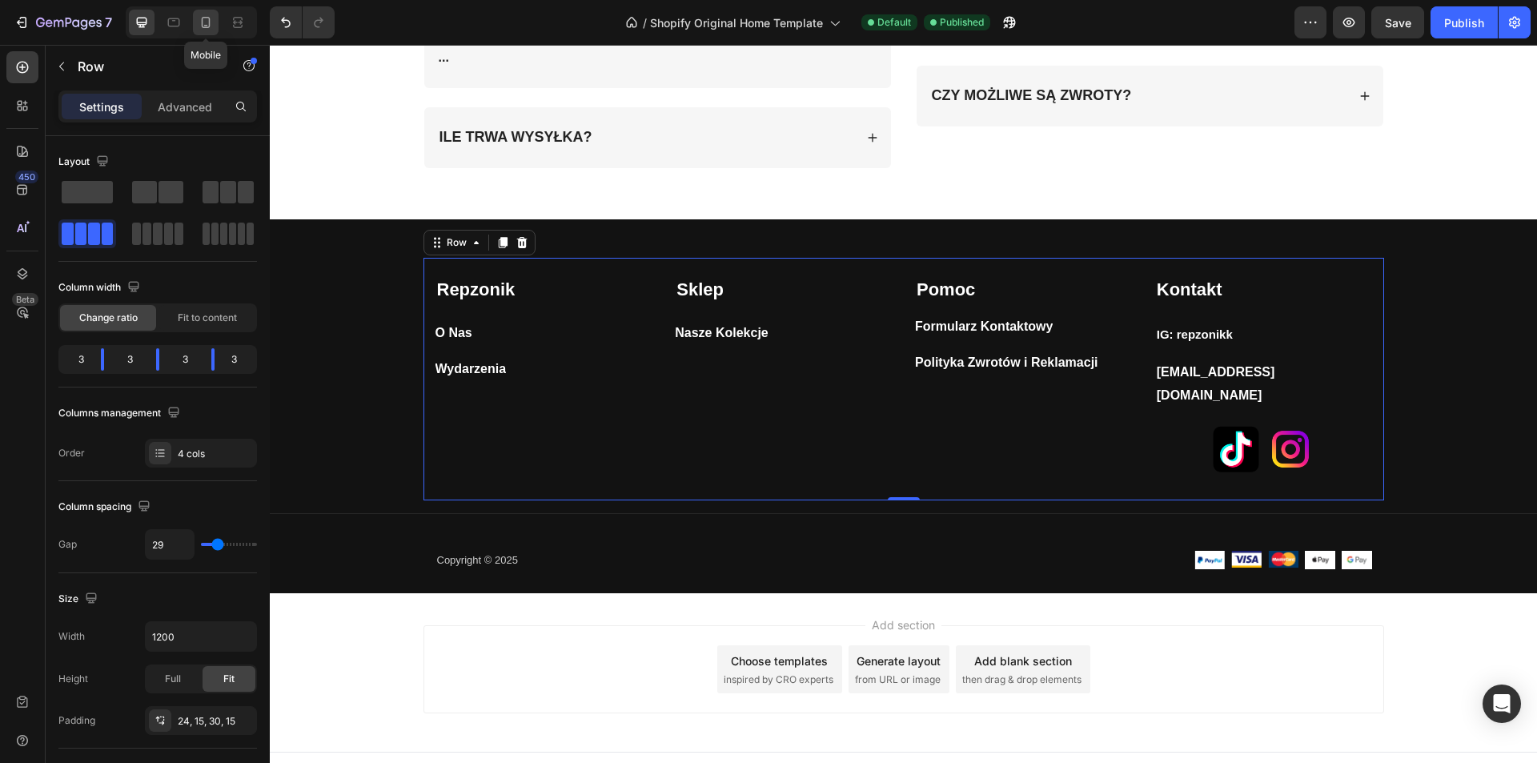
click at [214, 23] on div at bounding box center [206, 23] width 26 height 26
type input "100%"
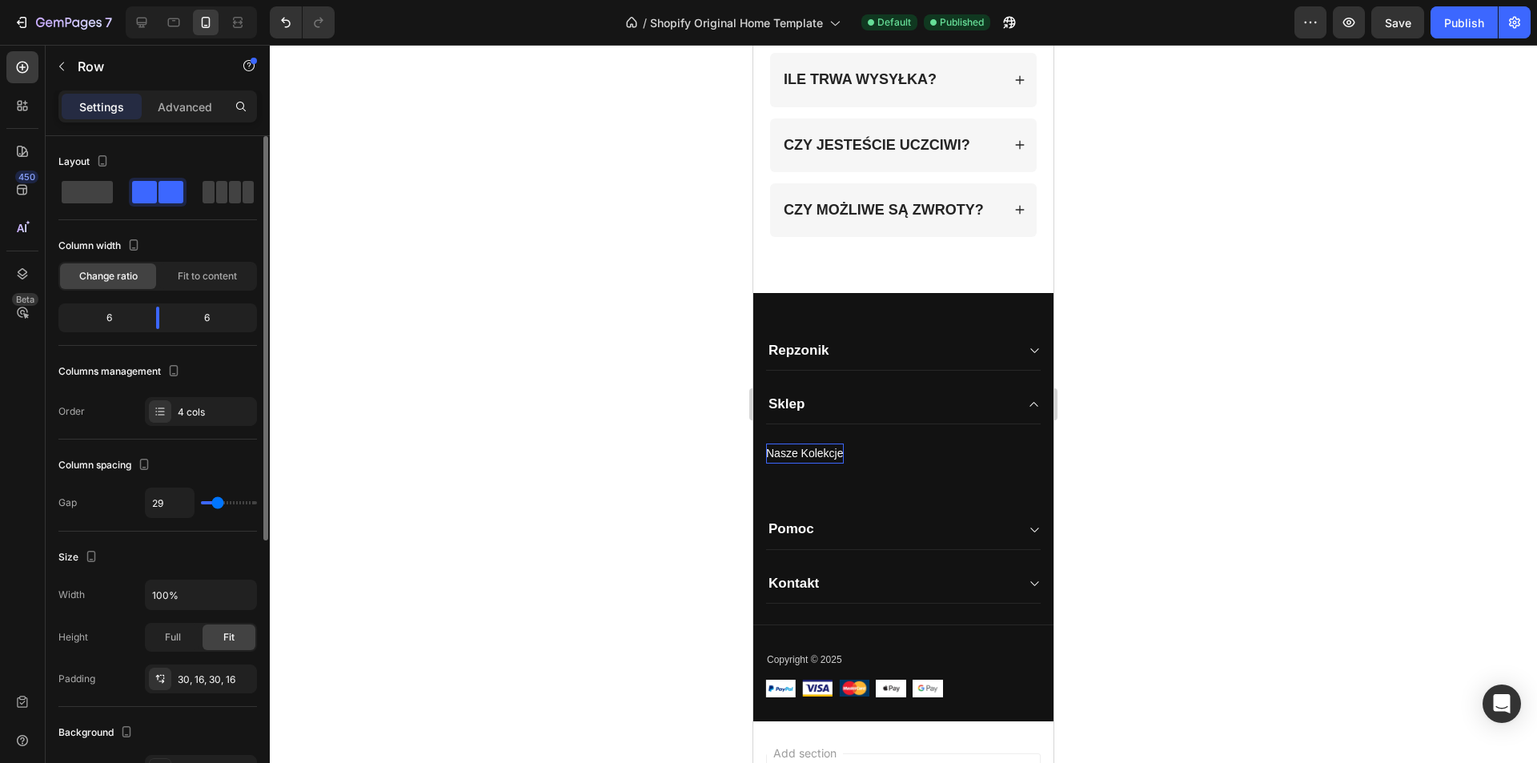
scroll to position [320, 0]
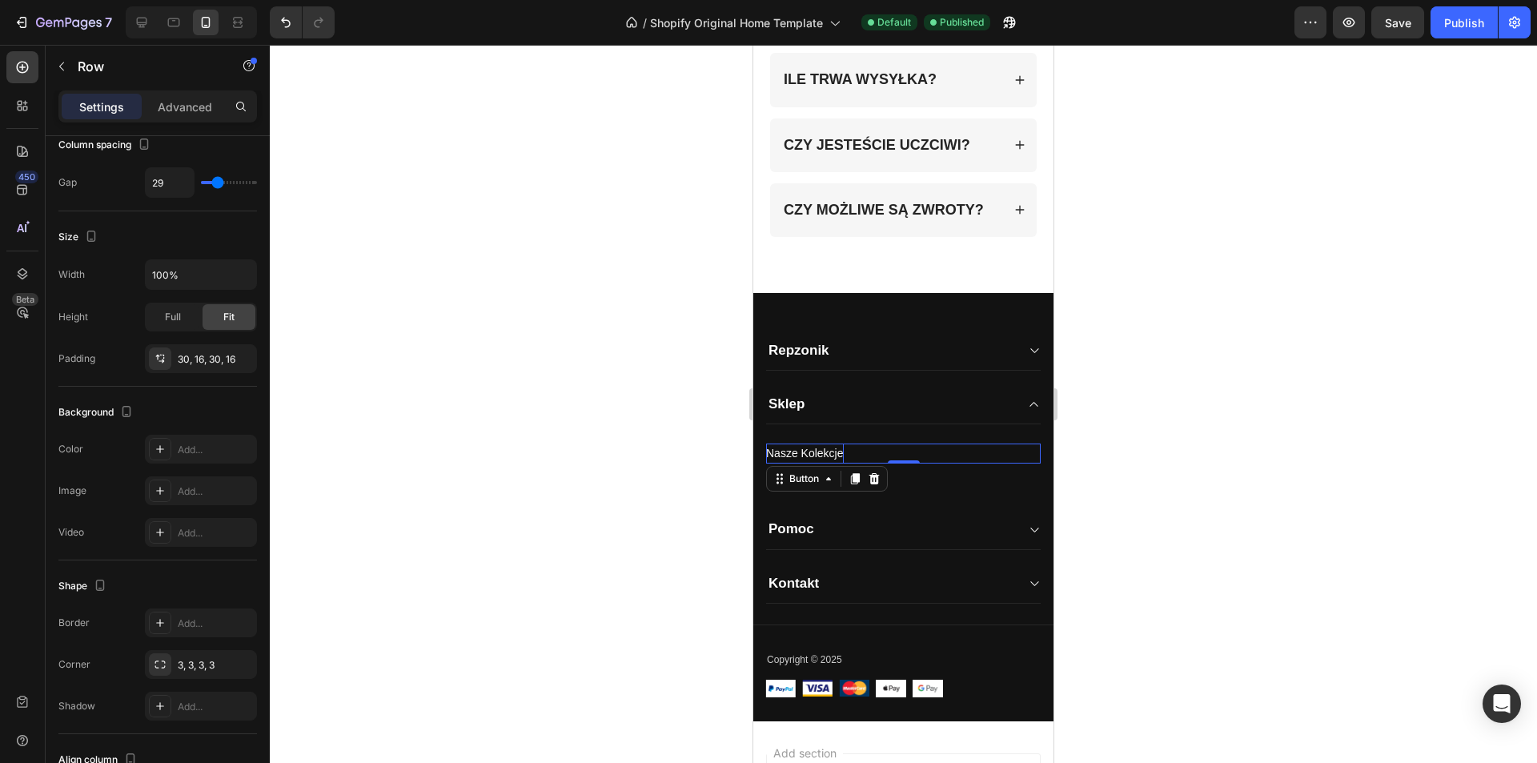
click at [839, 450] on p "Nasze Kolekcje" at bounding box center [805, 454] width 78 height 20
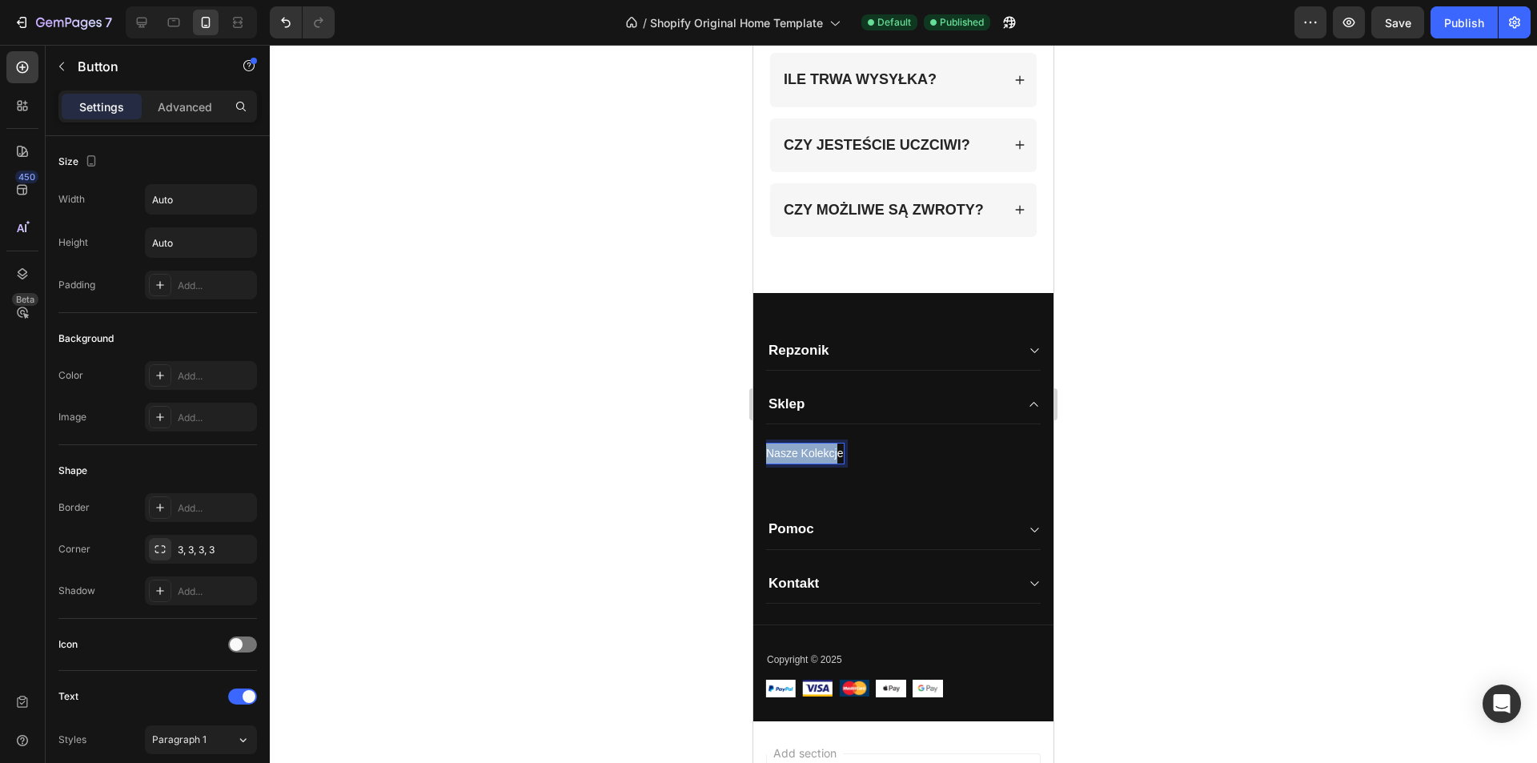
drag, startPoint x: 839, startPoint y: 450, endPoint x: 763, endPoint y: 448, distance: 76.1
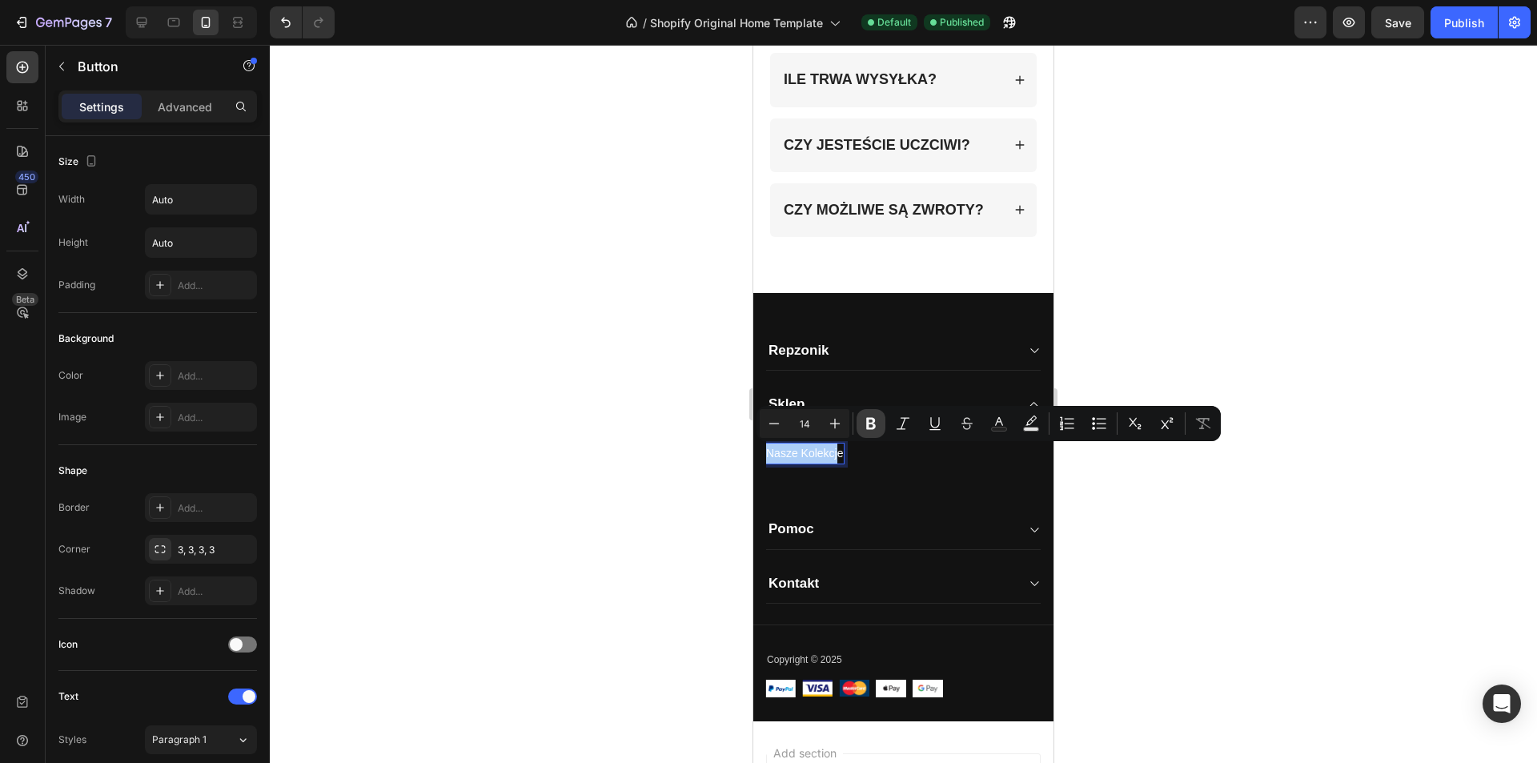
click at [873, 420] on icon "Editor contextual toolbar" at bounding box center [871, 424] width 10 height 12
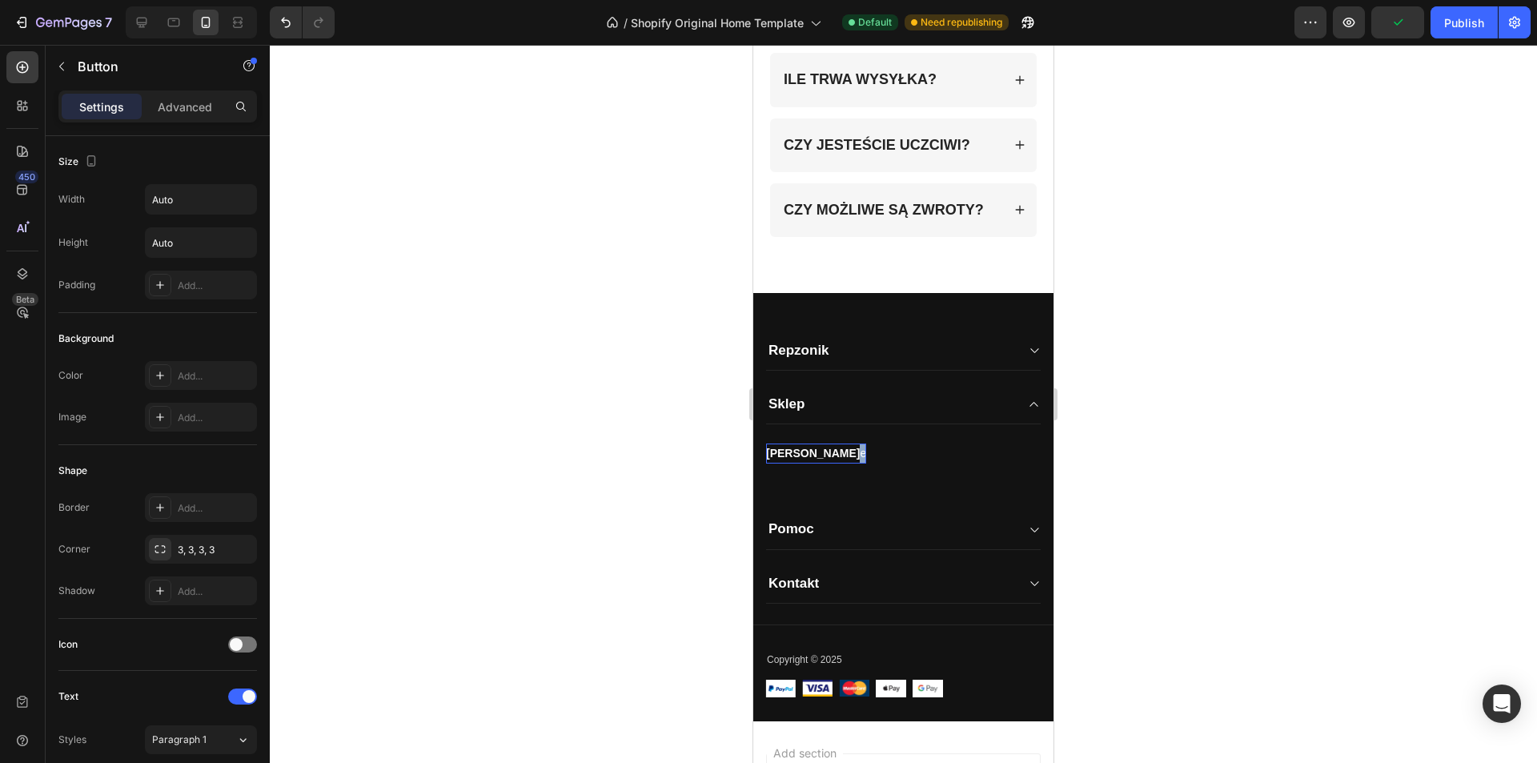
click at [851, 456] on div "Nasze Kolekcj e Button 0" at bounding box center [903, 454] width 275 height 20
drag, startPoint x: 843, startPoint y: 452, endPoint x: 859, endPoint y: 468, distance: 22.6
click at [859, 468] on div "Button" at bounding box center [903, 480] width 275 height 32
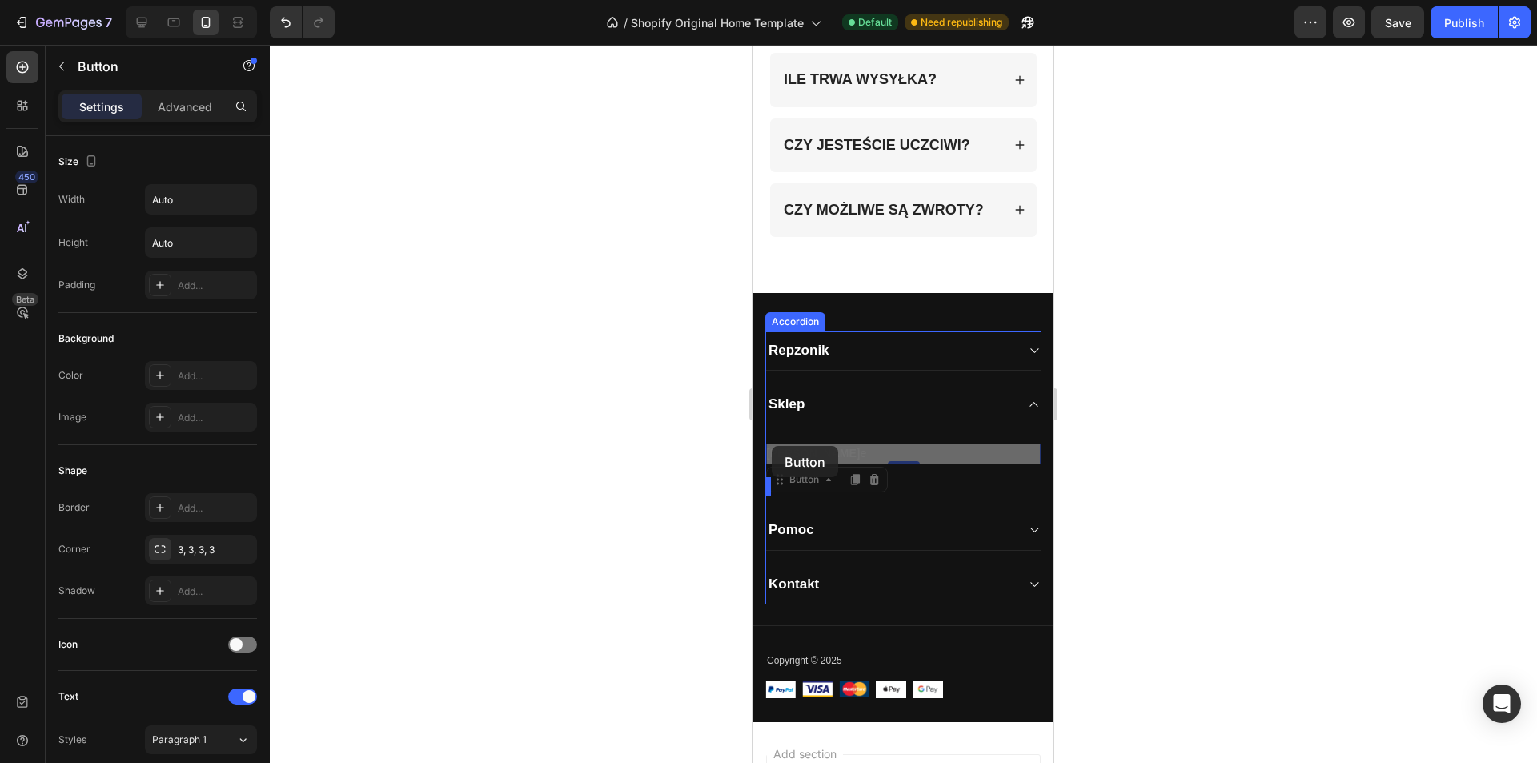
drag, startPoint x: 850, startPoint y: 455, endPoint x: 772, endPoint y: 446, distance: 78.2
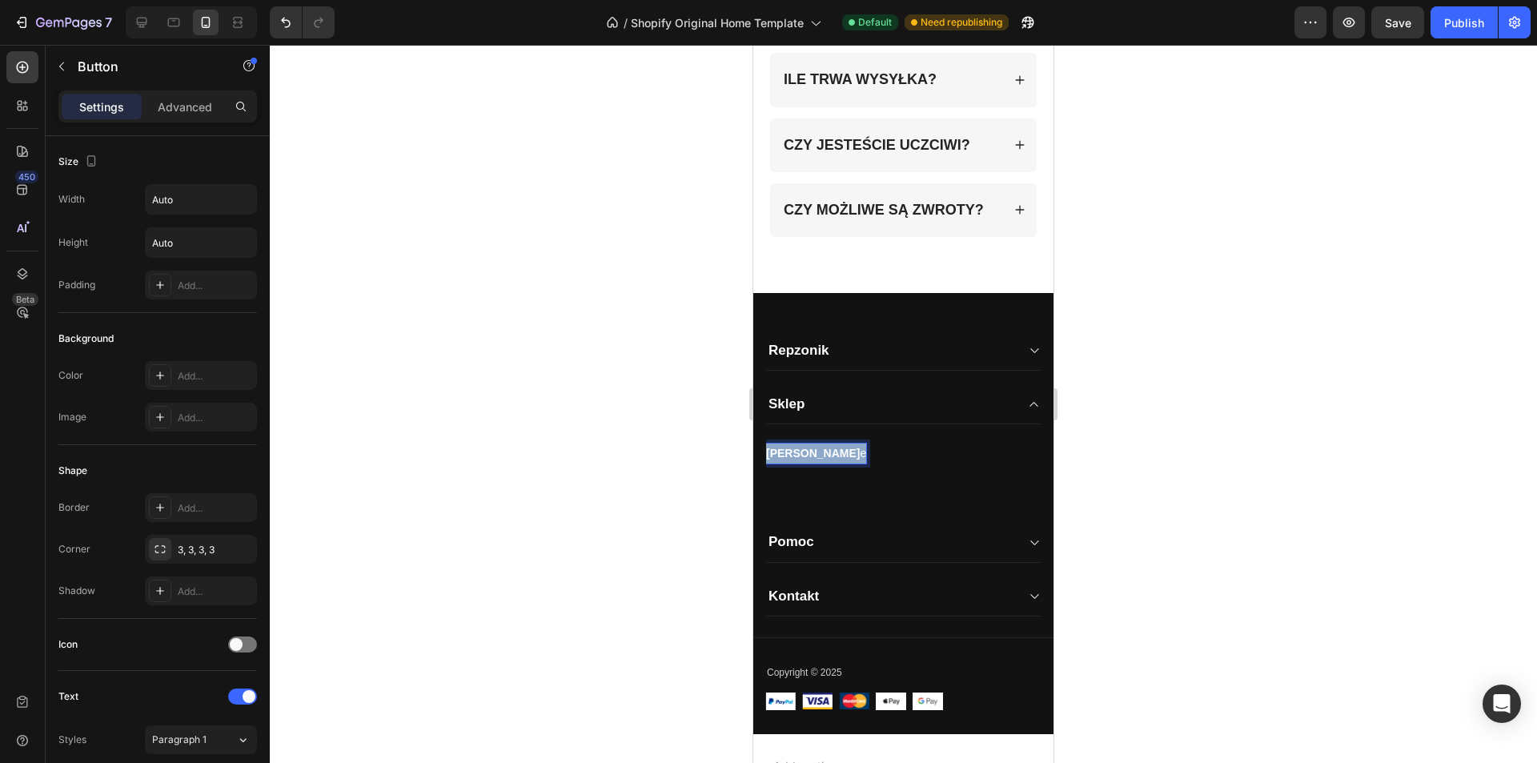
drag, startPoint x: 850, startPoint y: 458, endPoint x: 770, endPoint y: 455, distance: 80.1
click at [770, 455] on p "[PERSON_NAME] e" at bounding box center [816, 454] width 100 height 20
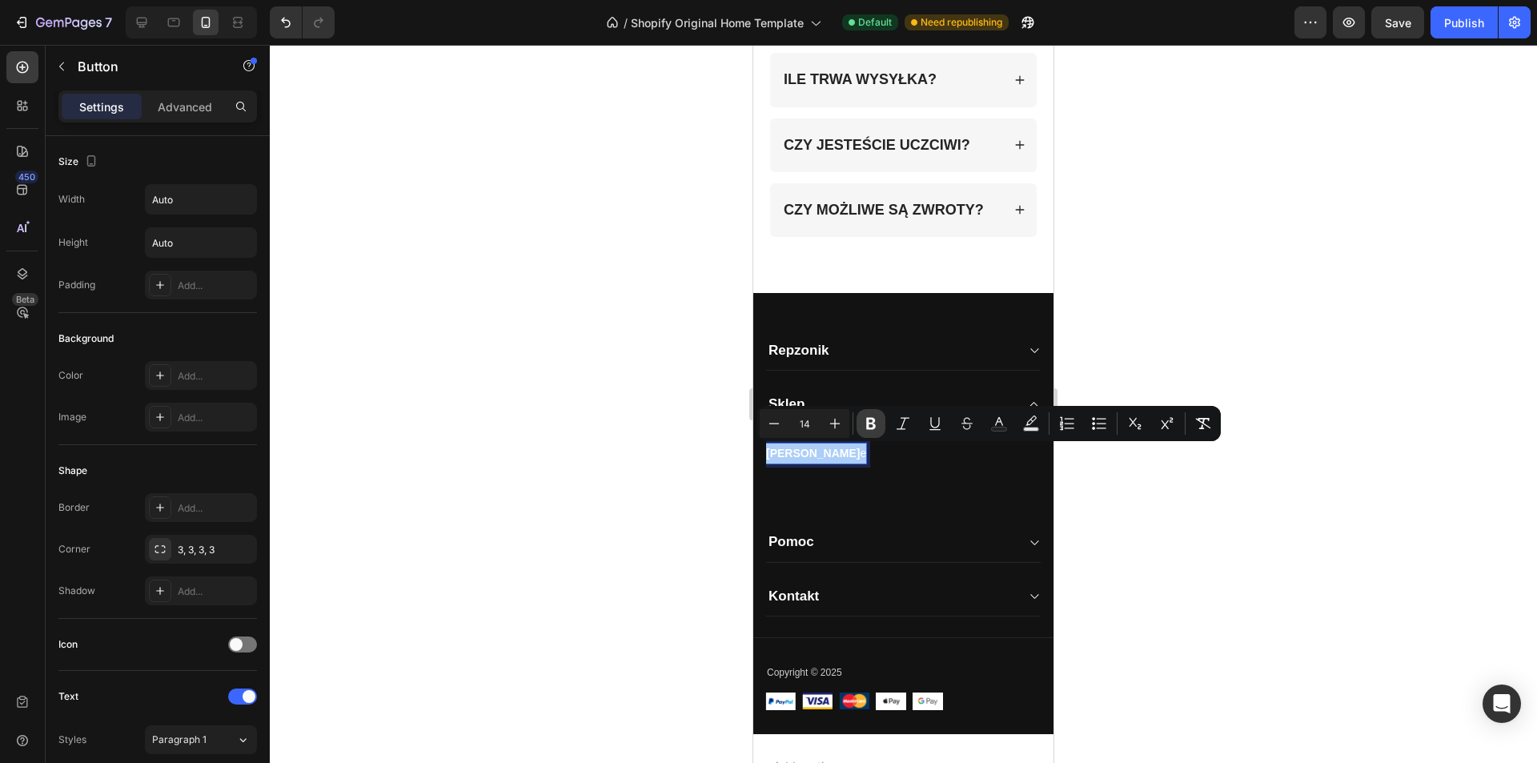
click at [870, 423] on icon "Editor contextual toolbar" at bounding box center [871, 424] width 10 height 12
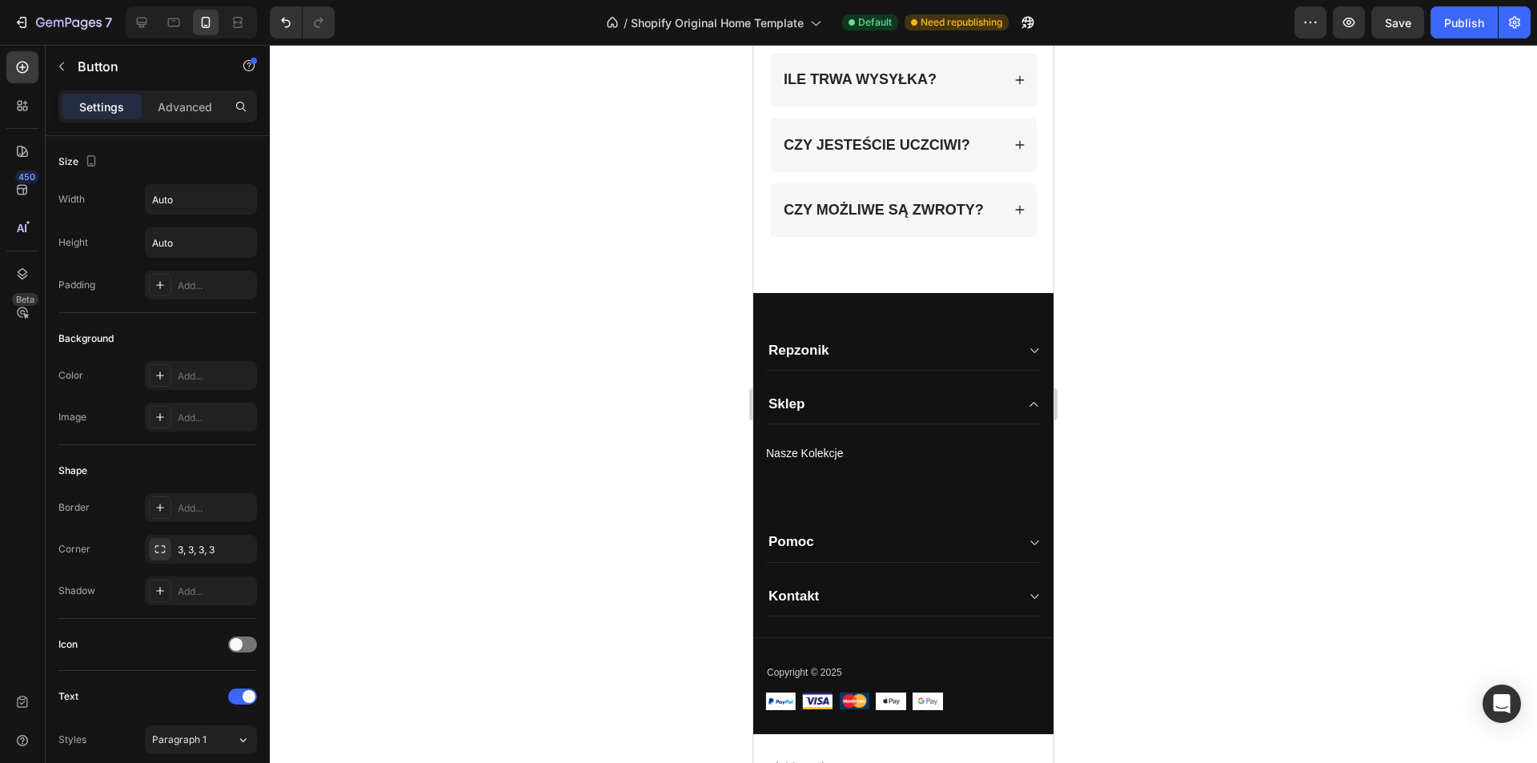
click at [870, 423] on div "Sklep" at bounding box center [903, 404] width 275 height 39
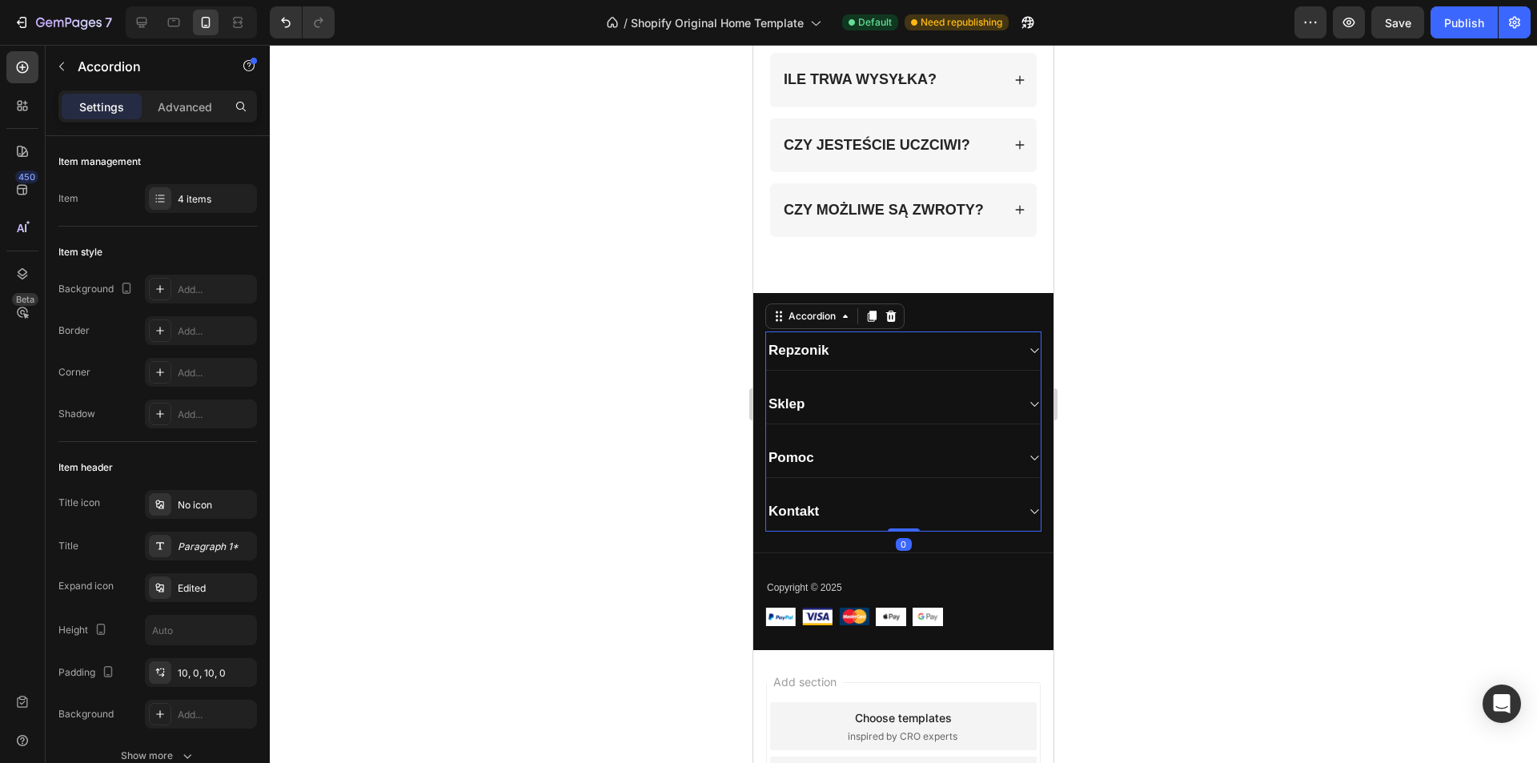
click at [842, 413] on div "Sklep" at bounding box center [890, 404] width 249 height 22
